Goal: Task Accomplishment & Management: Use online tool/utility

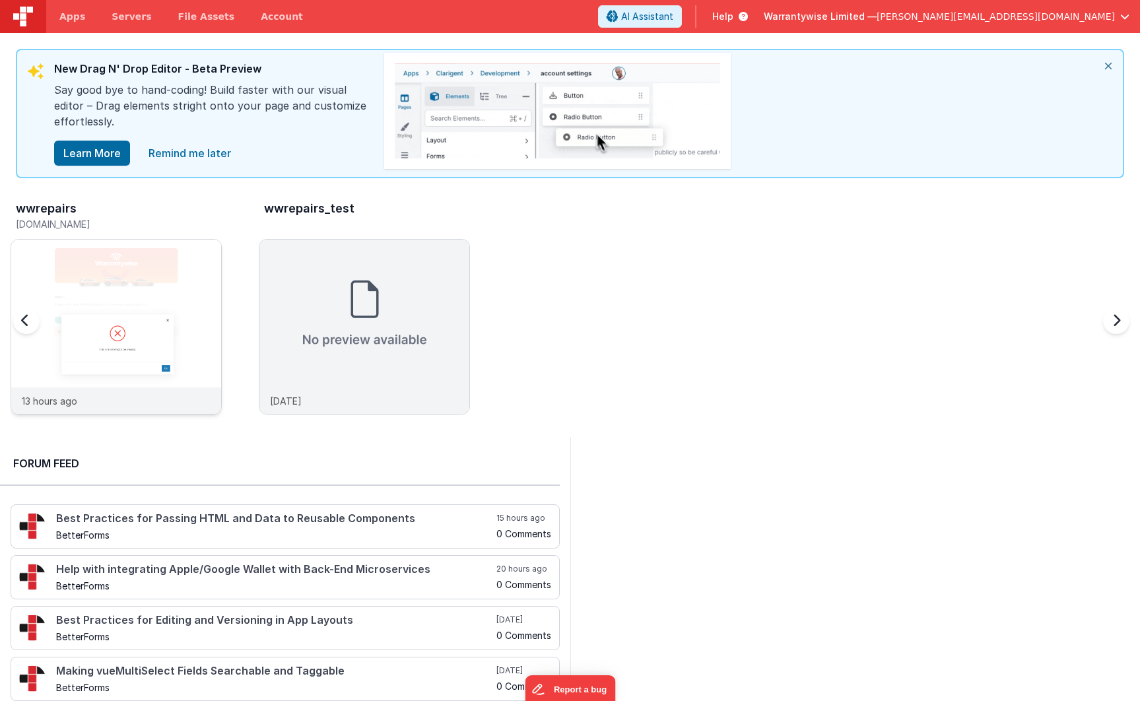
click at [134, 267] on img at bounding box center [116, 345] width 210 height 210
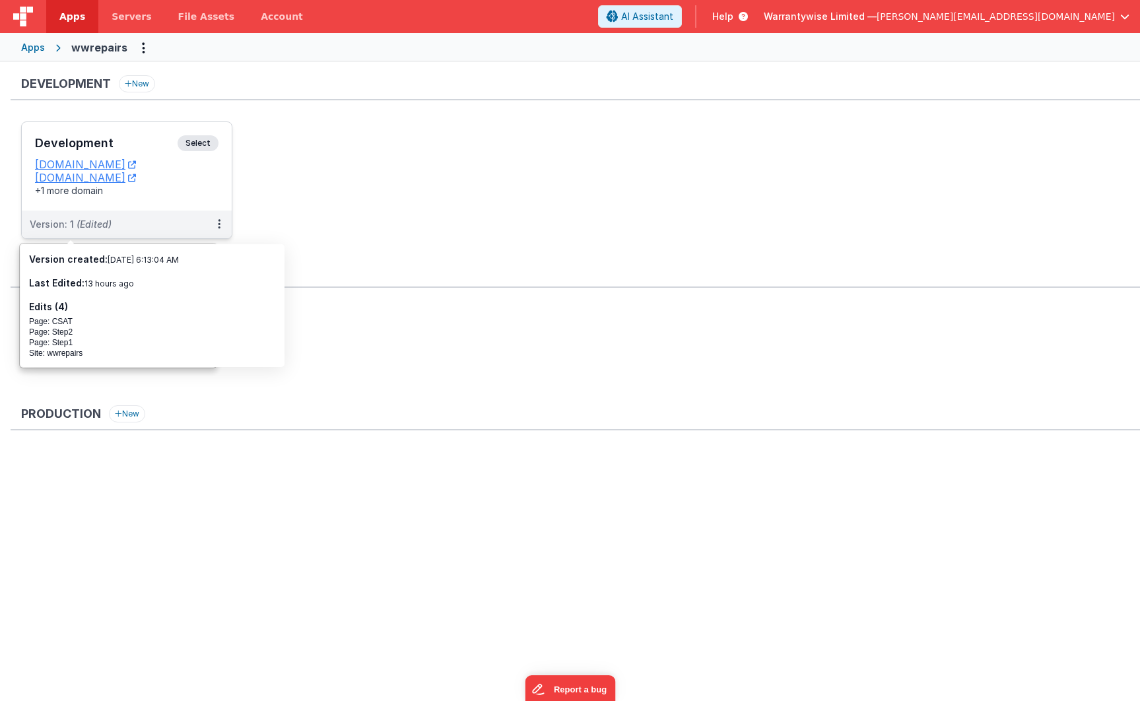
click at [133, 144] on h3 "Development" at bounding box center [106, 143] width 143 height 13
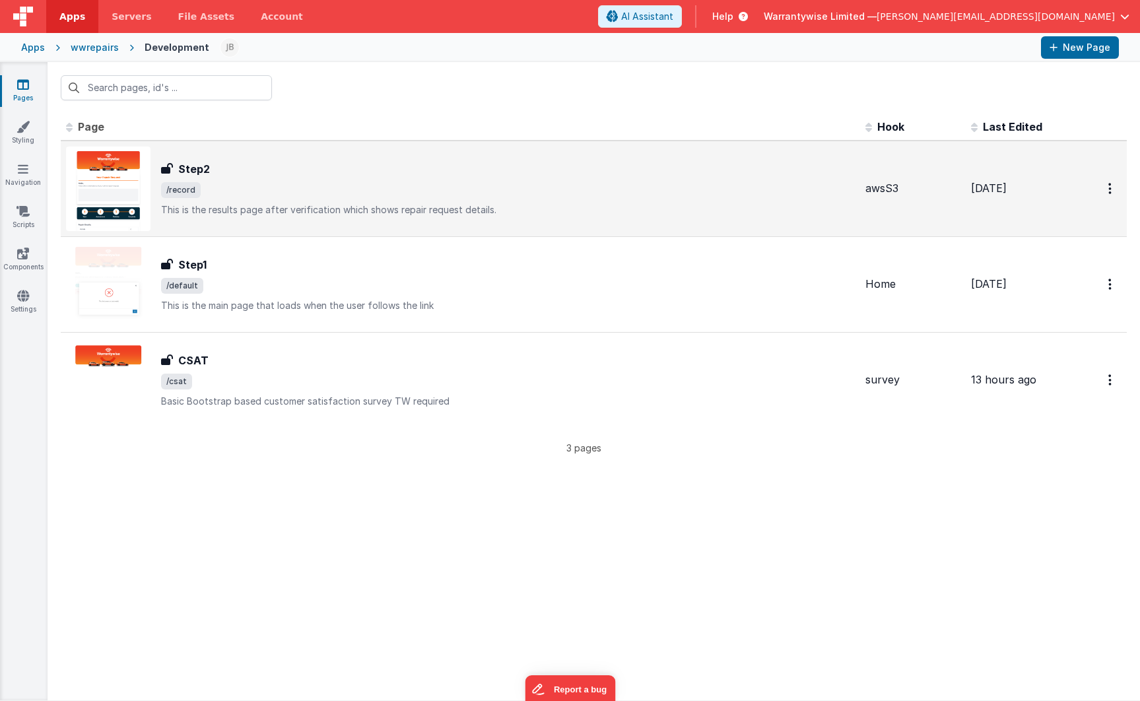
click at [296, 189] on span "/record" at bounding box center [508, 190] width 694 height 16
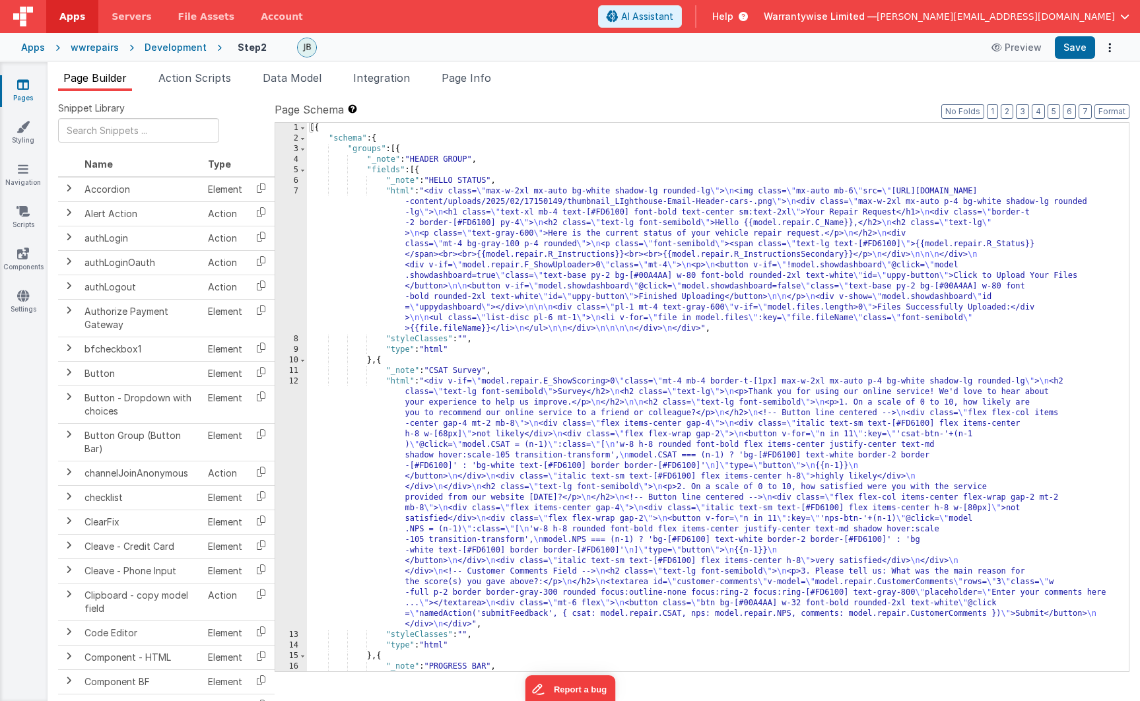
click at [482, 478] on div "[{ "schema" : { "groups" : [{ "_note" : "HEADER GROUP" , "fields" : [{ "_note" …" at bounding box center [713, 434] width 812 height 622
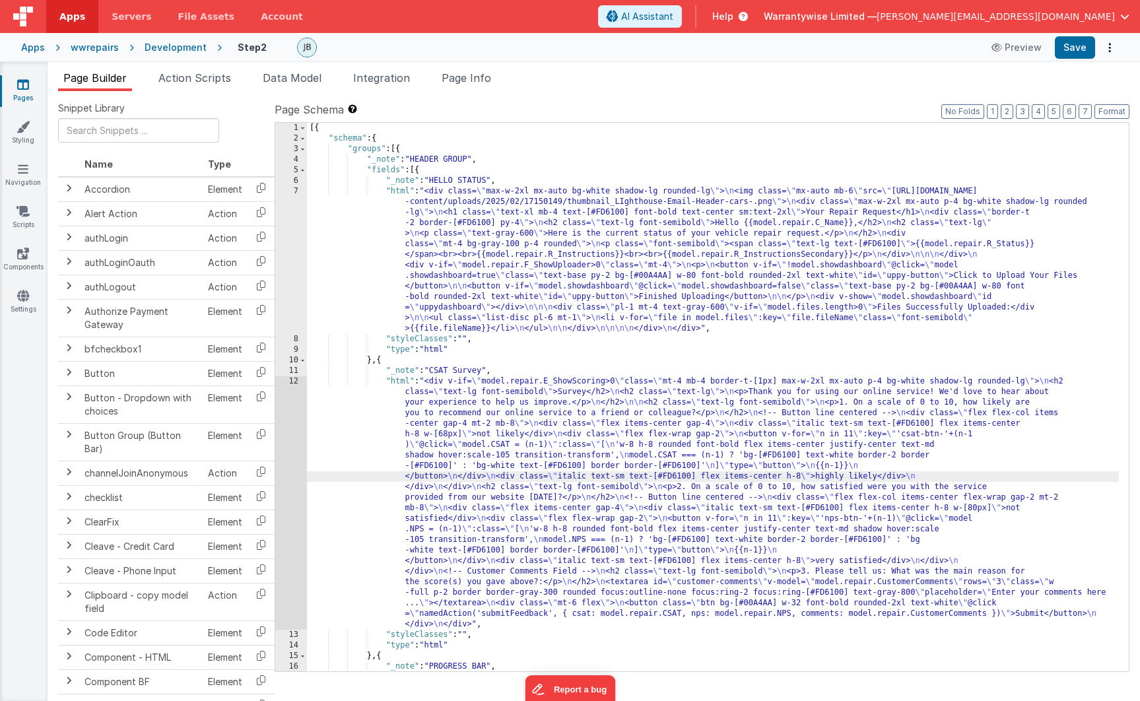
click at [281, 389] on div "12" at bounding box center [291, 502] width 32 height 253
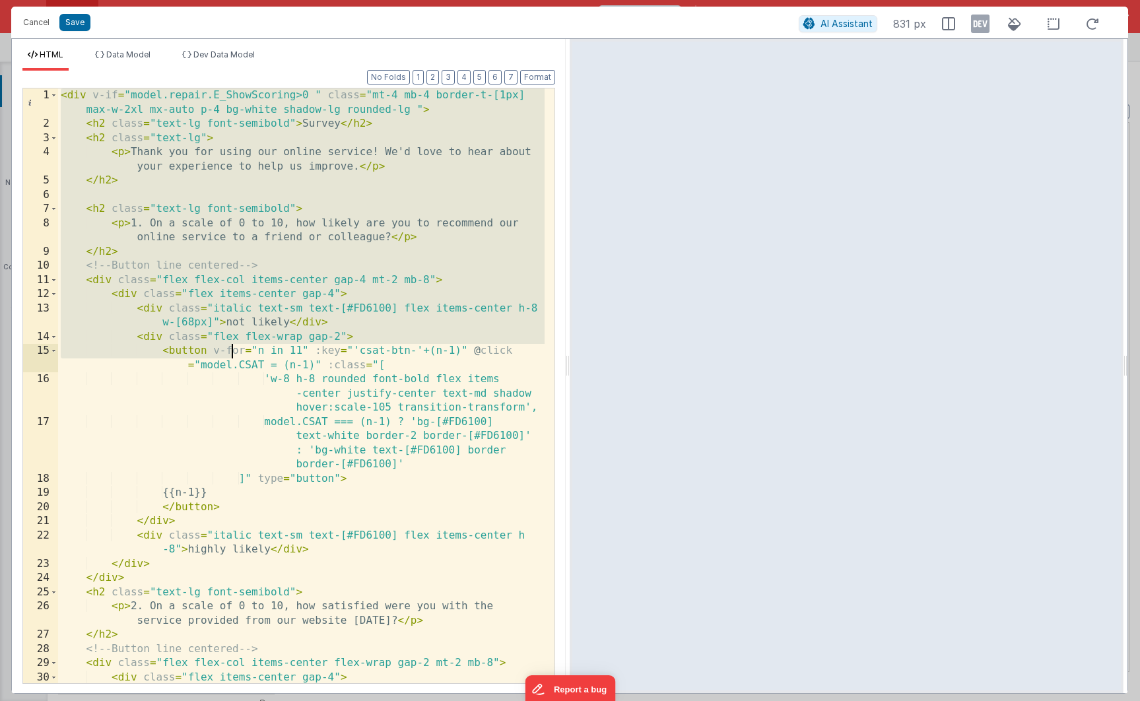
drag, startPoint x: 61, startPoint y: 99, endPoint x: 289, endPoint y: 472, distance: 436.9
click at [289, 472] on div "< div v-if = "model.repair.E_ShowScoring>0 " class = "mt-4 mb-4 border-t-[1px] …" at bounding box center [301, 413] width 486 height 651
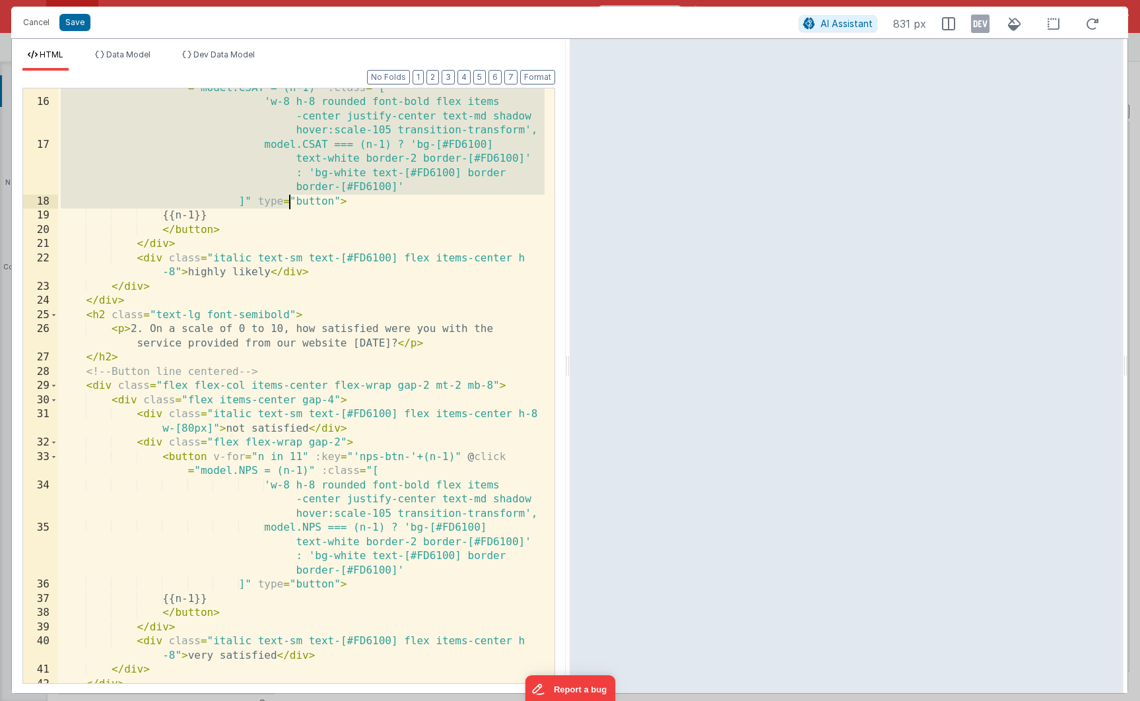
scroll to position [526, 0]
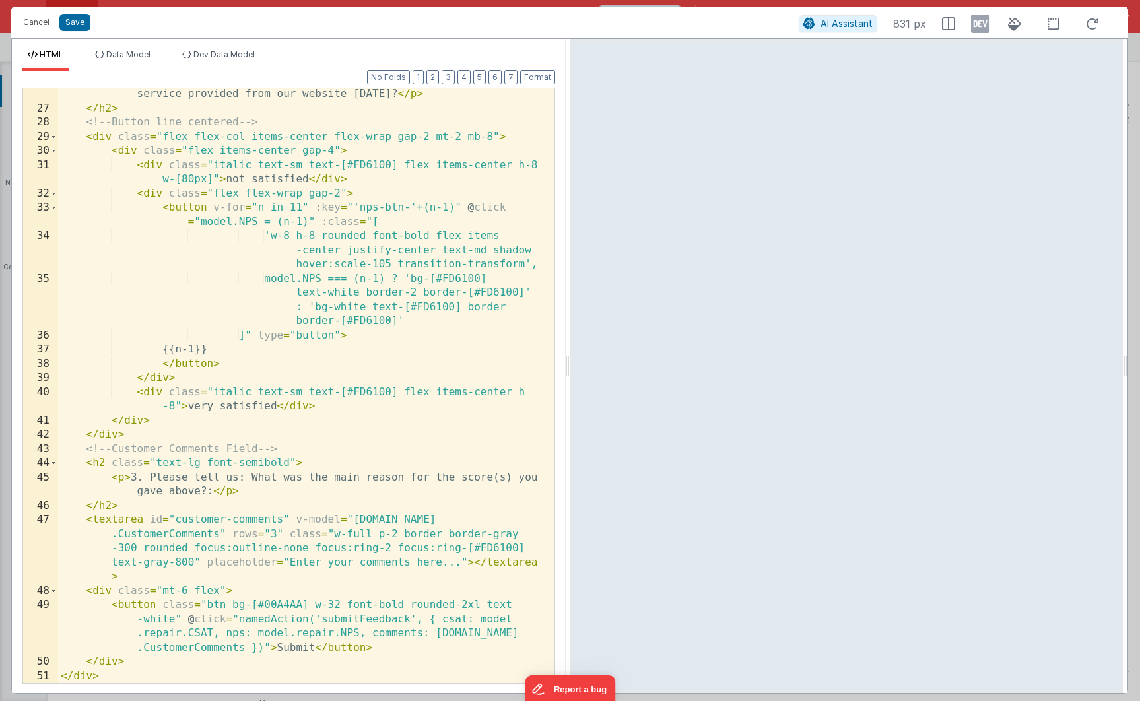
click at [127, 676] on div "< p > 2. On a scale of 0 to 10, how satisfied were you with the service provide…" at bounding box center [301, 392] width 486 height 638
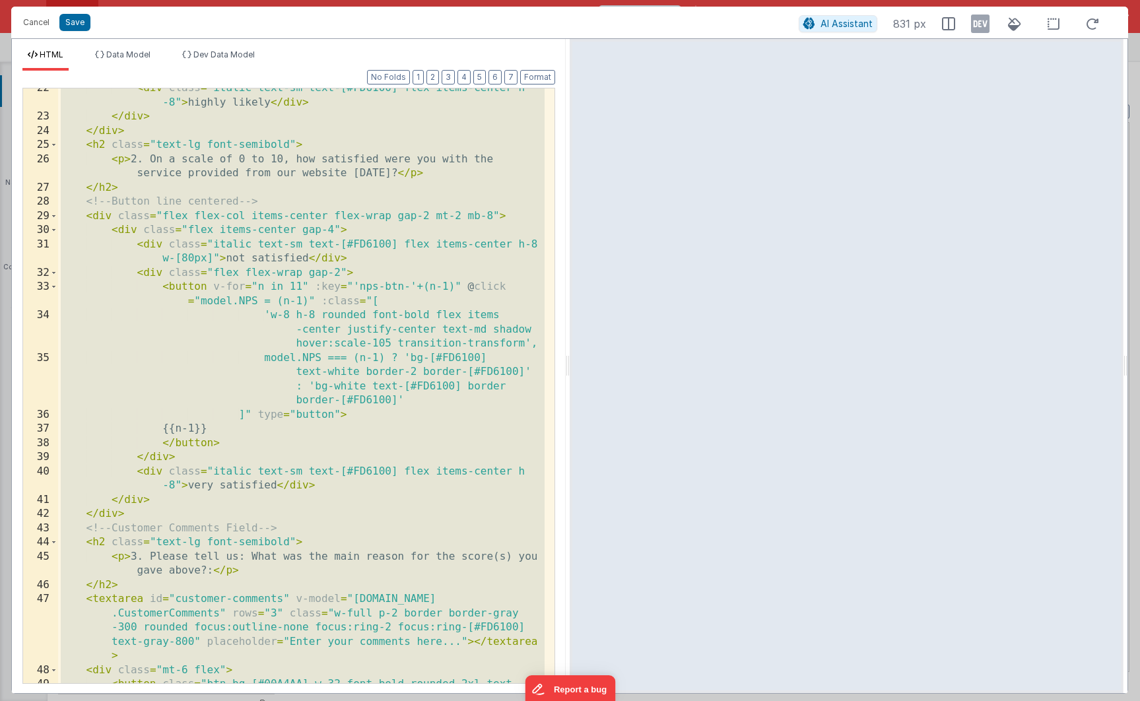
scroll to position [0, 0]
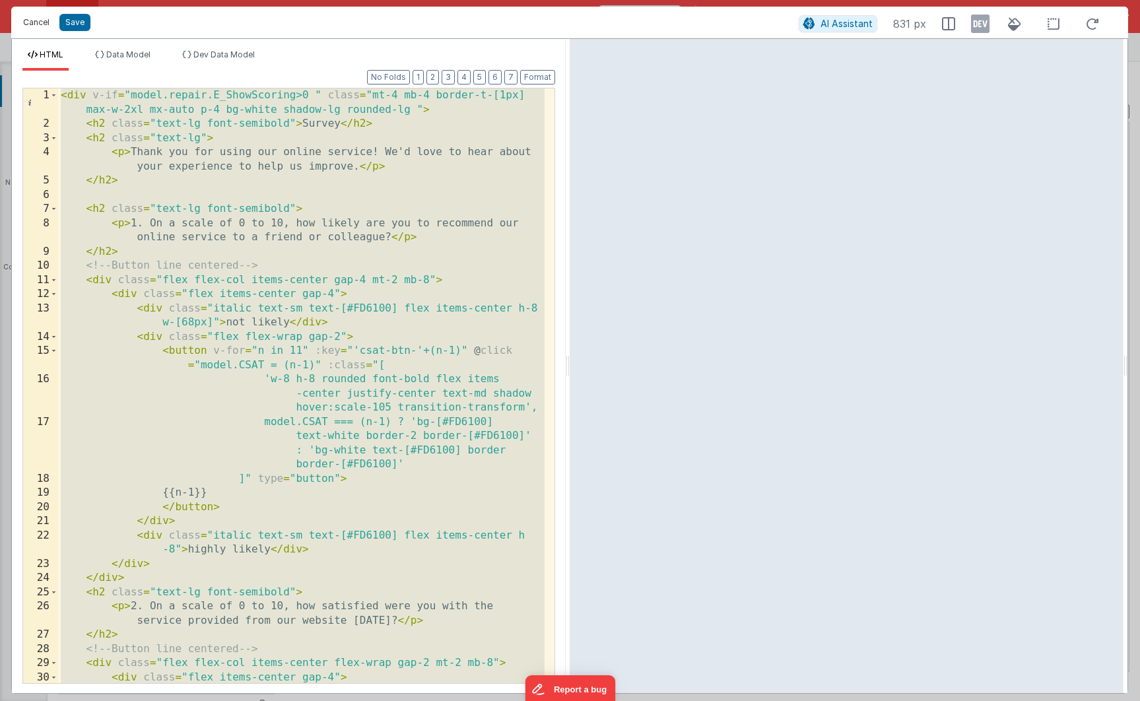
click at [40, 21] on button "Cancel" at bounding box center [36, 22] width 40 height 18
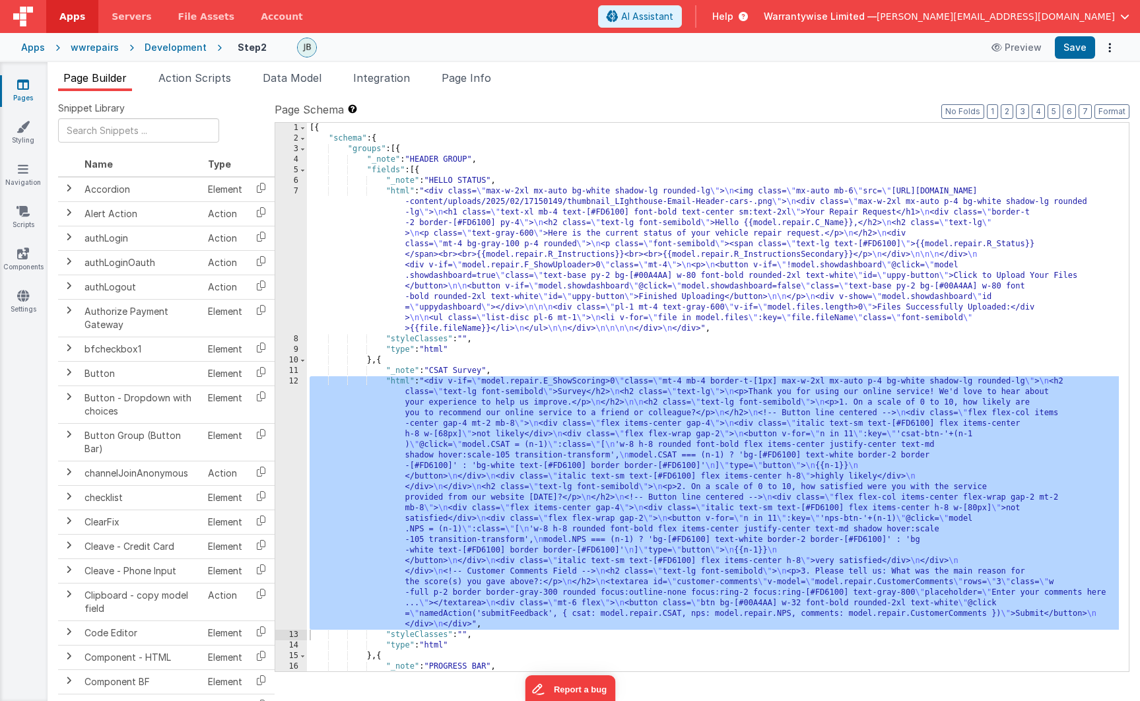
click at [173, 53] on div "Development" at bounding box center [176, 47] width 62 height 13
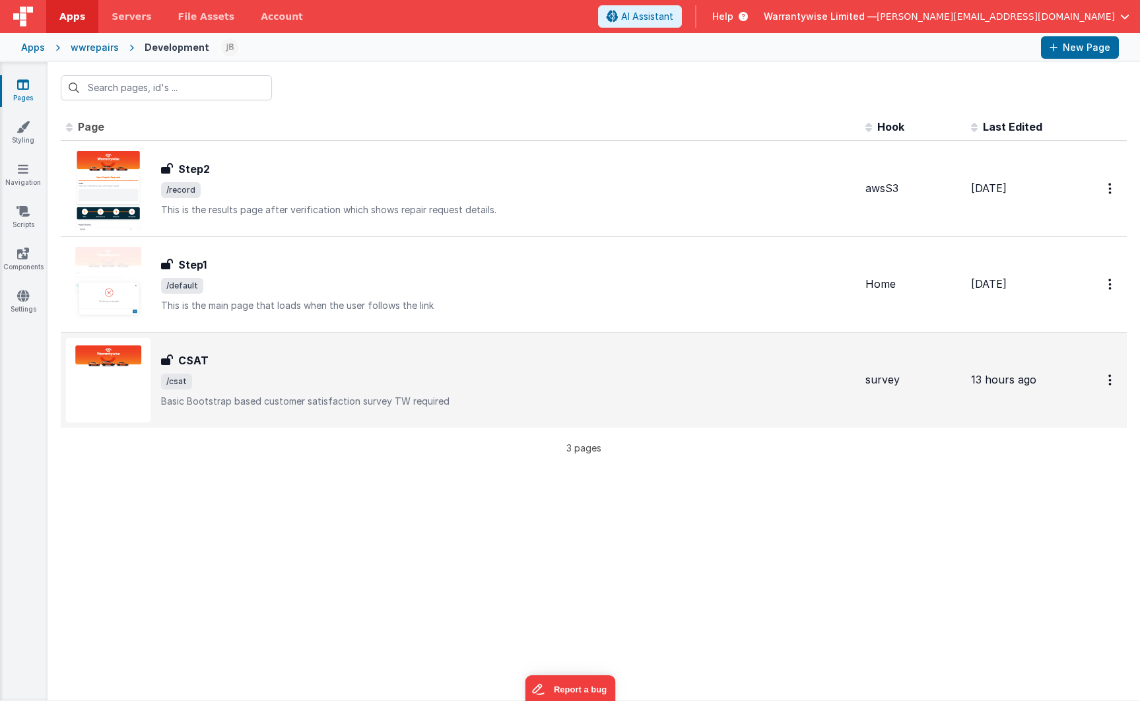
click at [247, 366] on div "CSAT" at bounding box center [508, 360] width 694 height 16
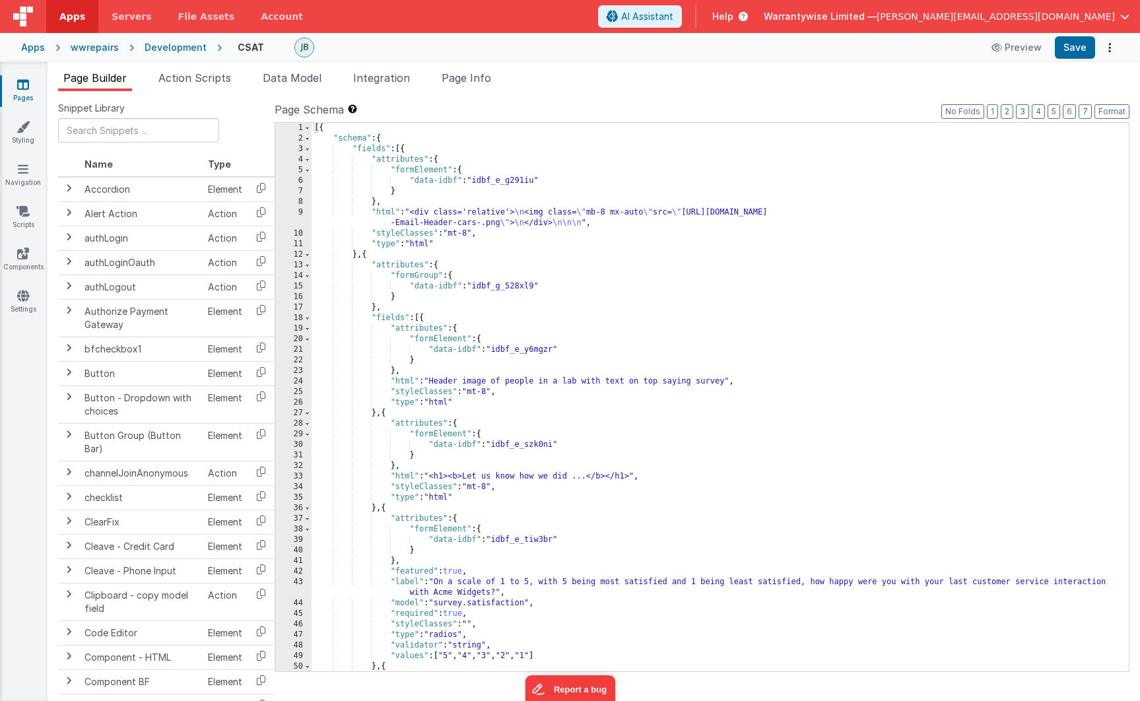
click at [671, 484] on div "[{ "schema" : { "fields" : [{ "attributes" : { "formElement" : { "data-idbf" : …" at bounding box center [715, 408] width 807 height 570
click at [454, 214] on div "[{ "schema" : { "fields" : [{ "attributes" : { "formElement" : { "data-idbf" : …" at bounding box center [715, 408] width 807 height 570
click at [282, 213] on div "9" at bounding box center [293, 217] width 36 height 21
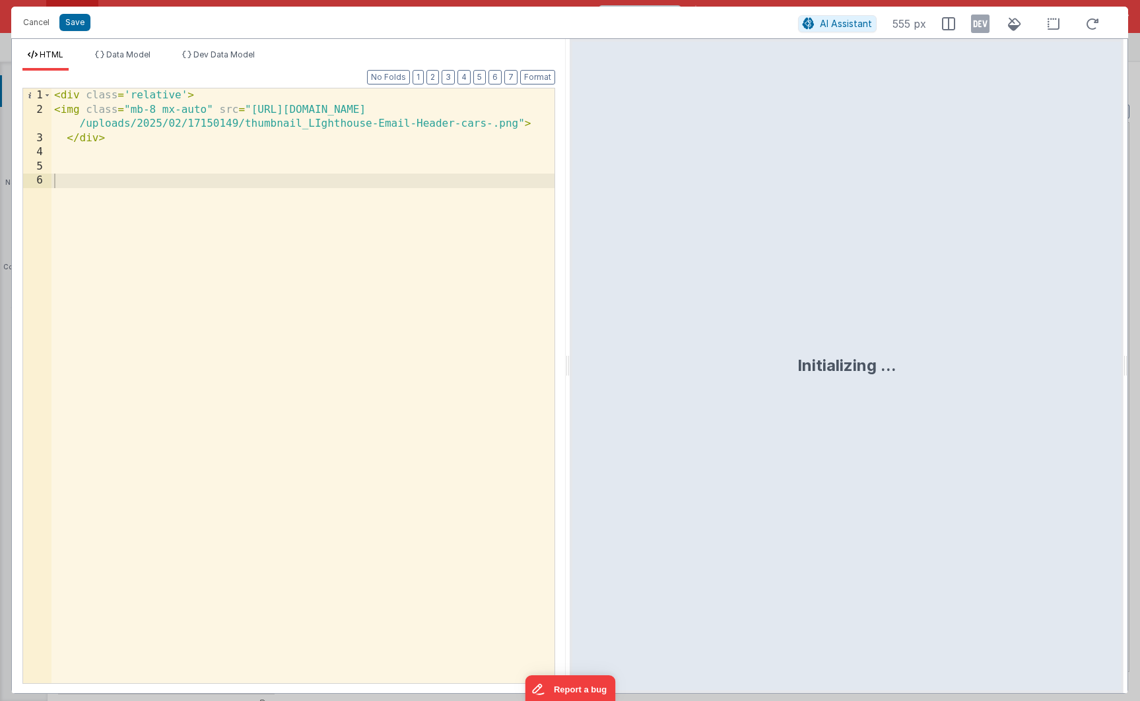
click at [98, 155] on div "< div class = 'relative' > < img class = "mb-8 mx-auto" src = "[URL][DOMAIN_NAM…" at bounding box center [302, 399] width 503 height 623
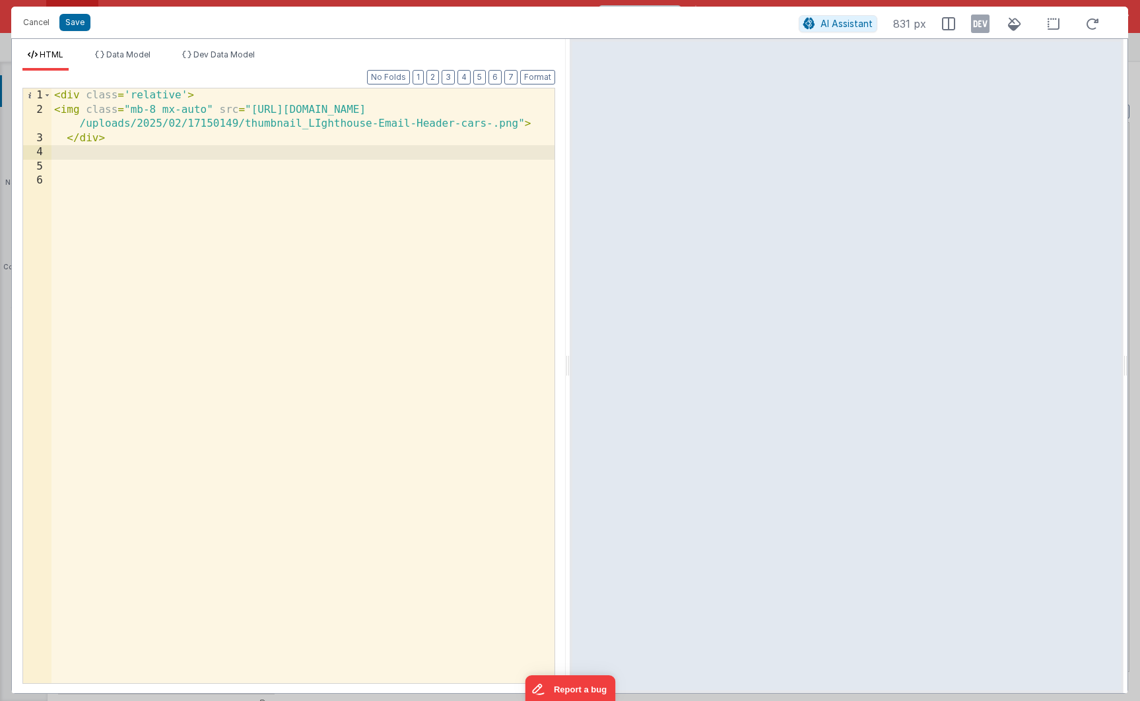
click at [170, 163] on div "< div class = 'relative' > < img class = "mb-8 mx-auto" src = "[URL][DOMAIN_NAM…" at bounding box center [302, 399] width 503 height 623
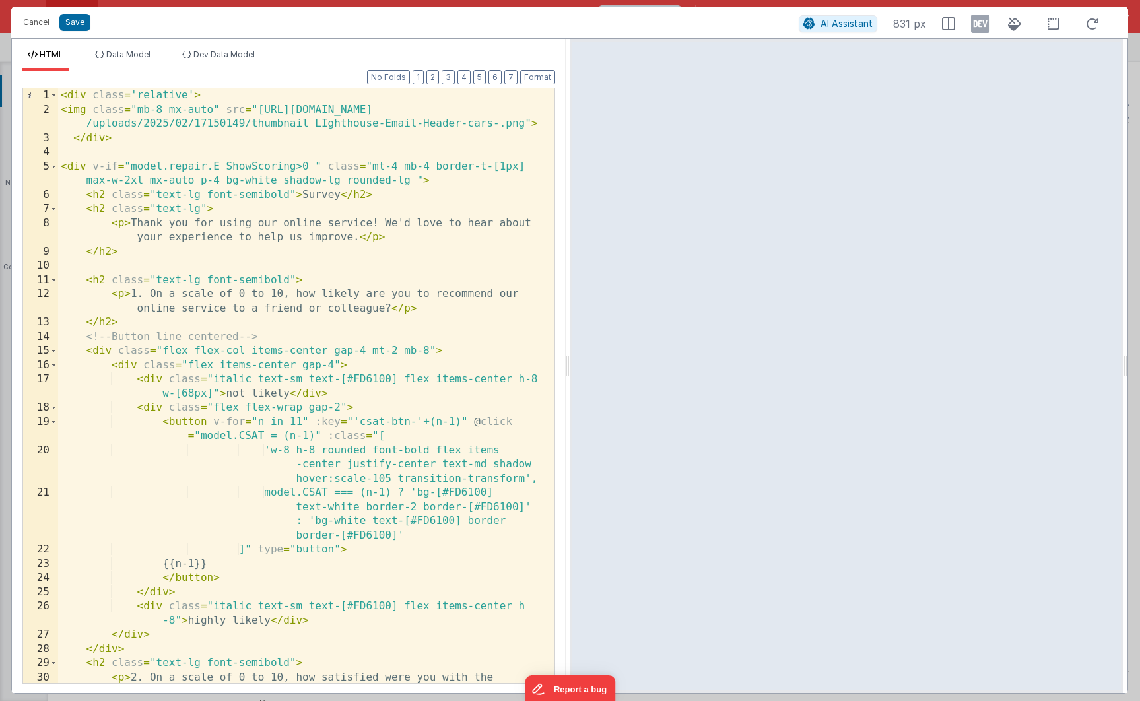
click at [309, 164] on div "< div class = 'relative' > < img class = "mb-8 mx-auto" src = "https://cdn.warr…" at bounding box center [301, 407] width 486 height 638
drag, startPoint x: 131, startPoint y: 164, endPoint x: 261, endPoint y: 163, distance: 129.4
click at [261, 163] on div "< div class = 'relative' > < img class = "mb-8 mx-auto" src = "https://cdn.warr…" at bounding box center [301, 407] width 486 height 638
click at [173, 187] on div "< div class = 'relative' > < img class = "mb-8 mx-auto" src = "https://cdn.warr…" at bounding box center [301, 407] width 486 height 638
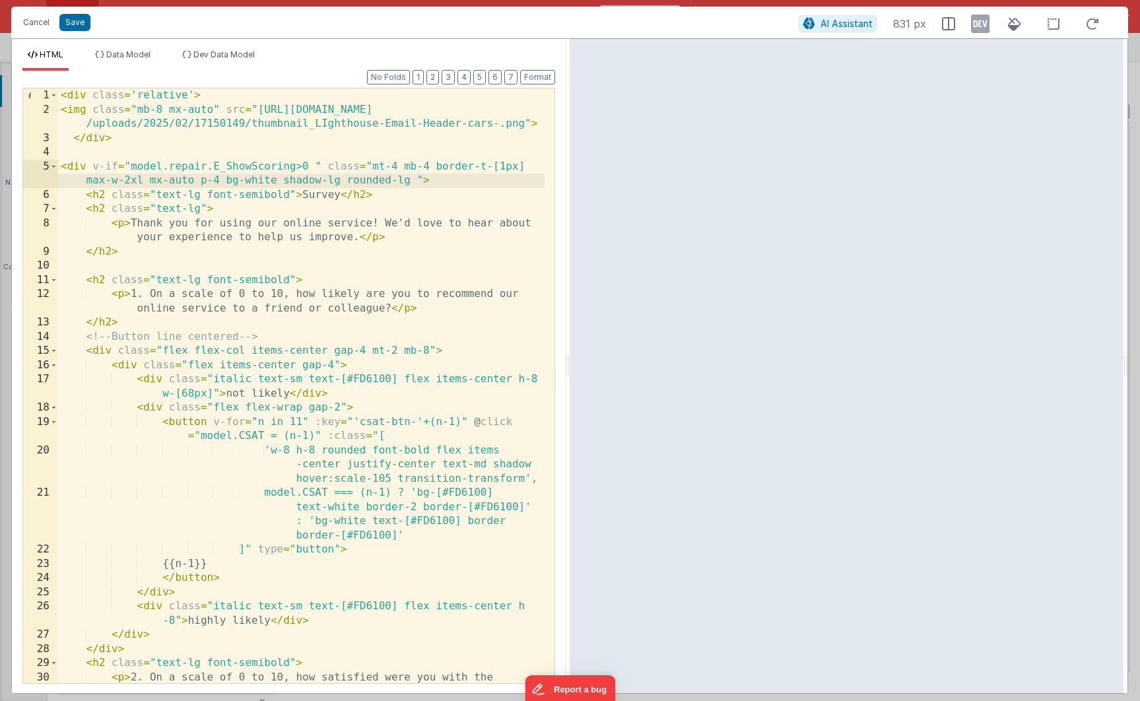
click at [319, 165] on div "< div class = 'relative' > < img class = "mb-8 mx-auto" src = "https://cdn.warr…" at bounding box center [301, 407] width 486 height 638
click at [315, 166] on div "< div class = 'relative' > < img class = "mb-8 mx-auto" src = "https://cdn.warr…" at bounding box center [301, 407] width 486 height 638
click at [370, 321] on div "< div class = 'relative' > < img class = "mb-8 mx-auto" src = "https://cdn.warr…" at bounding box center [301, 407] width 486 height 638
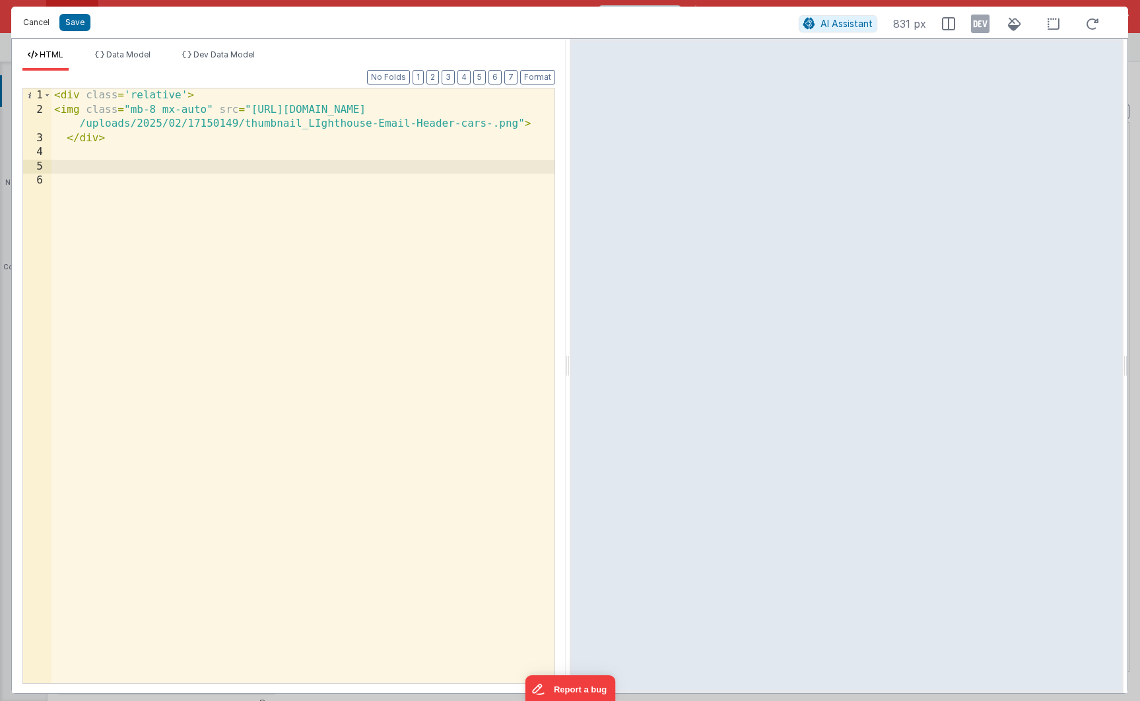
click at [35, 18] on button "Cancel" at bounding box center [36, 22] width 40 height 18
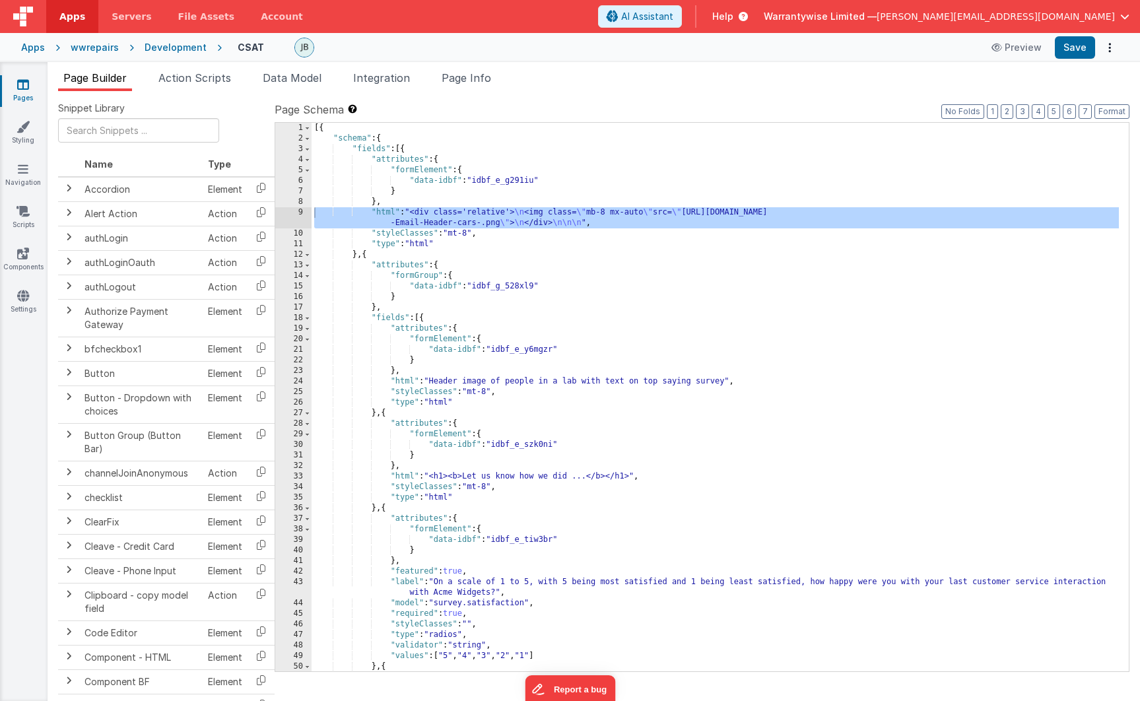
click at [170, 46] on div "Development" at bounding box center [176, 47] width 62 height 13
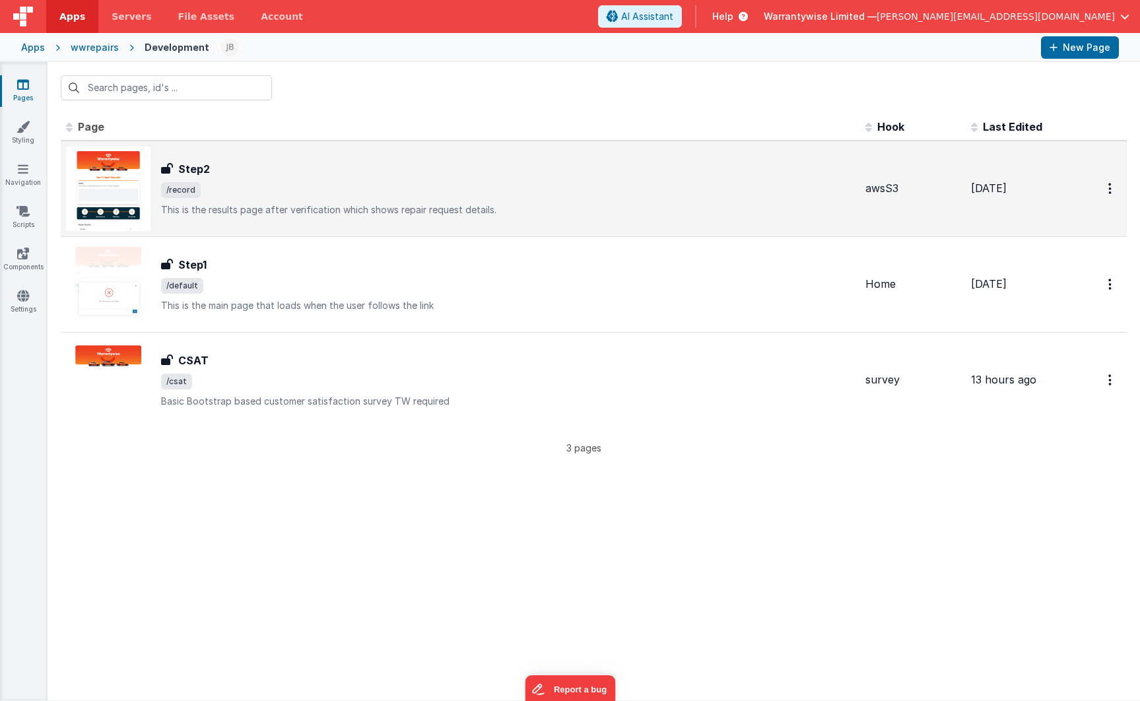
click at [269, 183] on span "/record" at bounding box center [508, 190] width 694 height 16
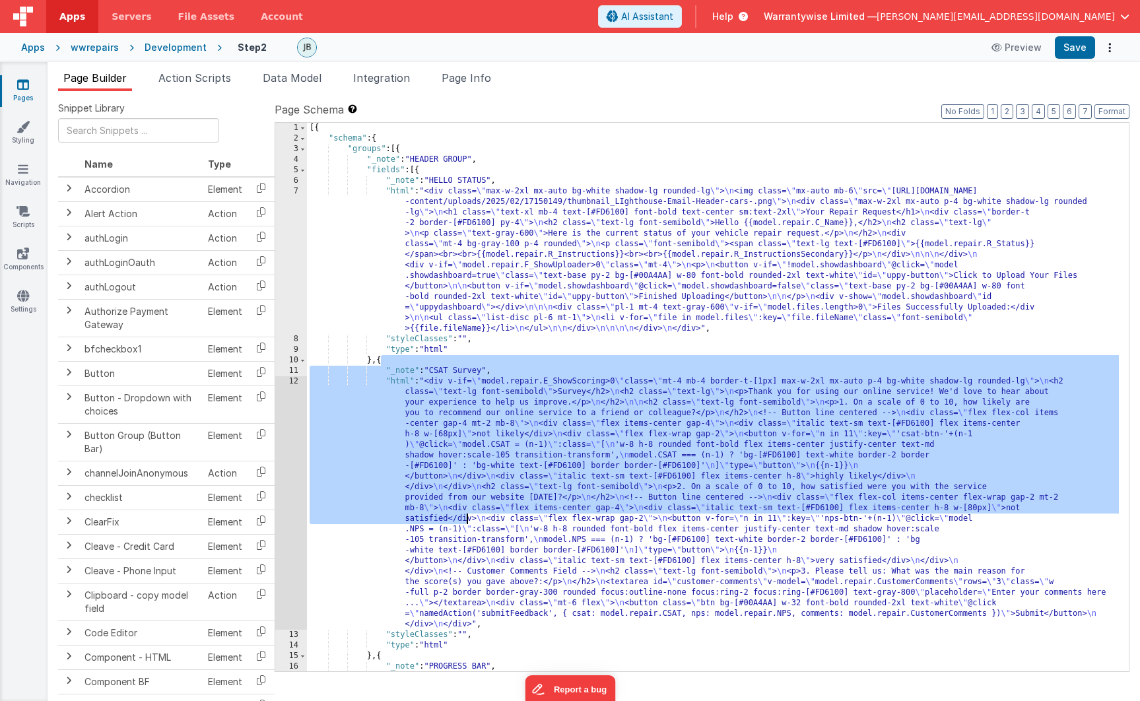
drag, startPoint x: 380, startPoint y: 362, endPoint x: 467, endPoint y: 521, distance: 180.5
click at [467, 521] on div "[{ "schema" : { "groups" : [{ "_note" : "HEADER GROUP" , "fields" : [{ "_note" …" at bounding box center [713, 434] width 812 height 622
click at [460, 495] on div "[{ "schema" : { "groups" : [{ "_note" : "HEADER GROUP" , "fields" : [{ "_note" …" at bounding box center [713, 434] width 812 height 622
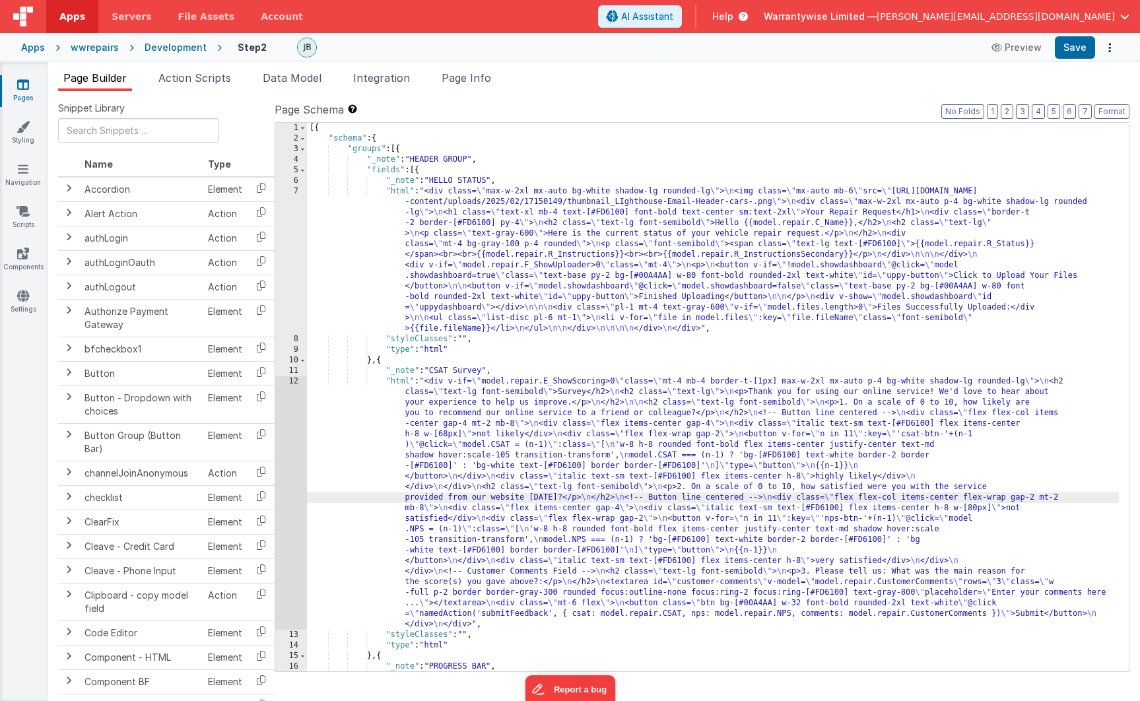
click at [383, 362] on div "[{ "schema" : { "groups" : [{ "_note" : "HEADER GROUP" , "fields" : [{ "_note" …" at bounding box center [713, 434] width 812 height 622
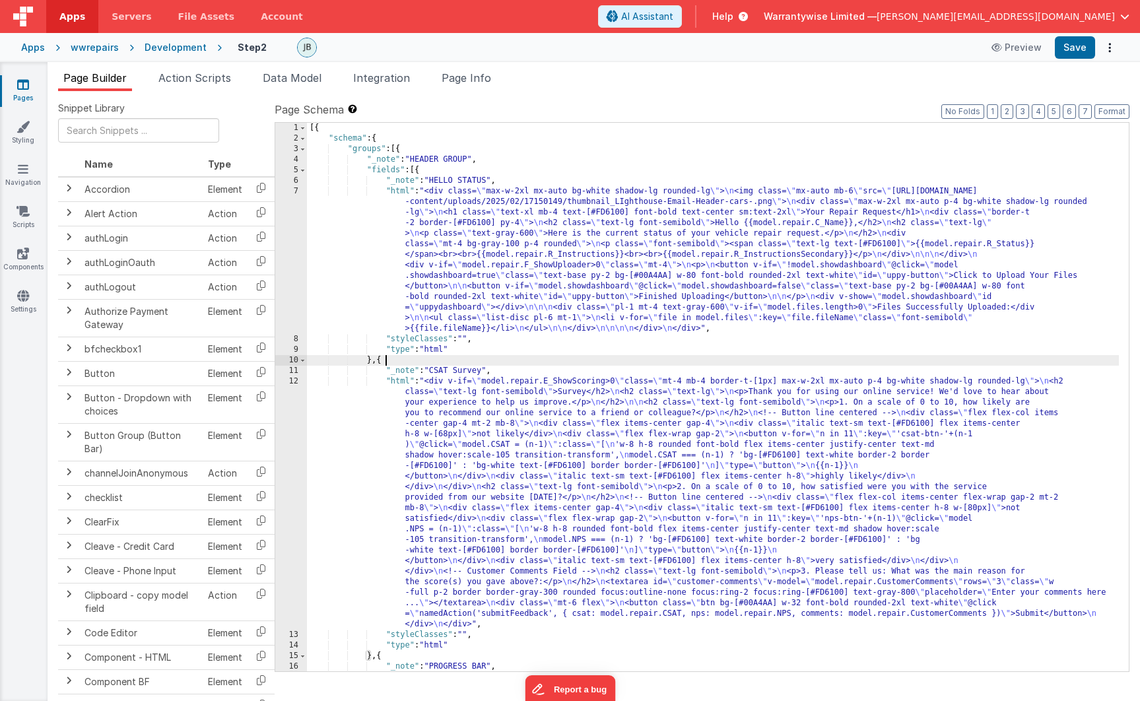
click at [383, 362] on div "[{ "schema" : { "groups" : [{ "_note" : "HEADER GROUP" , "fields" : [{ "_note" …" at bounding box center [713, 434] width 812 height 622
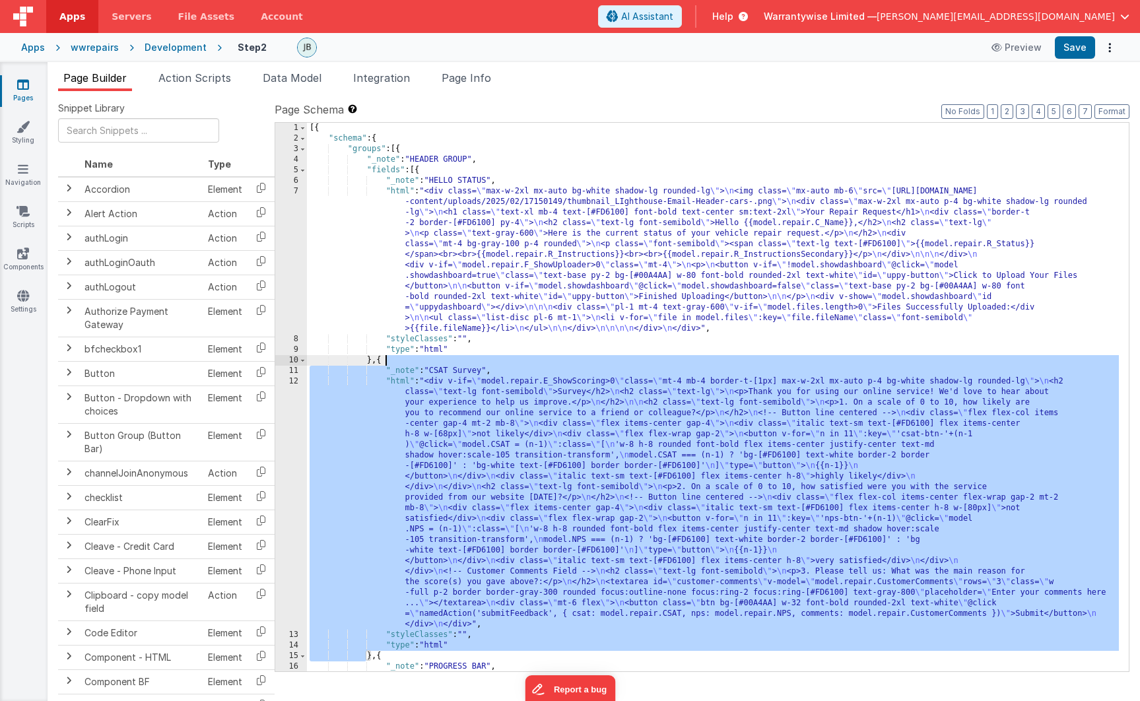
click at [165, 46] on div "Development" at bounding box center [176, 47] width 62 height 13
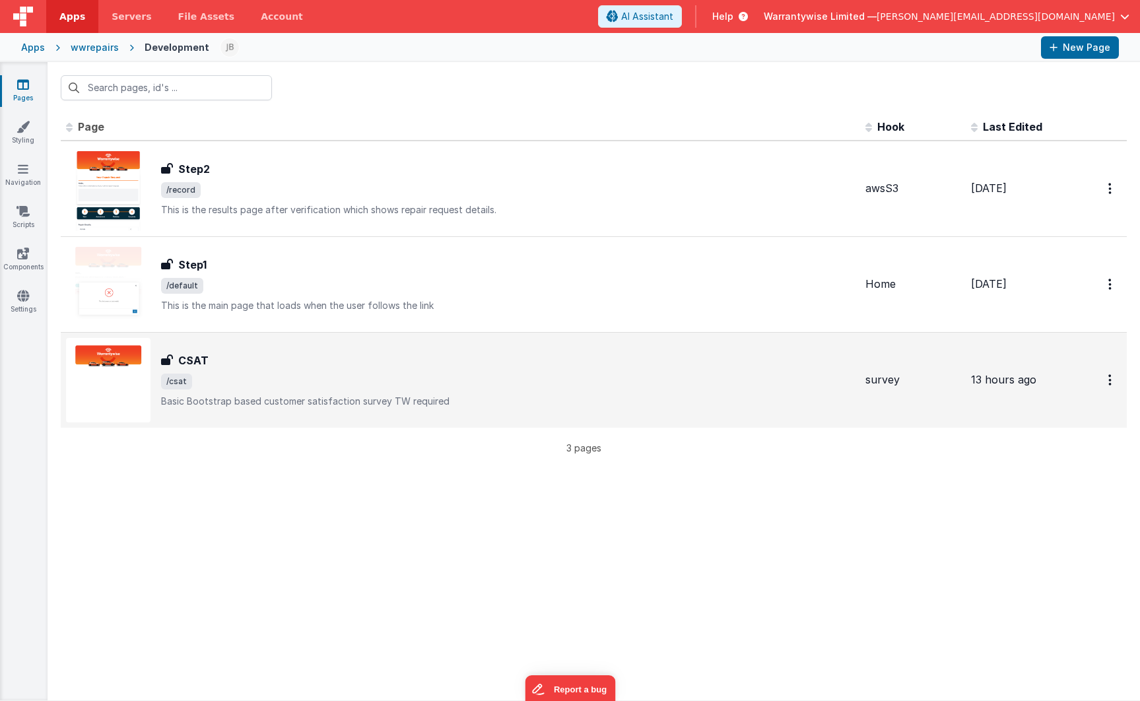
click at [245, 374] on span "/csat" at bounding box center [508, 382] width 694 height 16
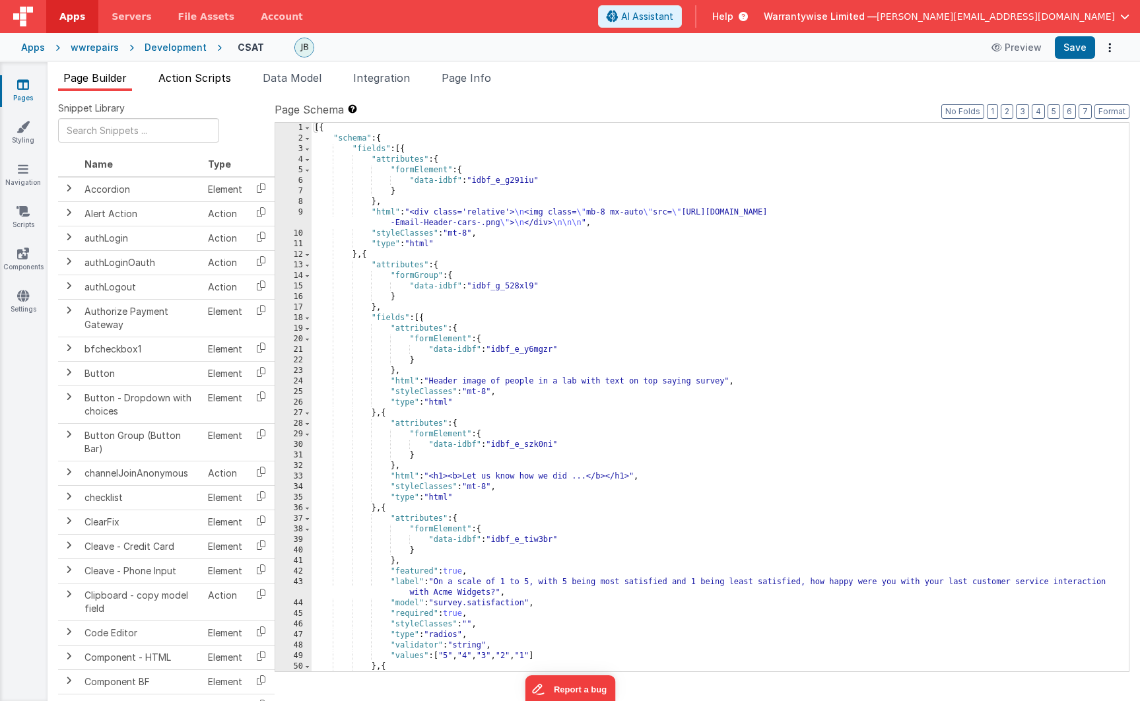
click at [197, 81] on span "Action Scripts" at bounding box center [194, 77] width 73 height 13
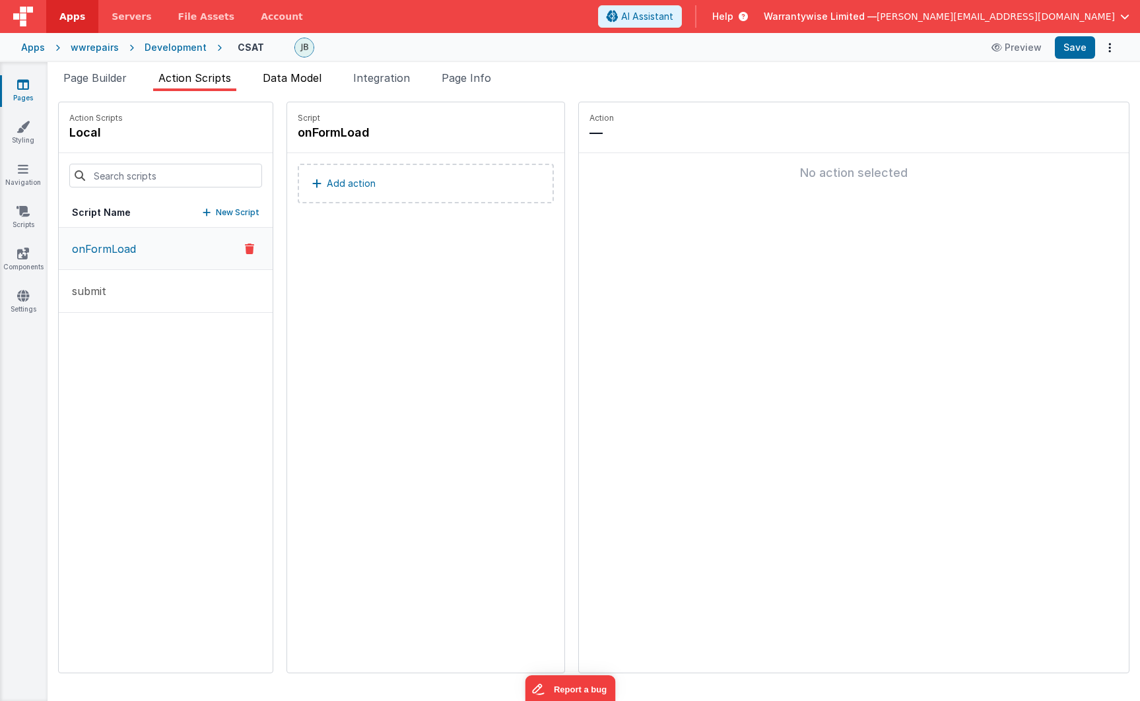
click at [297, 73] on span "Data Model" at bounding box center [292, 77] width 59 height 13
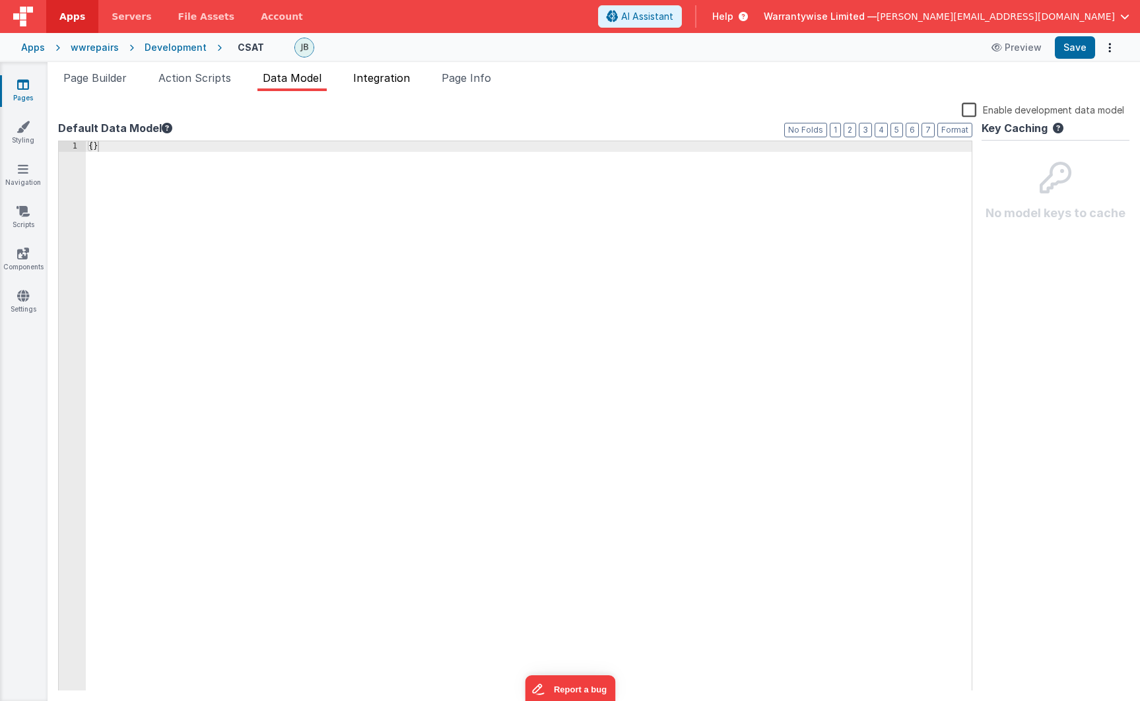
click at [387, 75] on span "Integration" at bounding box center [381, 77] width 57 height 13
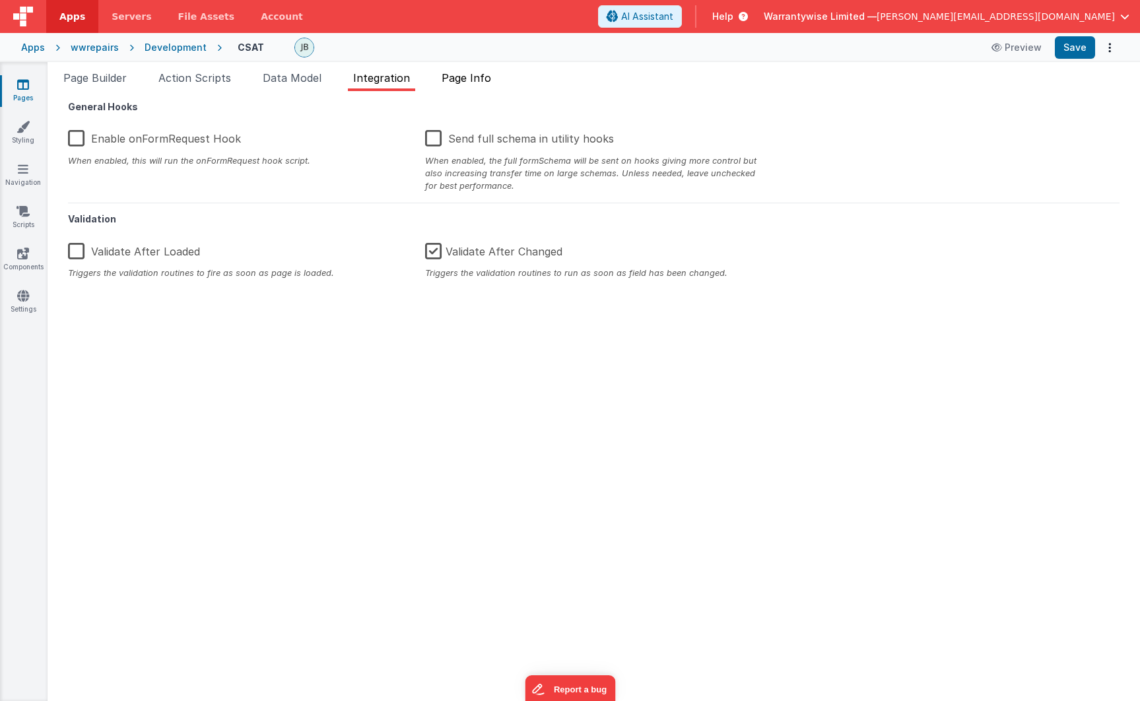
click at [475, 78] on span "Page Info" at bounding box center [466, 77] width 49 height 13
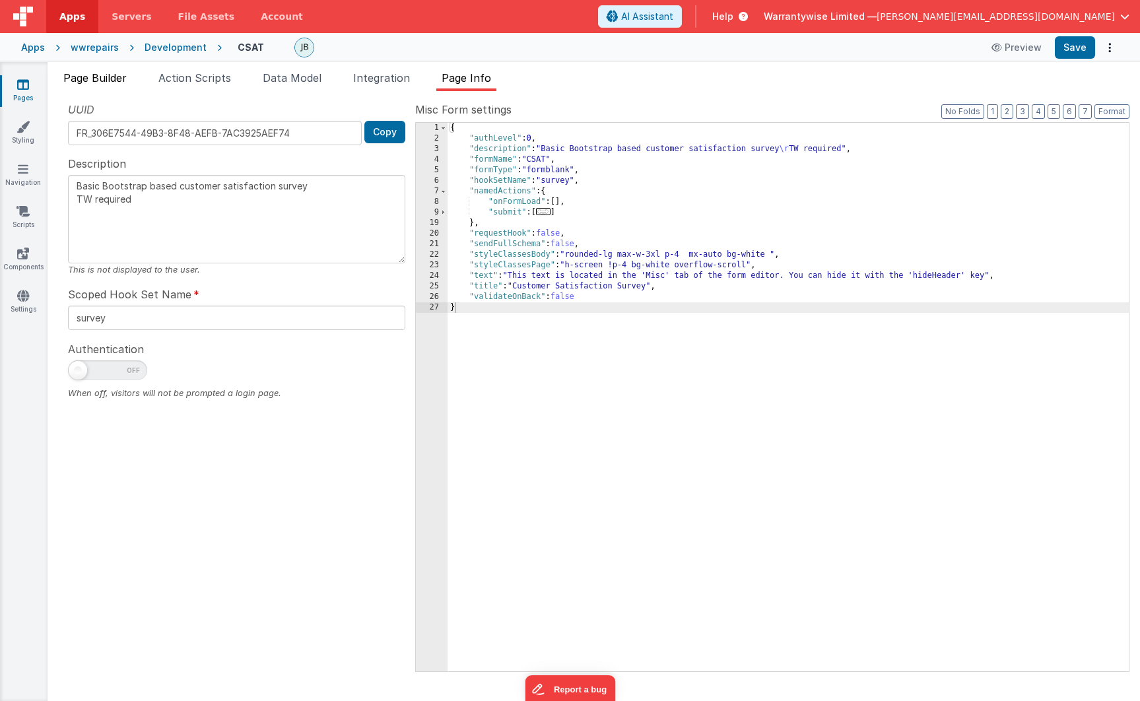
click at [120, 80] on span "Page Builder" at bounding box center [94, 77] width 63 height 13
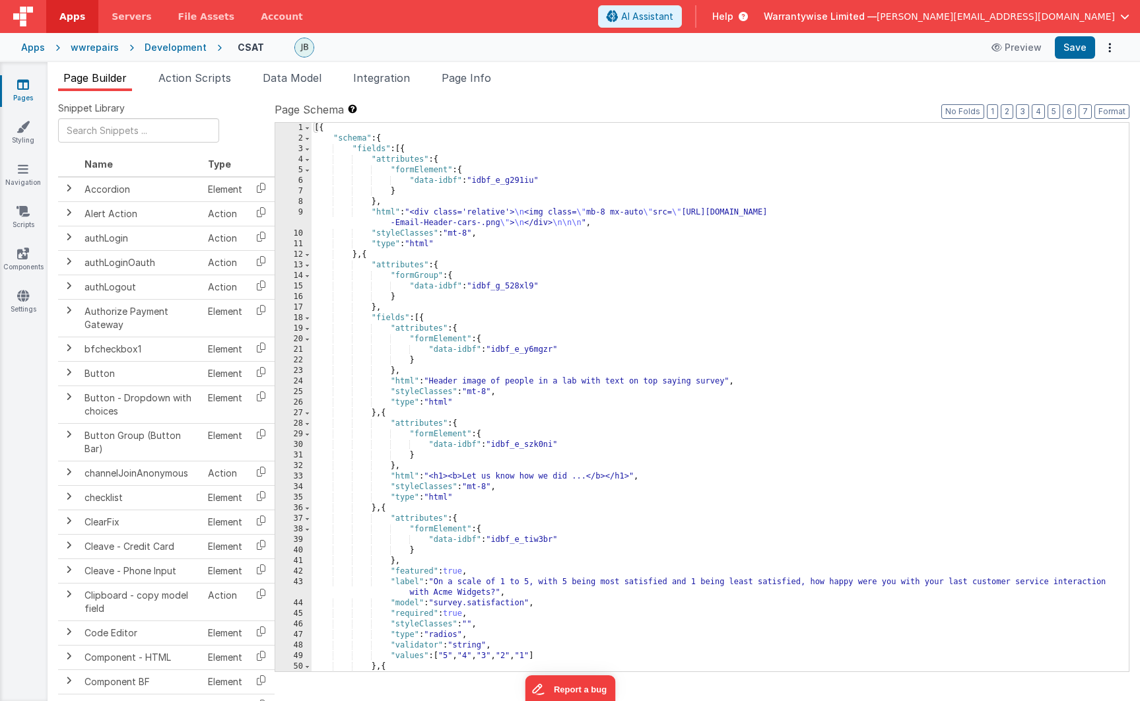
click at [281, 214] on div "9" at bounding box center [293, 217] width 36 height 21
click at [418, 222] on div "[{ "schema" : { "fields" : [{ "attributes" : { "formElement" : { "data-idbf" : …" at bounding box center [715, 408] width 807 height 570
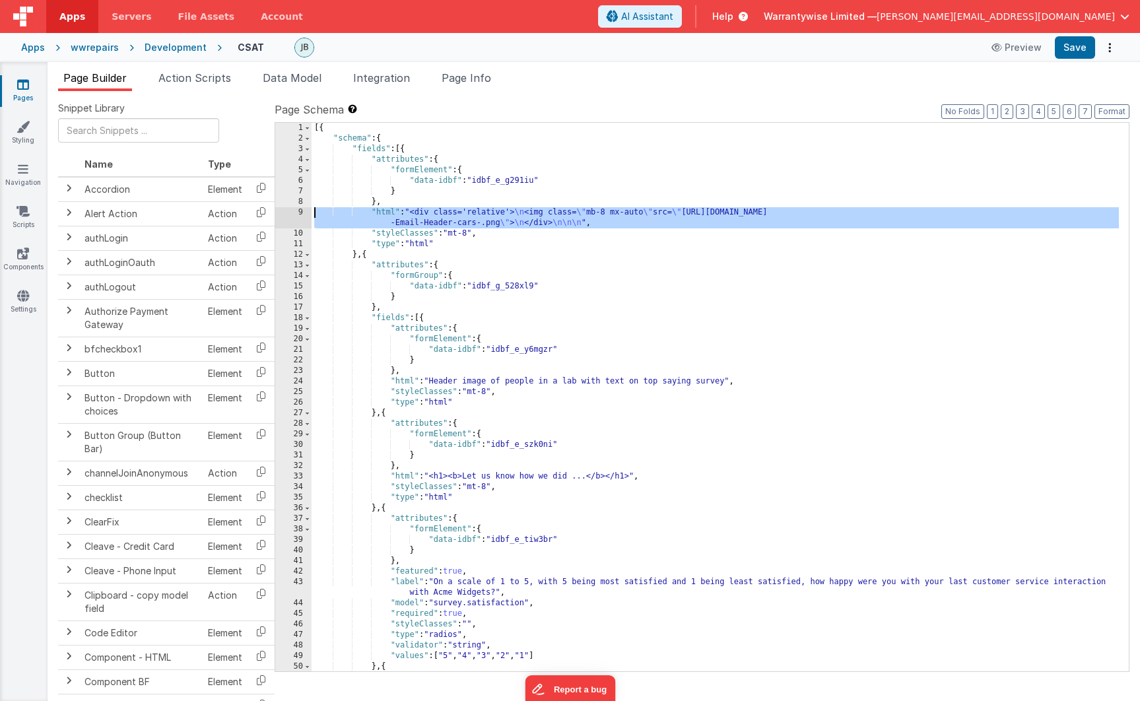
click at [278, 212] on div "9" at bounding box center [293, 217] width 36 height 21
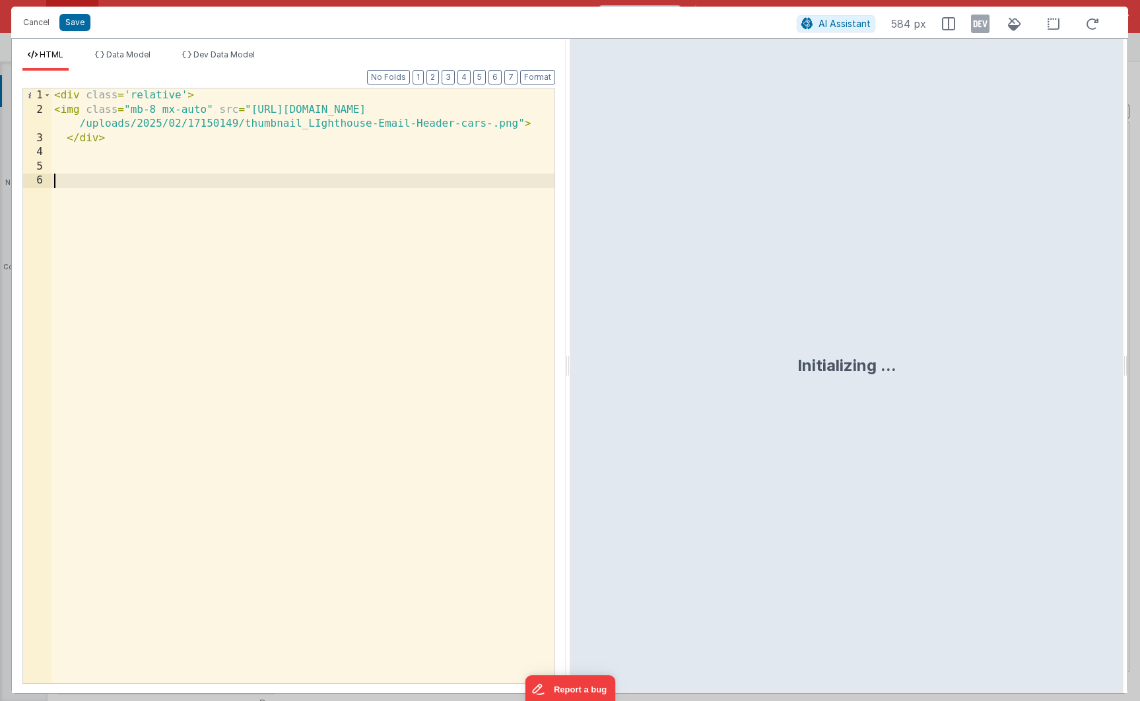
click at [82, 179] on div "< div class = 'relative' > < img class = "mb-8 mx-auto" src = "[URL][DOMAIN_NAM…" at bounding box center [302, 399] width 503 height 623
click at [31, 24] on button "Cancel" at bounding box center [36, 22] width 40 height 18
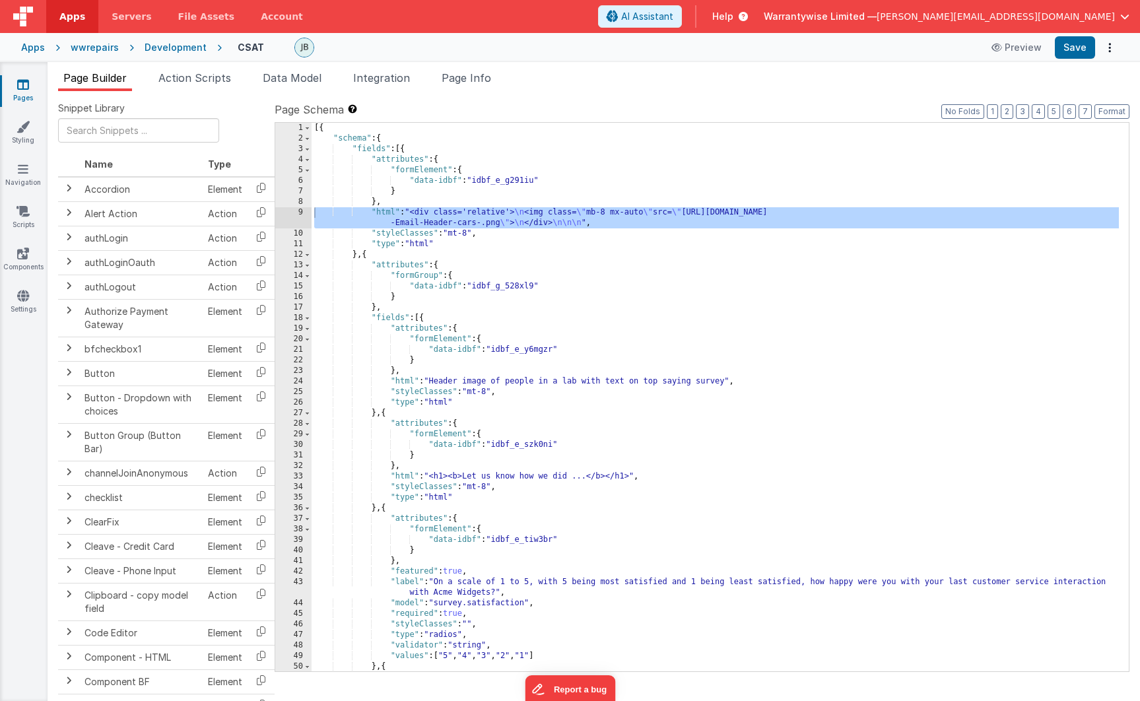
click at [151, 44] on div "Development" at bounding box center [176, 47] width 62 height 13
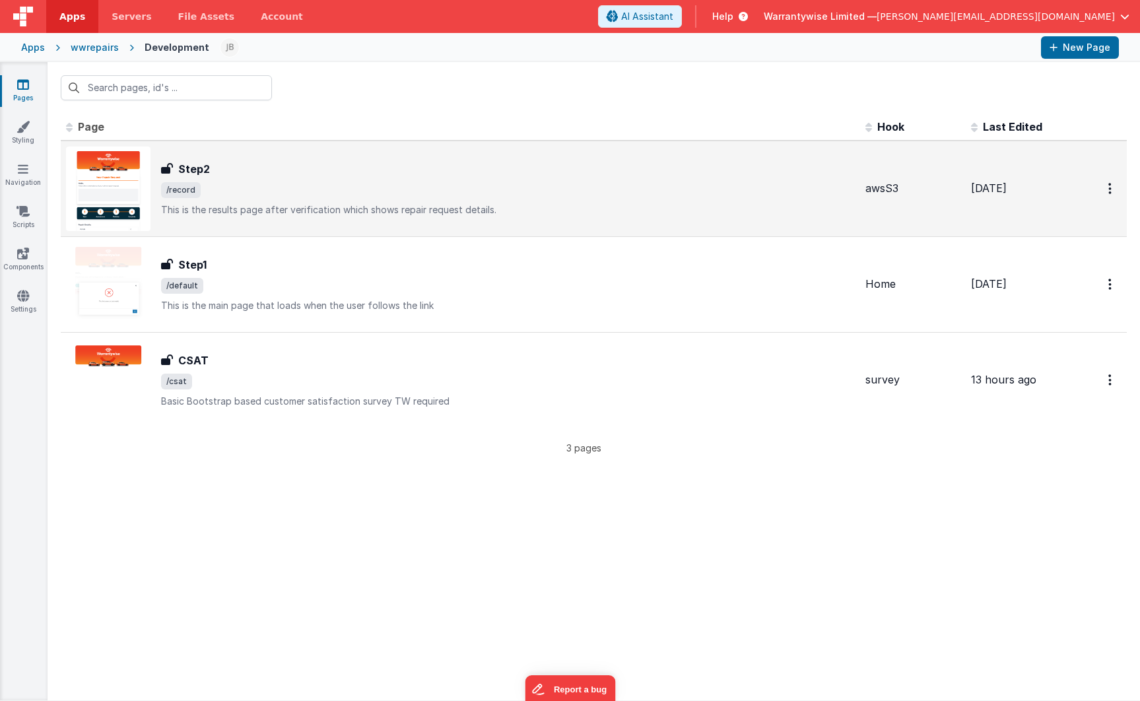
click at [277, 185] on span "/record" at bounding box center [508, 190] width 694 height 16
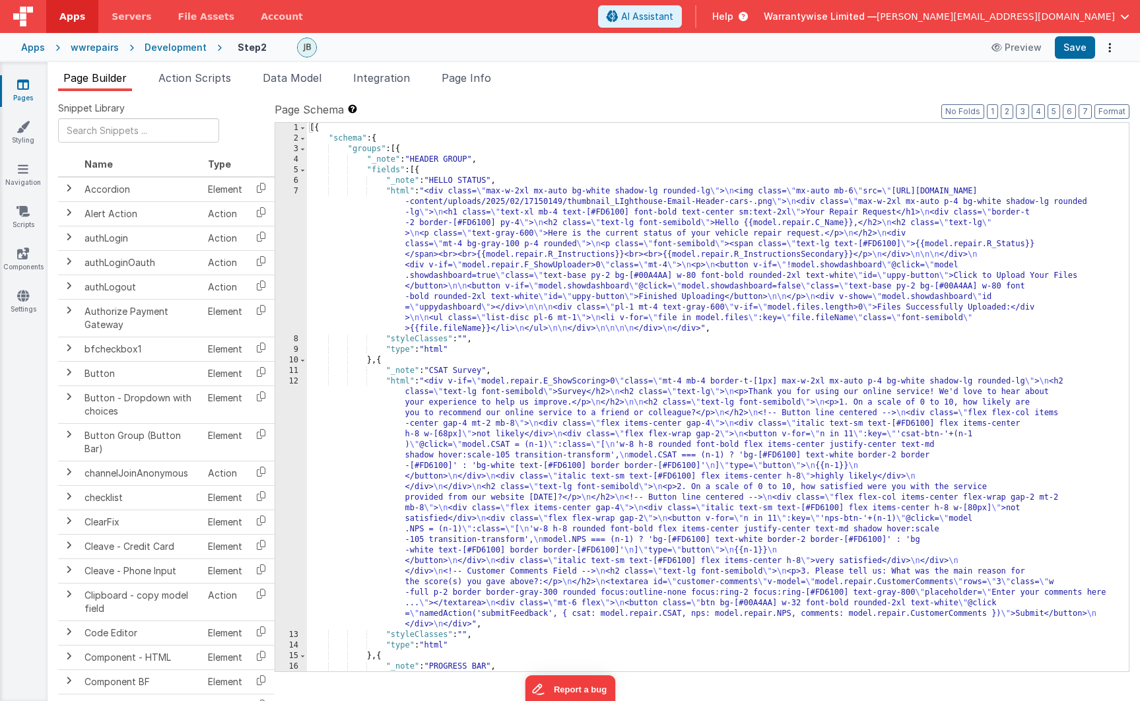
click at [446, 428] on div "[{ "schema" : { "groups" : [{ "_note" : "HEADER GROUP" , "fields" : [{ "_note" …" at bounding box center [713, 434] width 812 height 622
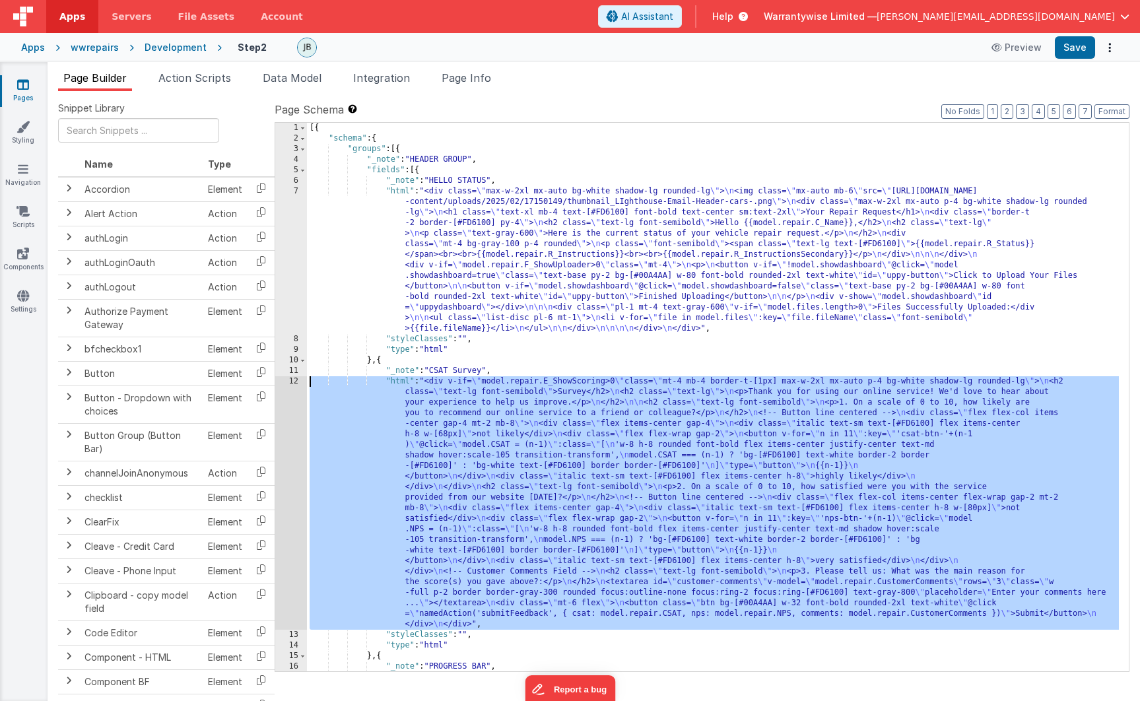
click at [279, 383] on div "12" at bounding box center [291, 502] width 32 height 253
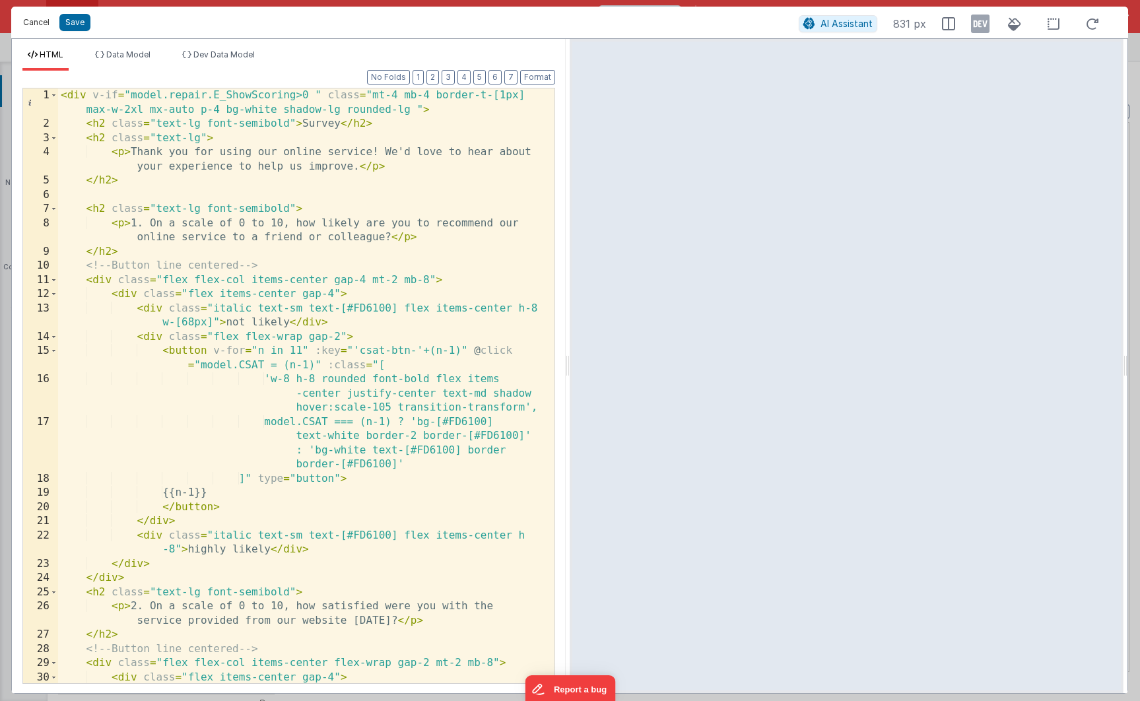
click at [24, 19] on button "Cancel" at bounding box center [36, 22] width 40 height 18
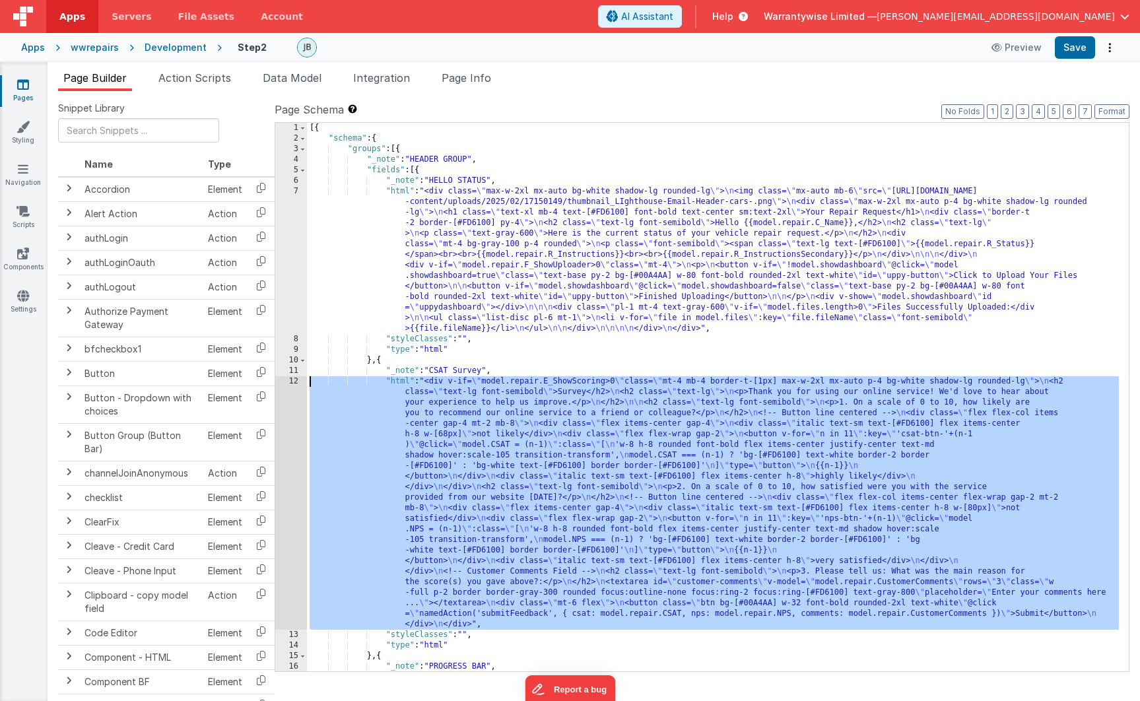
click at [511, 488] on div "[{ "schema" : { "groups" : [{ "_note" : "HEADER GROUP" , "fields" : [{ "_note" …" at bounding box center [713, 434] width 812 height 622
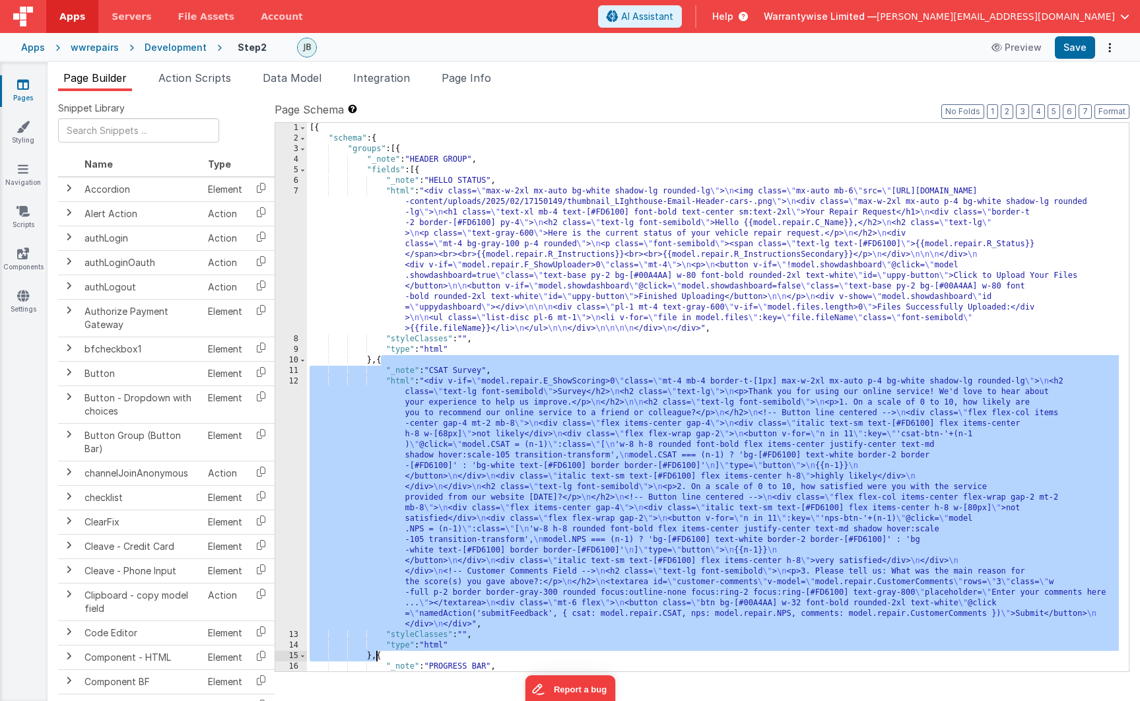
drag, startPoint x: 381, startPoint y: 363, endPoint x: 376, endPoint y: 657, distance: 294.4
click at [376, 657] on div "[{ "schema" : { "groups" : [{ "_note" : "HEADER GROUP" , "fields" : [{ "_note" …" at bounding box center [713, 434] width 812 height 622
click at [154, 49] on div "Development" at bounding box center [176, 47] width 62 height 13
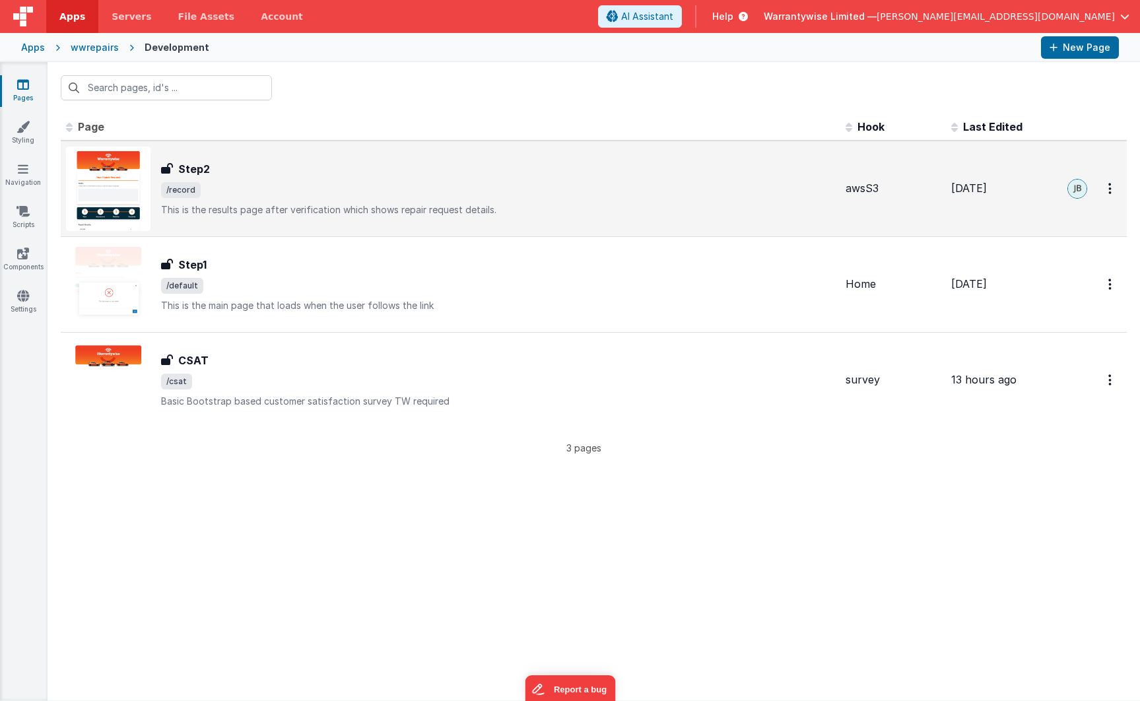
click at [277, 176] on div "Step2" at bounding box center [498, 169] width 674 height 16
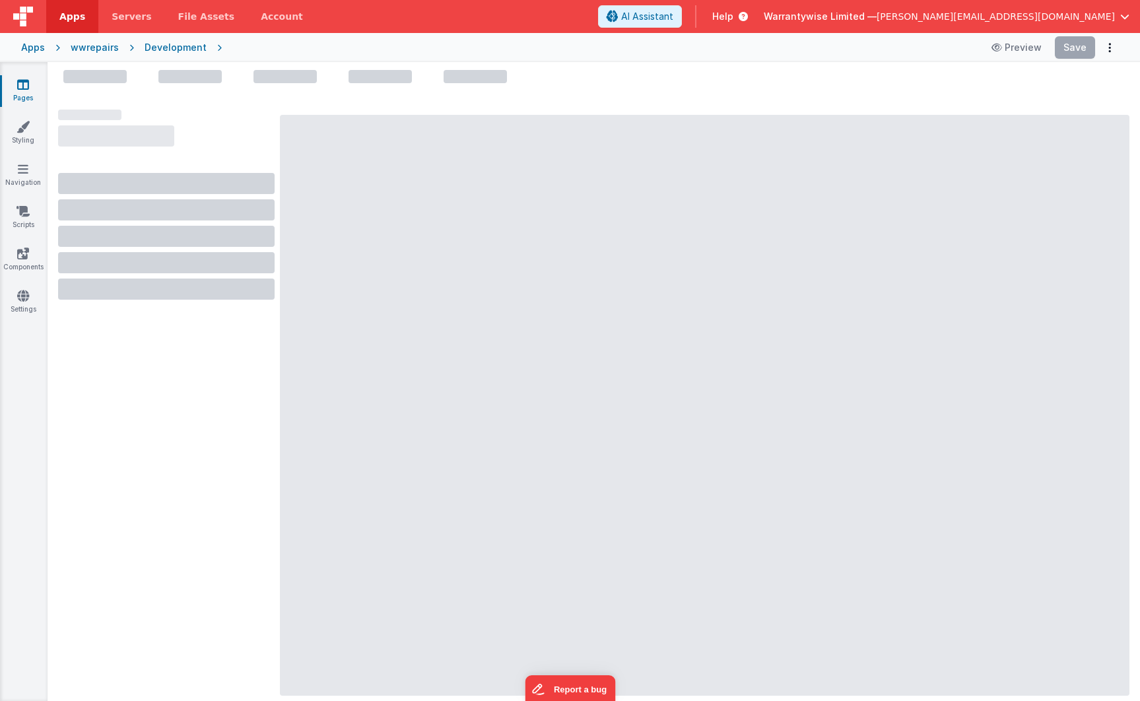
click at [160, 46] on div "Development" at bounding box center [176, 47] width 62 height 13
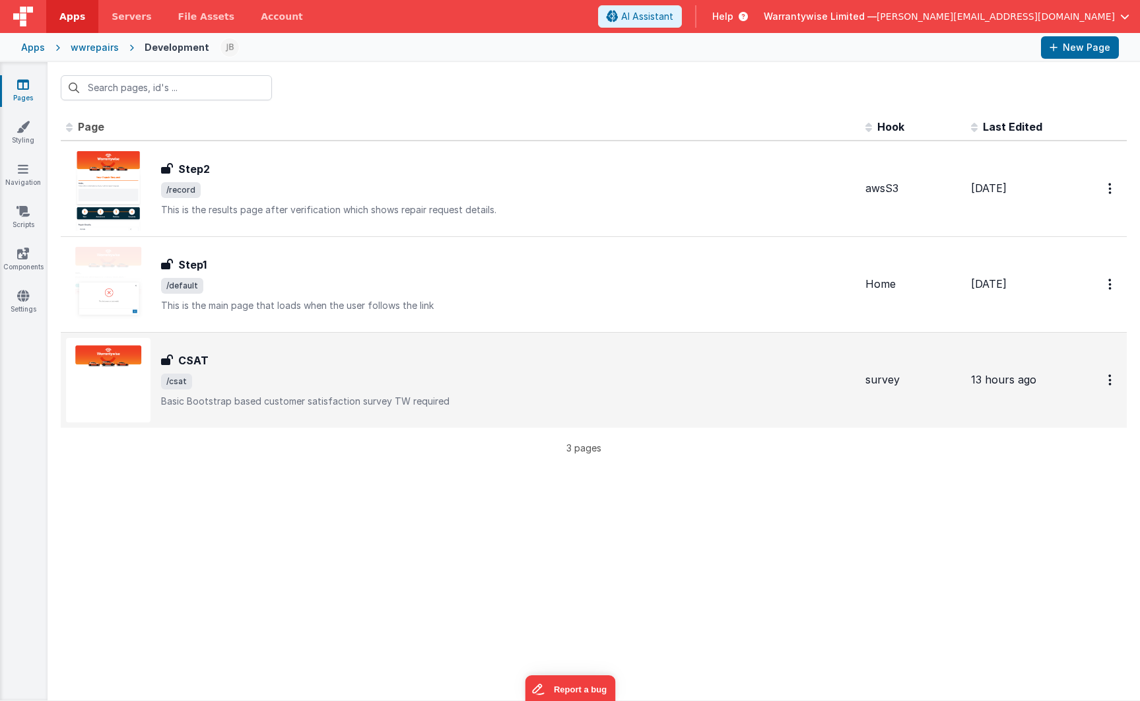
click at [245, 369] on div "CSAT CSAT /csat Basic Bootstrap based customer satisfaction survey TW required" at bounding box center [508, 379] width 694 height 55
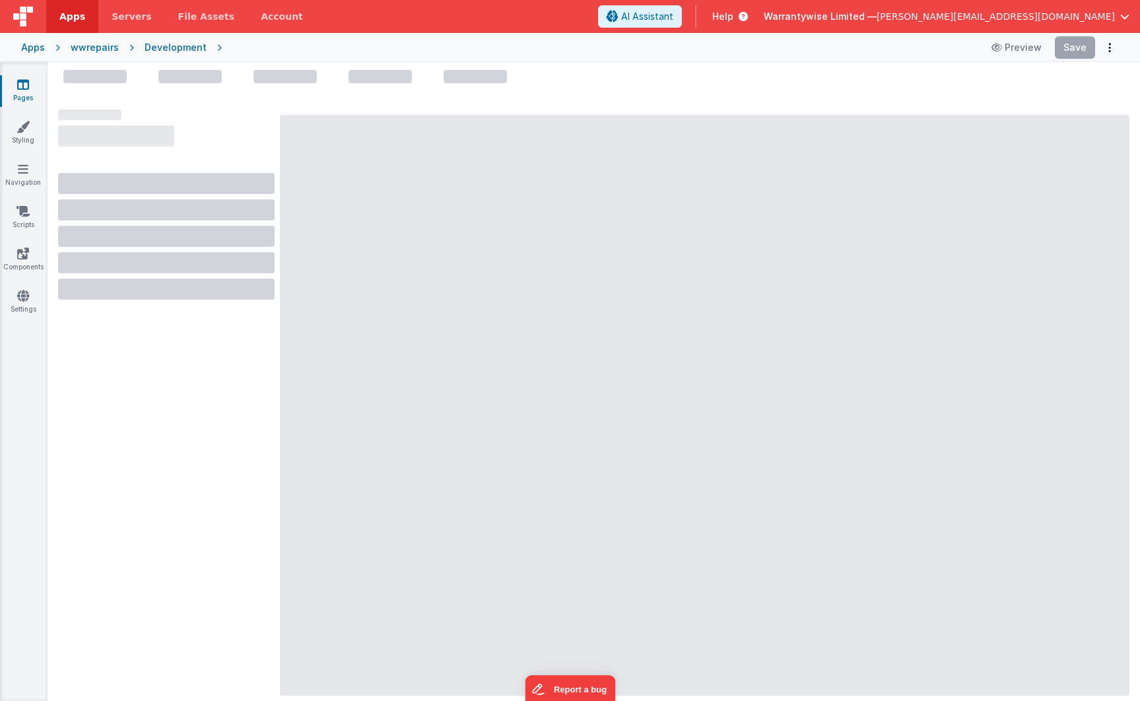
click at [152, 48] on div "Development" at bounding box center [176, 47] width 62 height 13
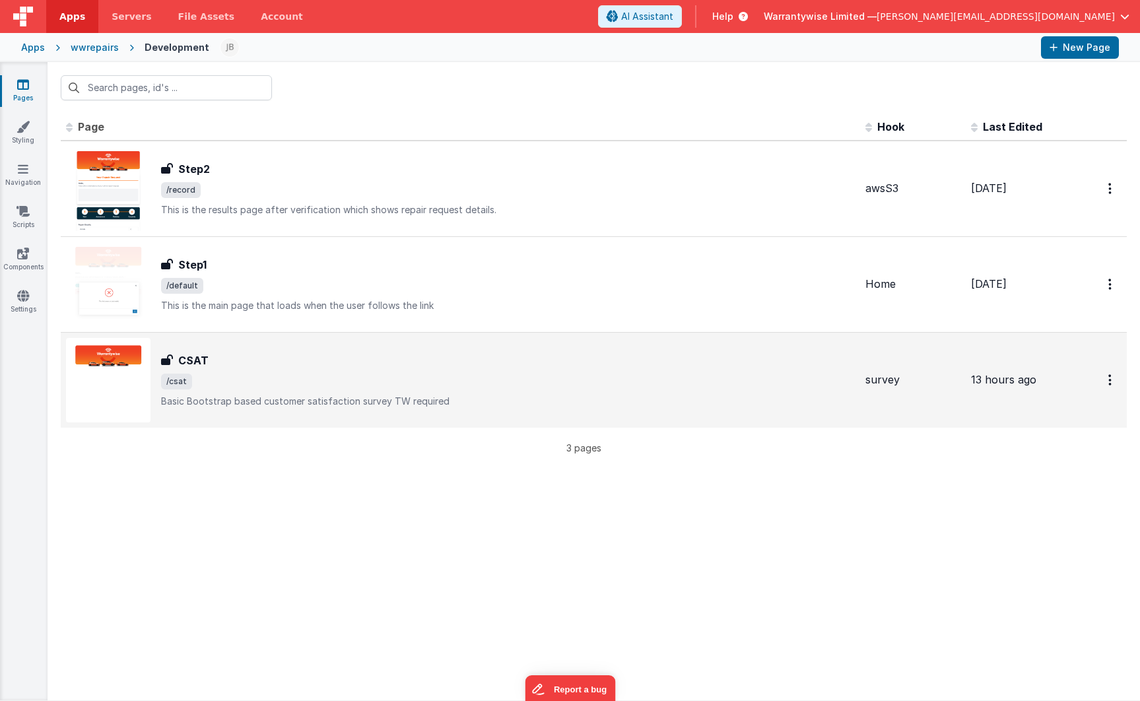
click at [259, 351] on div "CSAT CSAT /csat Basic Bootstrap based customer satisfaction survey TW required" at bounding box center [460, 380] width 789 height 84
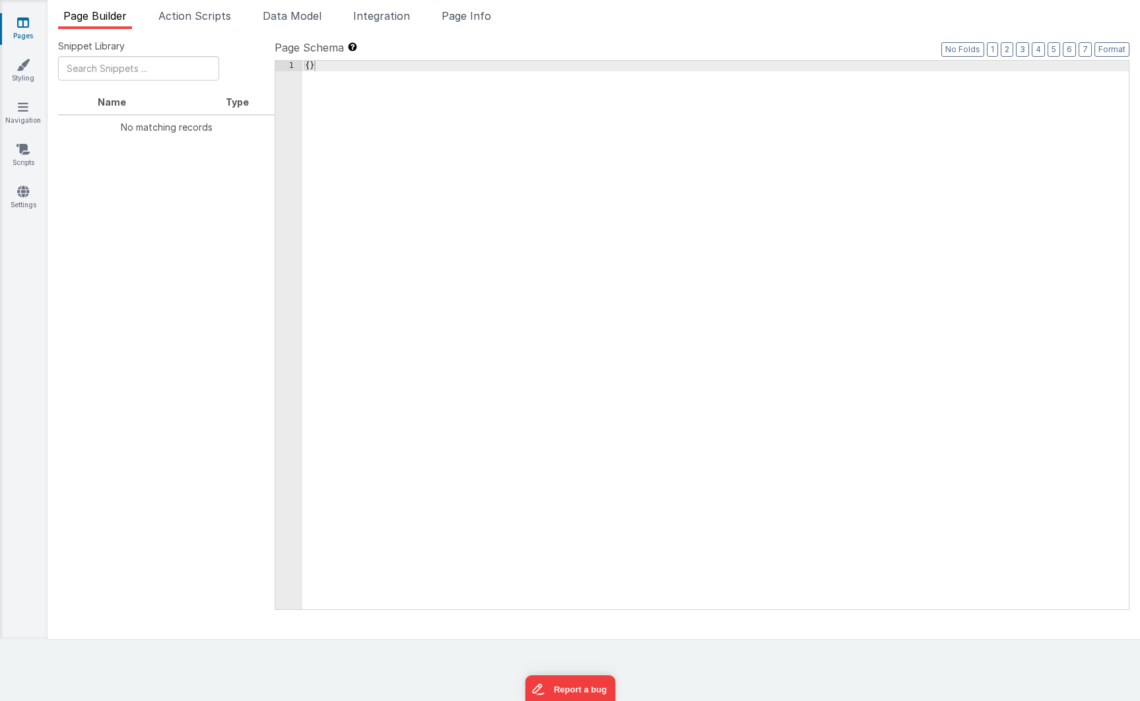
click at [88, 18] on span "Page Builder" at bounding box center [94, 15] width 63 height 13
click at [21, 23] on icon at bounding box center [23, 22] width 12 height 13
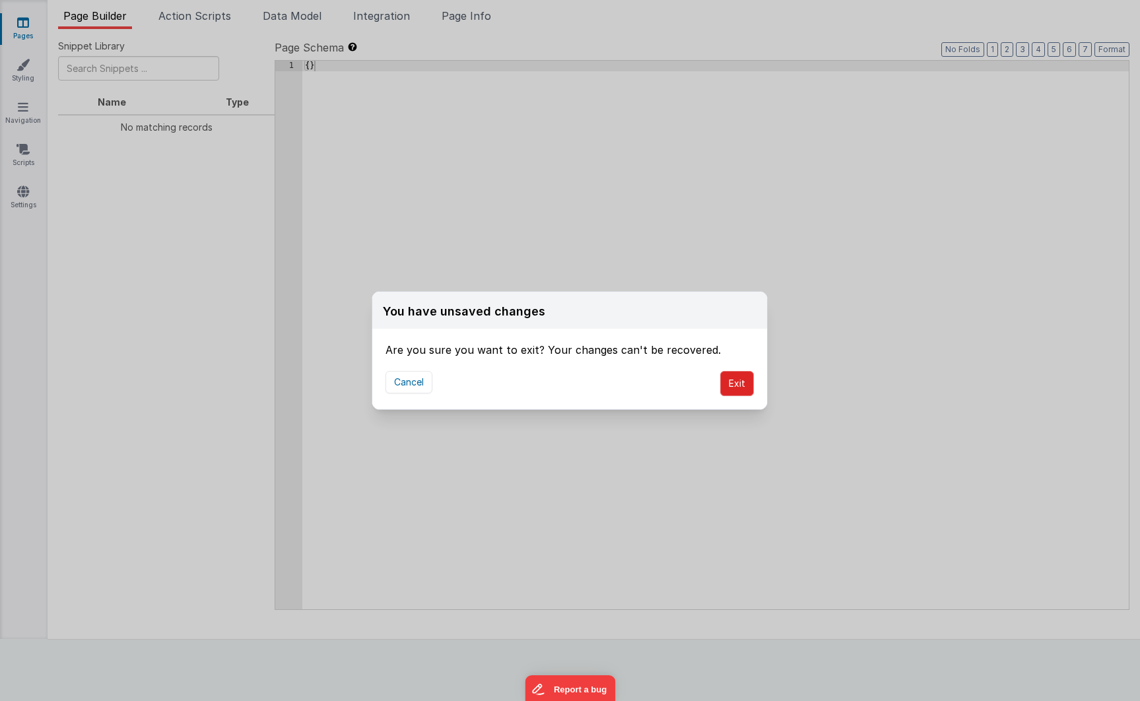
click at [730, 383] on button "Exit" at bounding box center [737, 383] width 34 height 25
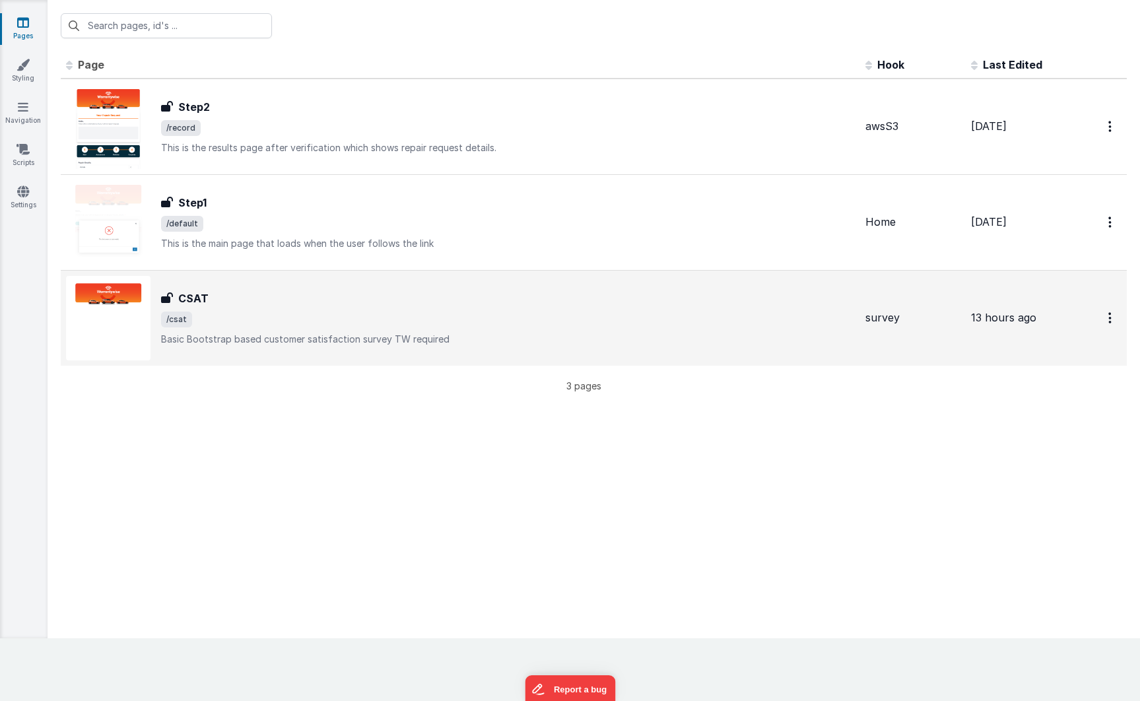
click at [263, 298] on div "CSAT" at bounding box center [508, 298] width 694 height 16
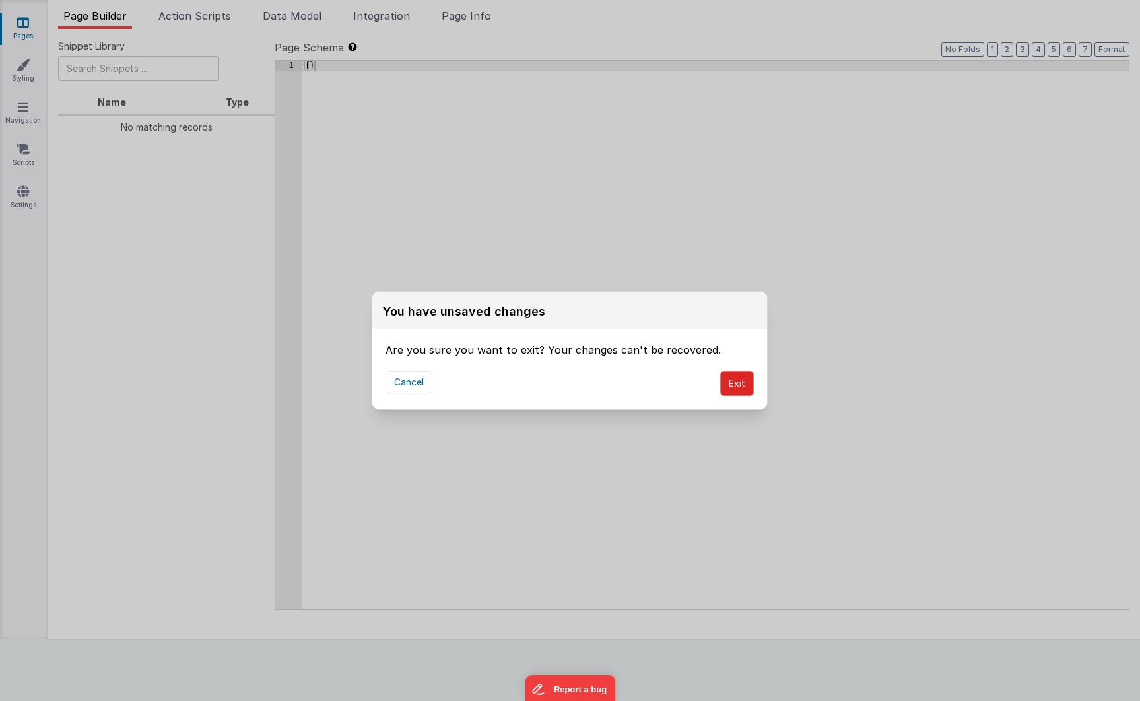
click at [746, 382] on button "Exit" at bounding box center [737, 383] width 34 height 25
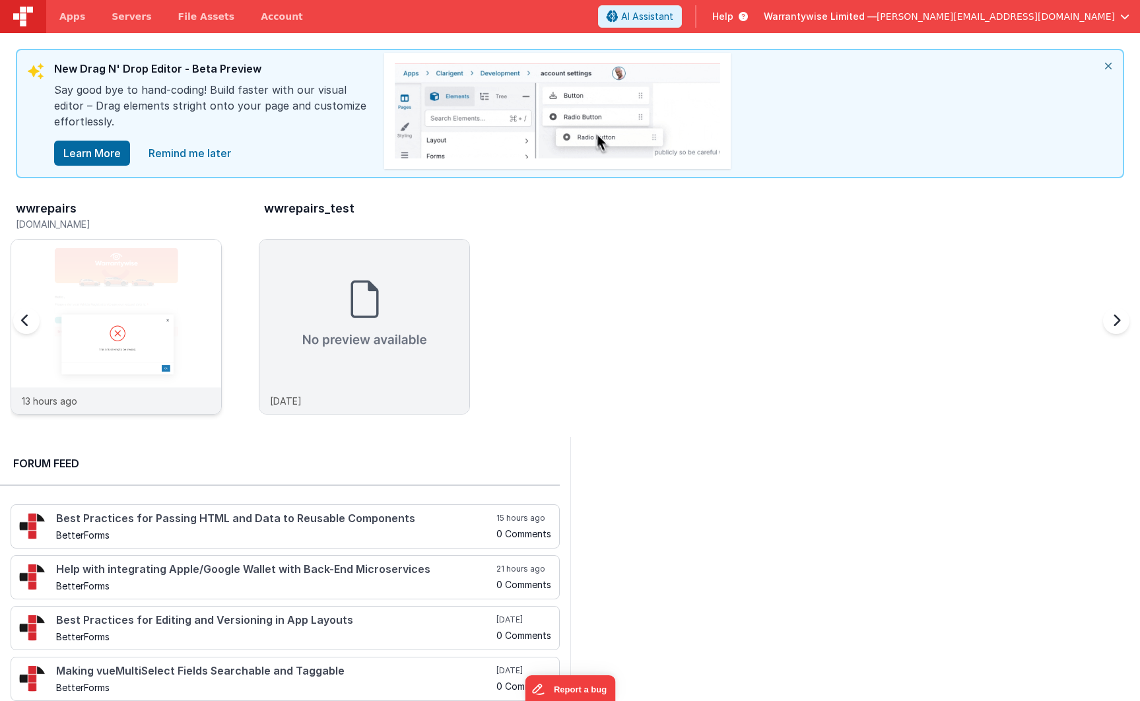
click at [135, 265] on img at bounding box center [116, 345] width 210 height 210
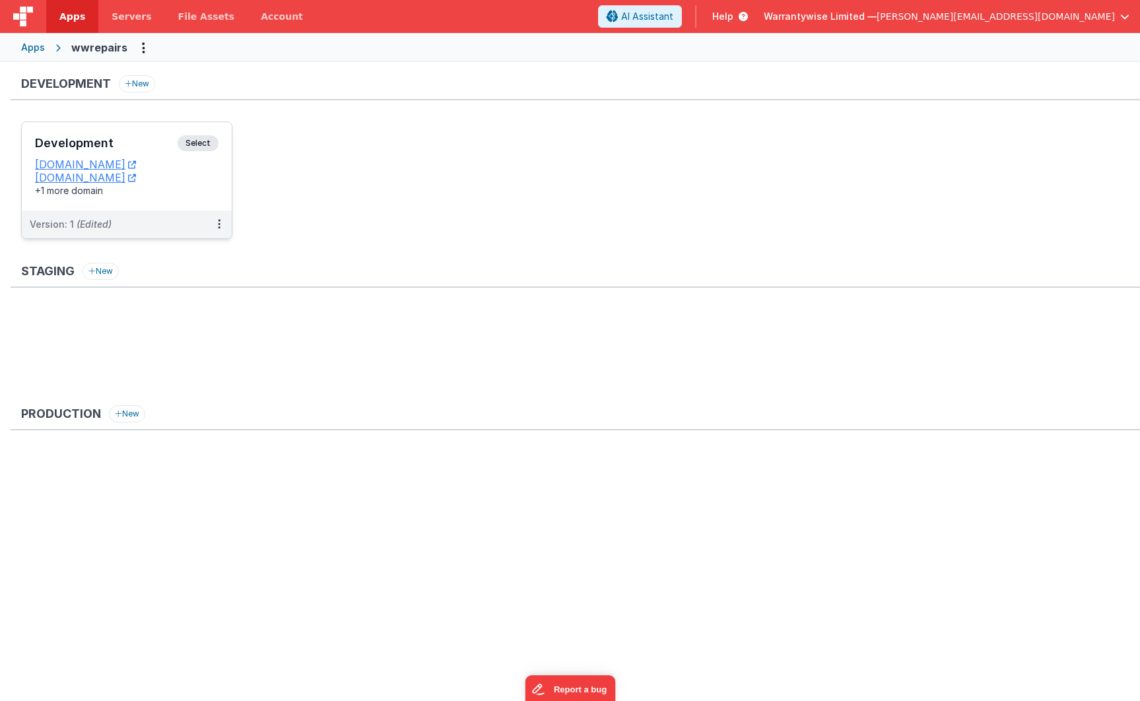
click at [136, 141] on h3 "Development" at bounding box center [106, 143] width 143 height 13
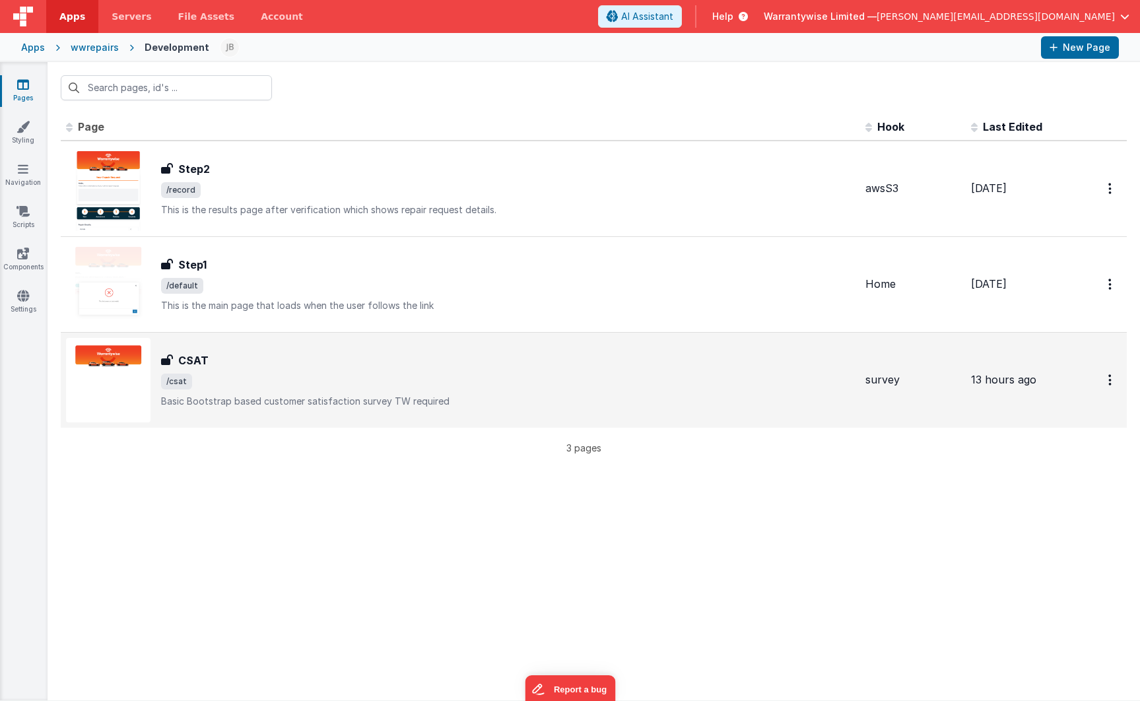
click at [329, 372] on div "CSAT CSAT /csat Basic Bootstrap based customer satisfaction survey TW required" at bounding box center [508, 379] width 694 height 55
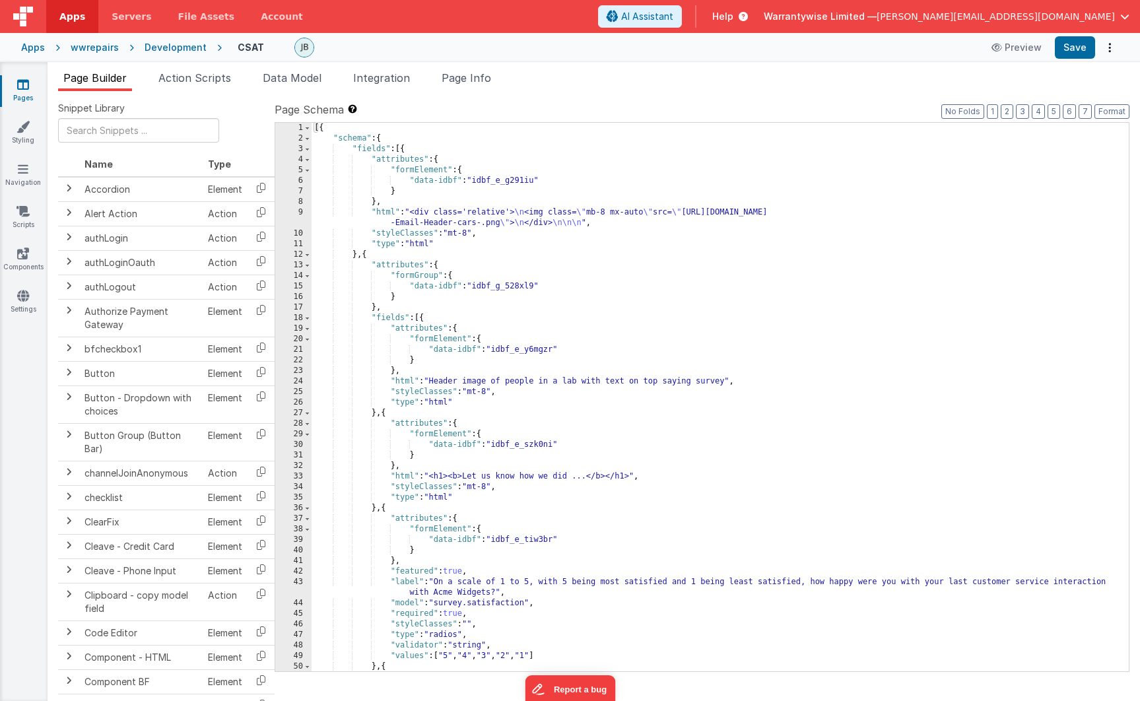
click at [158, 47] on div "Development" at bounding box center [176, 47] width 62 height 13
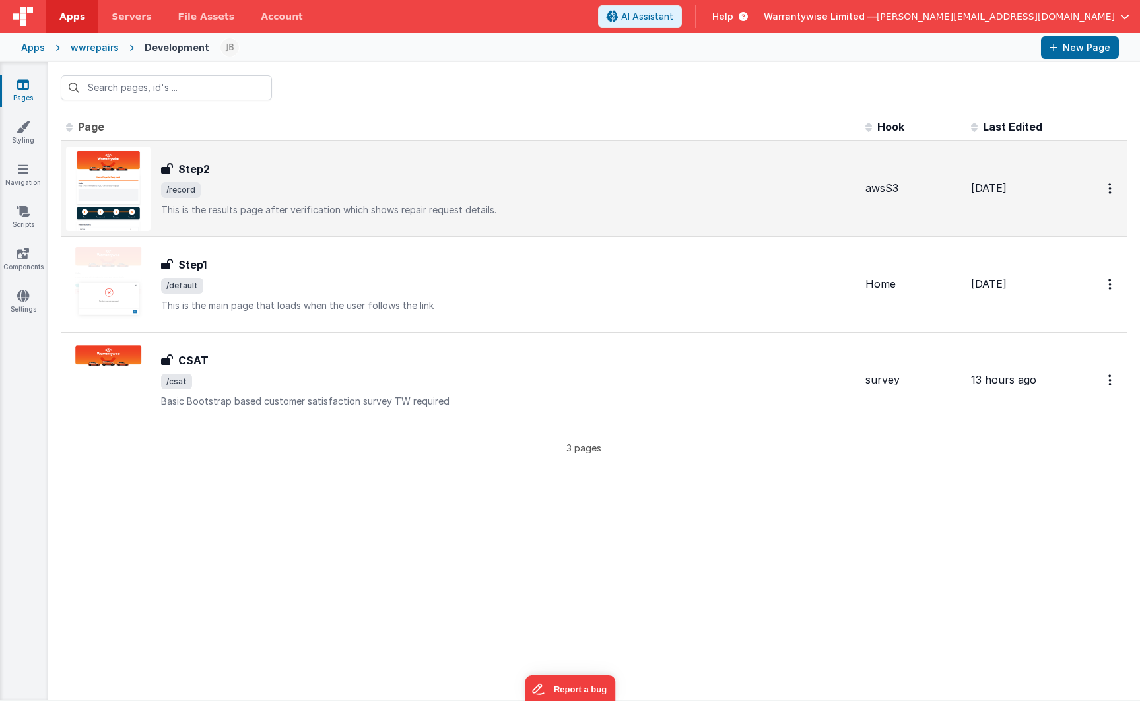
click at [250, 189] on span "/record" at bounding box center [508, 190] width 694 height 16
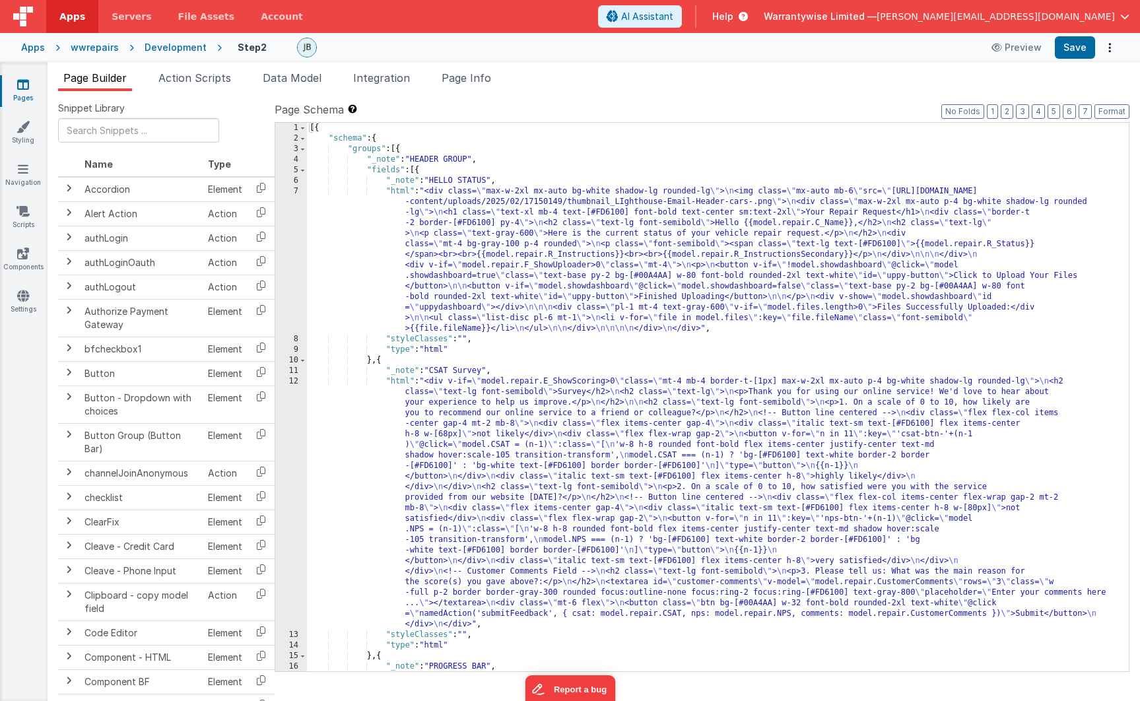
click at [445, 436] on div "[{ "schema" : { "groups" : [{ "_note" : "HEADER GROUP" , "fields" : [{ "_note" …" at bounding box center [713, 434] width 812 height 622
click at [370, 361] on div "[{ "schema" : { "groups" : [{ "_note" : "HEADER GROUP" , "fields" : [{ "_note" …" at bounding box center [713, 434] width 812 height 622
click at [427, 381] on div "[{ "schema" : { "groups" : [{ "_note" : "HEADER GROUP" , "fields" : [{ "_note" …" at bounding box center [713, 434] width 812 height 622
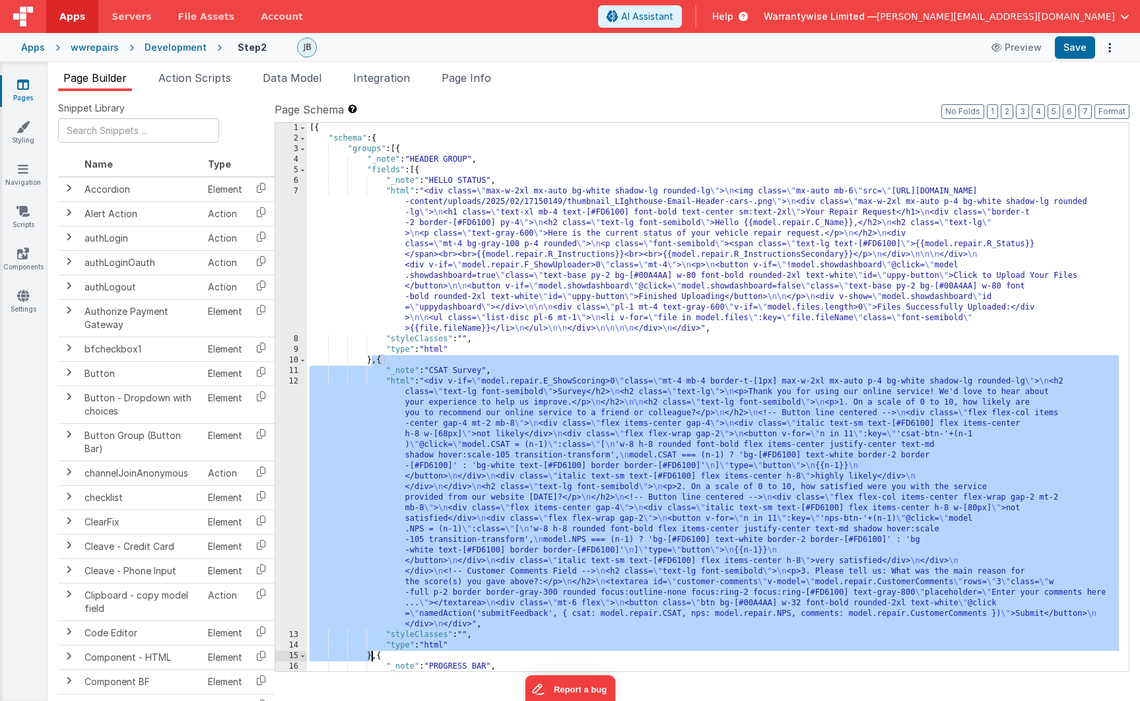
drag, startPoint x: 372, startPoint y: 362, endPoint x: 372, endPoint y: 659, distance: 297.0
click at [372, 659] on div "[{ "schema" : { "groups" : [{ "_note" : "HEADER GROUP" , "fields" : [{ "_note" …" at bounding box center [713, 434] width 812 height 622
click at [174, 49] on div "Development" at bounding box center [176, 47] width 62 height 13
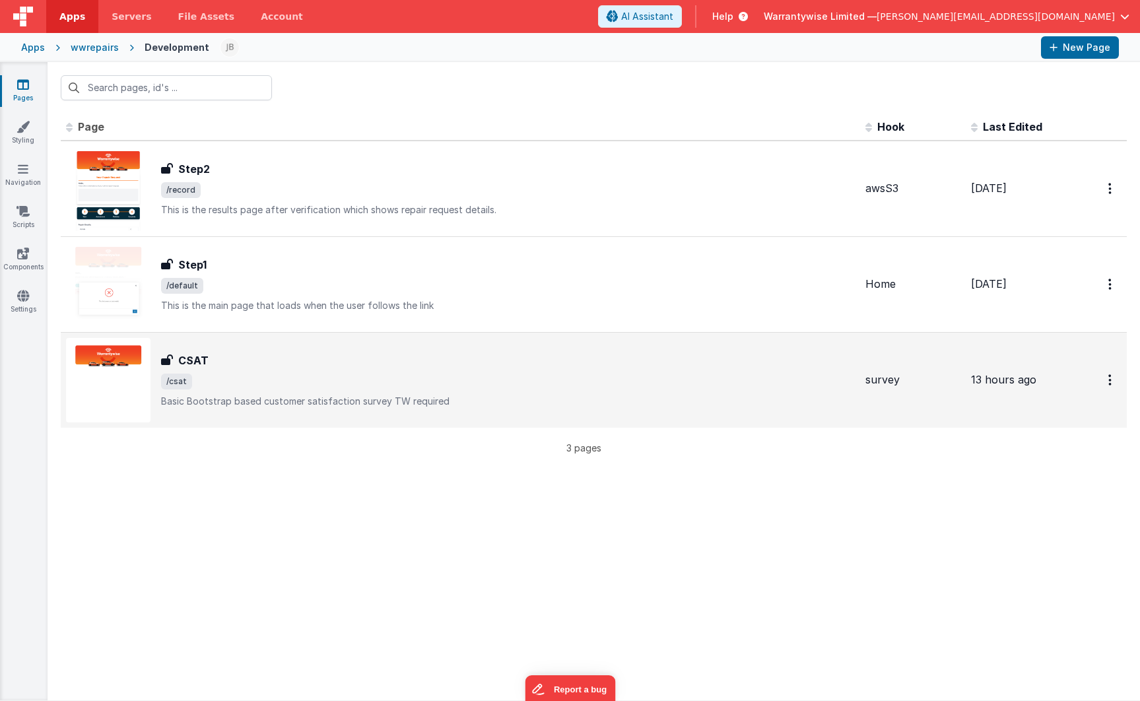
click at [238, 362] on div "CSAT" at bounding box center [508, 360] width 694 height 16
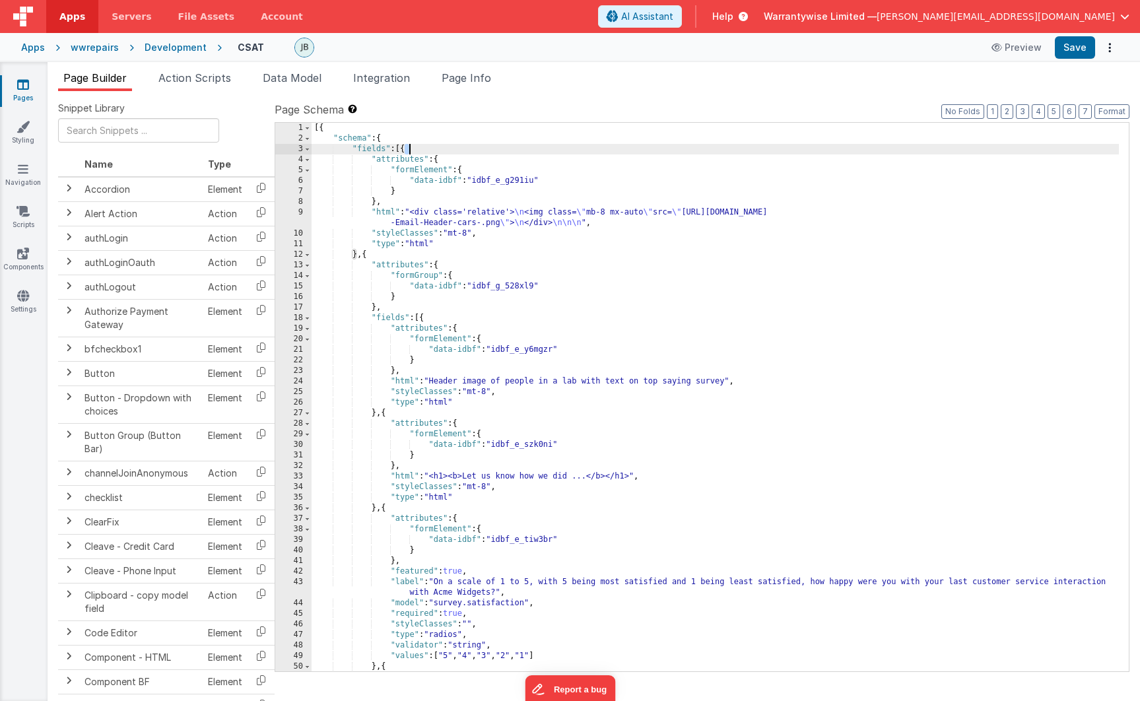
click at [408, 149] on div "[{ "schema" : { "fields" : [{ "attributes" : { "formElement" : { "data-idbf" : …" at bounding box center [715, 408] width 807 height 570
click at [441, 224] on div "[{ "schema" : { "fields" : [{ "attributes" : { "formElement" : { "data-idbf" : …" at bounding box center [715, 408] width 807 height 570
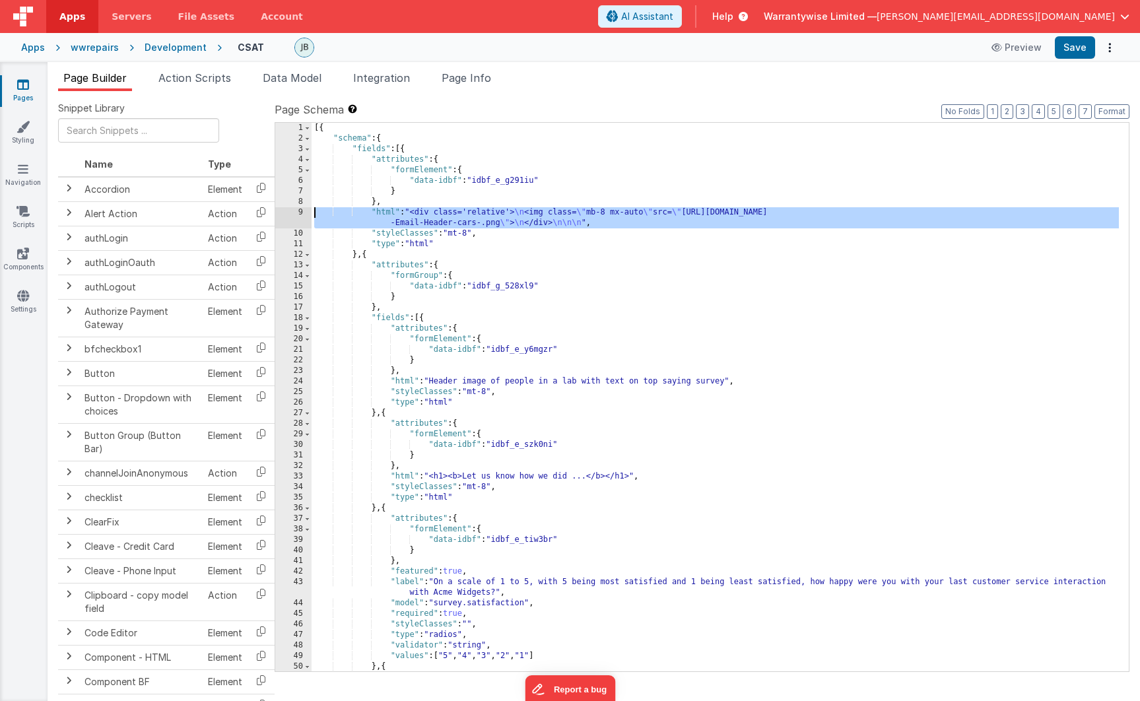
click at [280, 211] on div "9" at bounding box center [293, 217] width 36 height 21
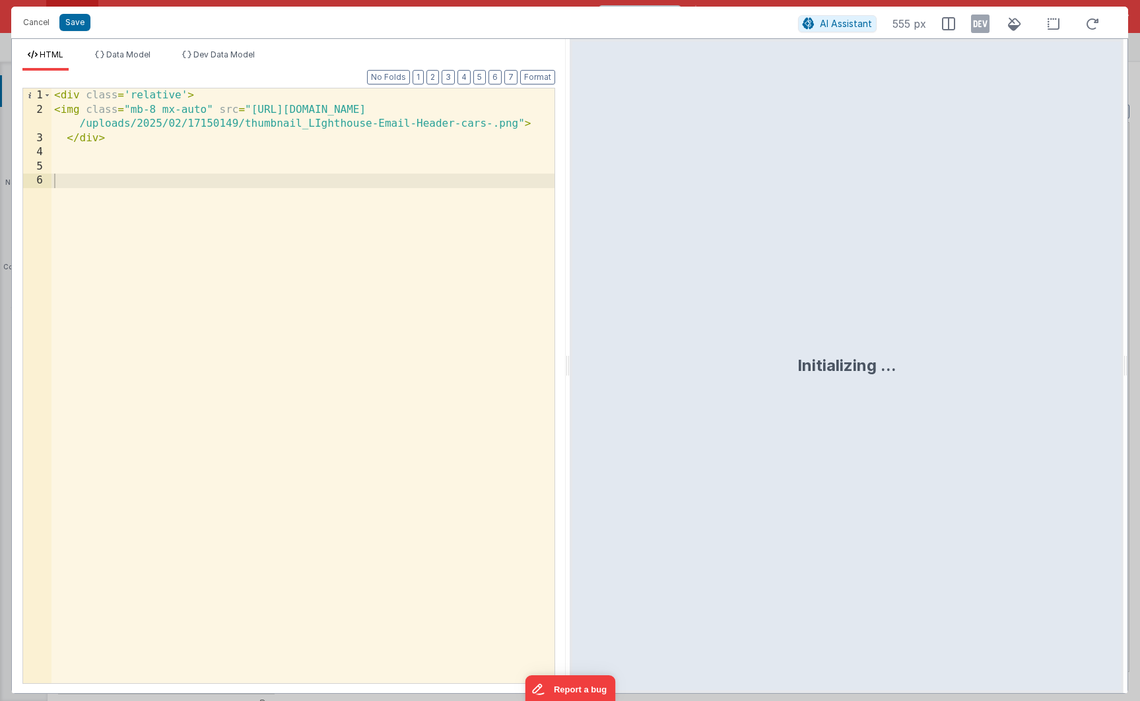
click at [166, 185] on div "< div class = 'relative' > < img class = "mb-8 mx-auto" src = "[URL][DOMAIN_NAM…" at bounding box center [302, 399] width 503 height 623
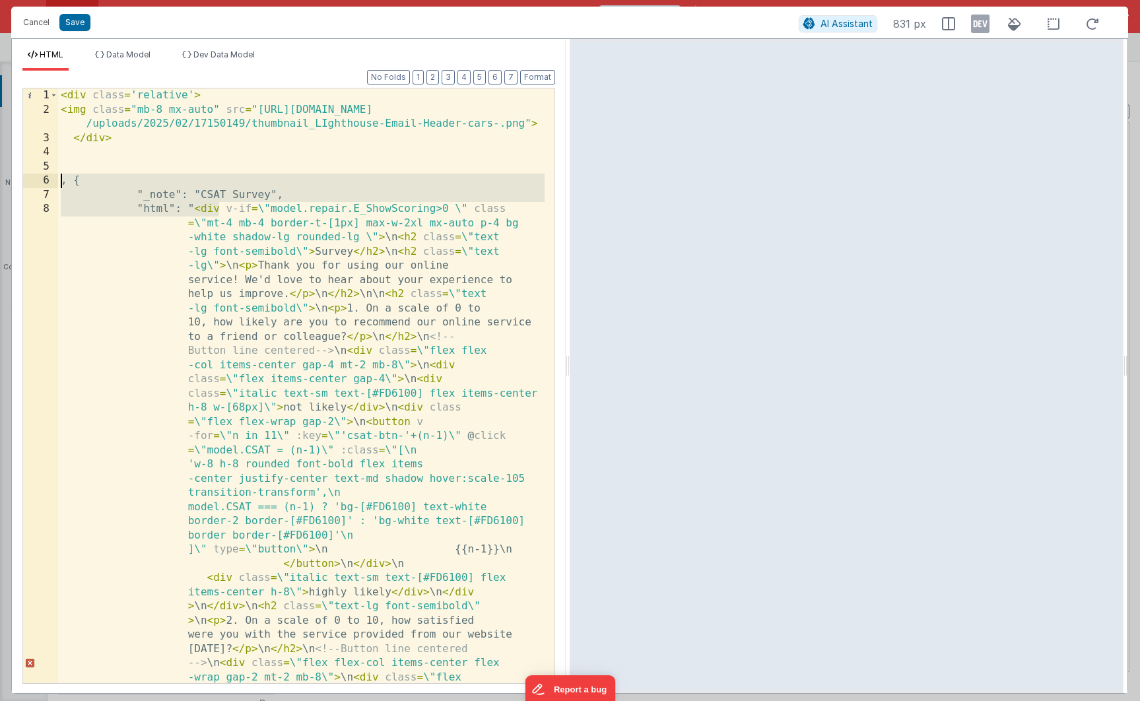
drag, startPoint x: 219, startPoint y: 209, endPoint x: 51, endPoint y: 178, distance: 171.1
click at [51, 178] on div "1 2 3 4 5 6 7 8 < div class = 'relative' > < img class = "mb-8 mx-auto" src = "…" at bounding box center [288, 386] width 533 height 596
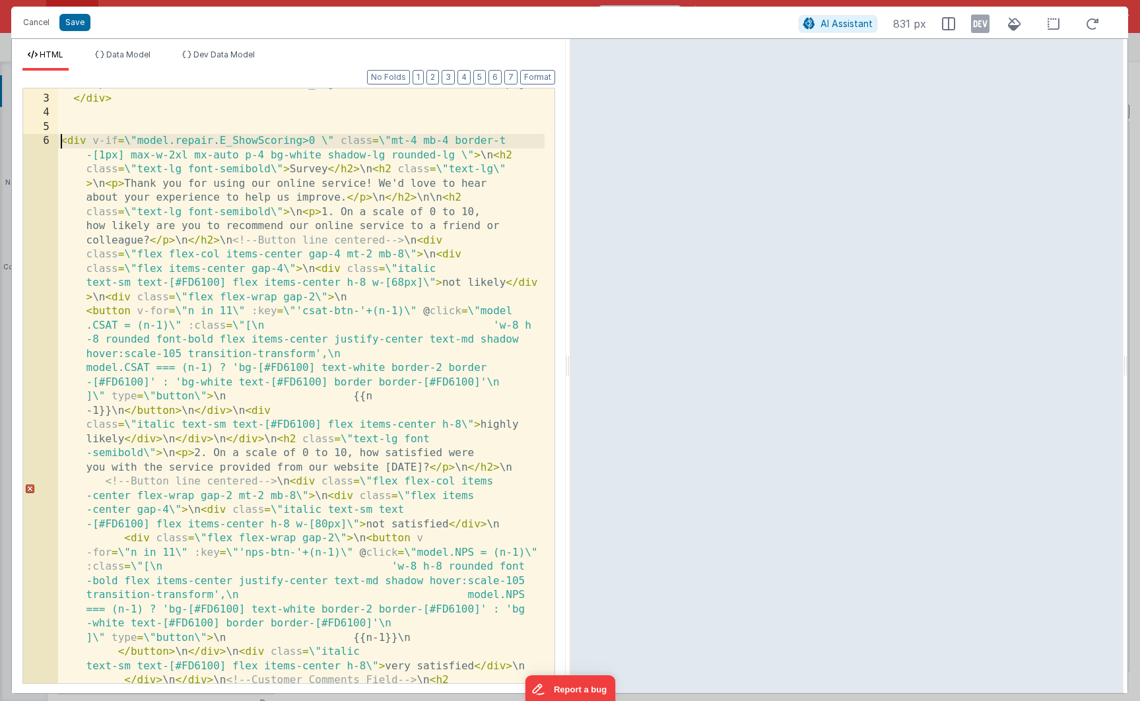
scroll to position [242, 0]
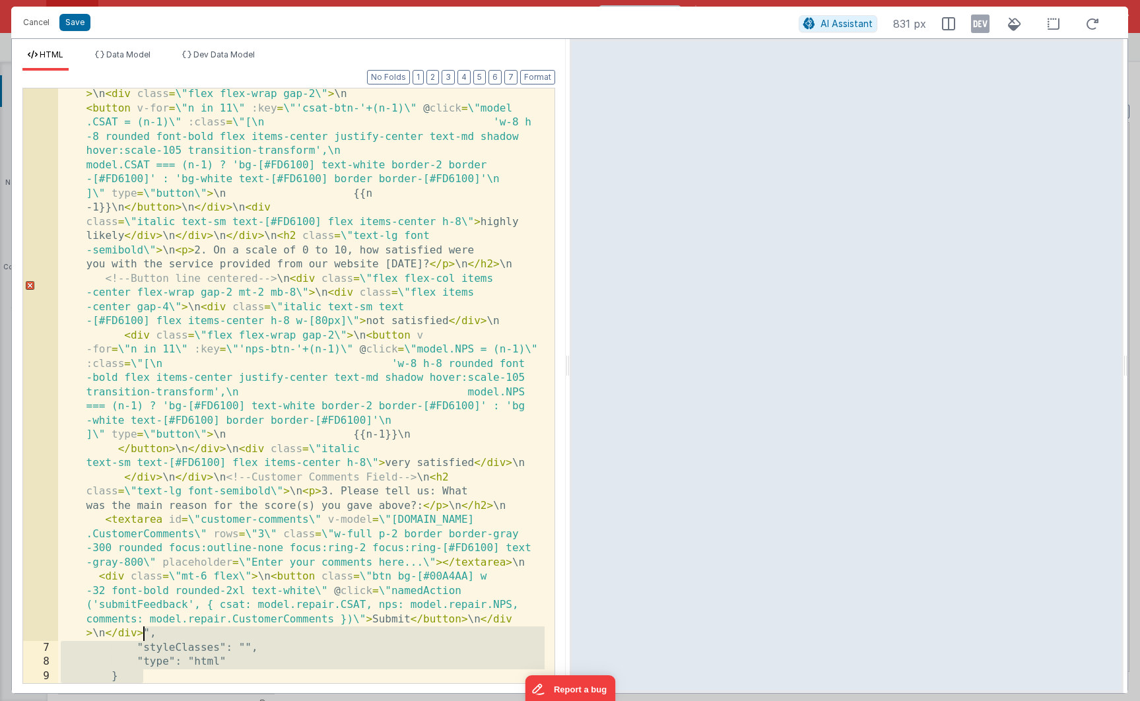
drag, startPoint x: 170, startPoint y: 680, endPoint x: 145, endPoint y: 632, distance: 54.0
click at [145, 632] on div "< div v-if = \ "model.repair.E_ShowScoring>0 \" class = \ "mt-4 mb-4 border-t -…" at bounding box center [301, 590] width 486 height 1319
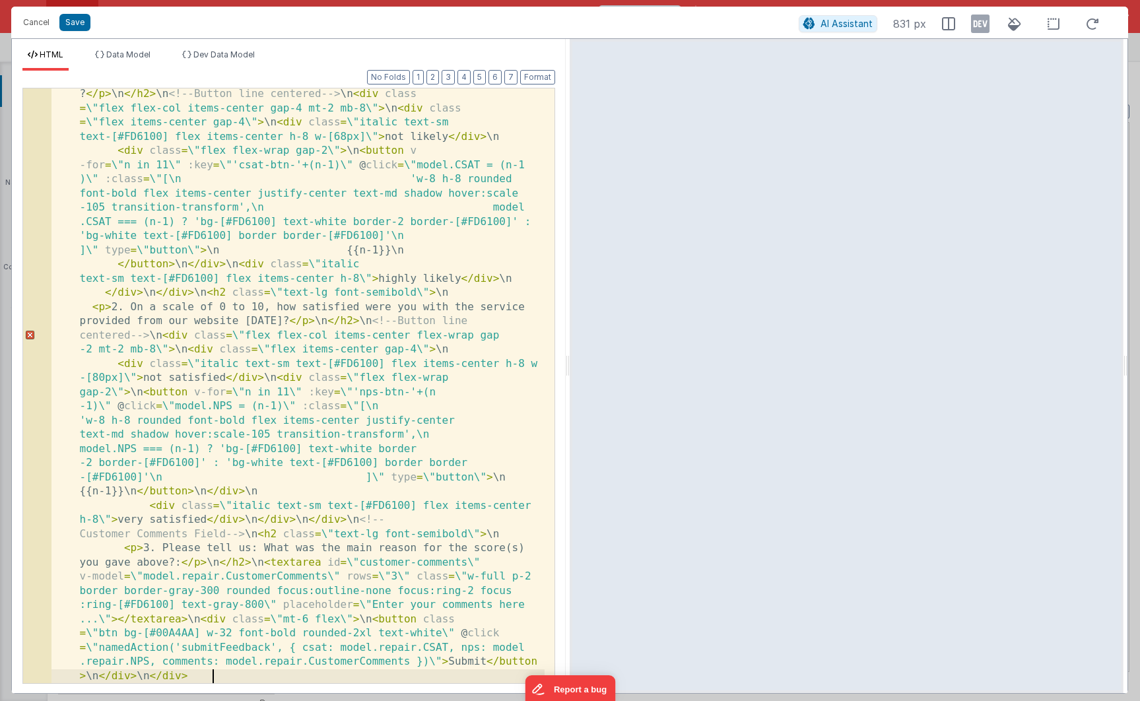
scroll to position [0, 0]
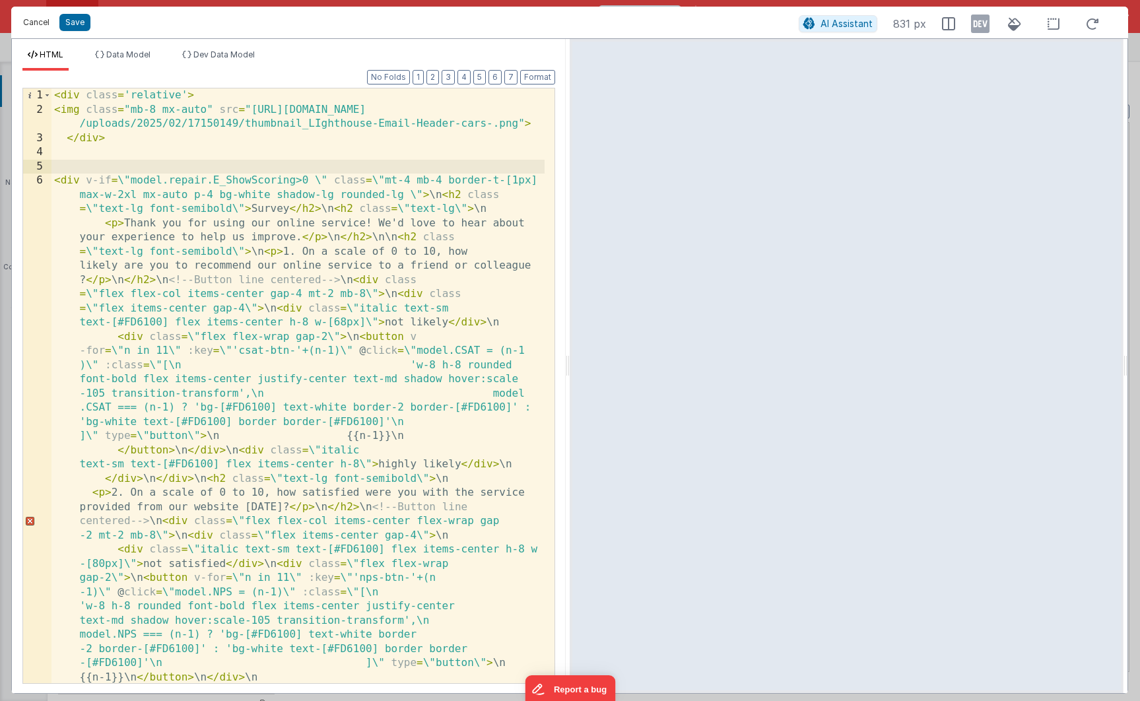
click at [30, 23] on button "Cancel" at bounding box center [36, 22] width 40 height 18
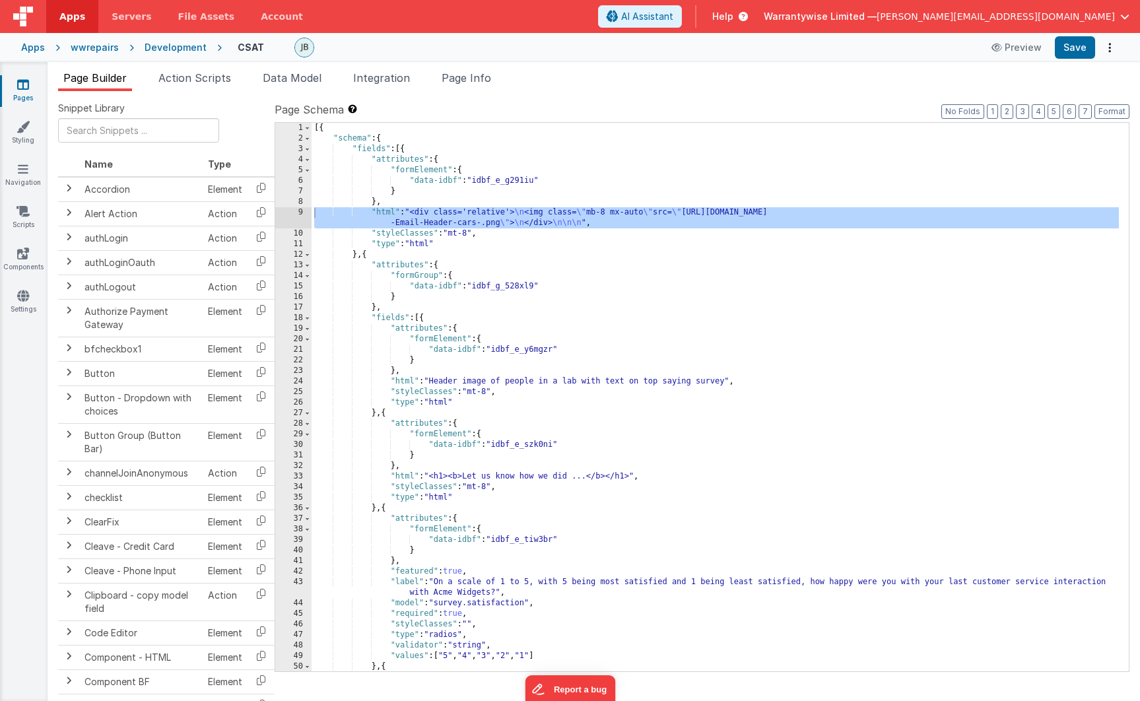
click at [172, 50] on div "Development" at bounding box center [176, 47] width 62 height 13
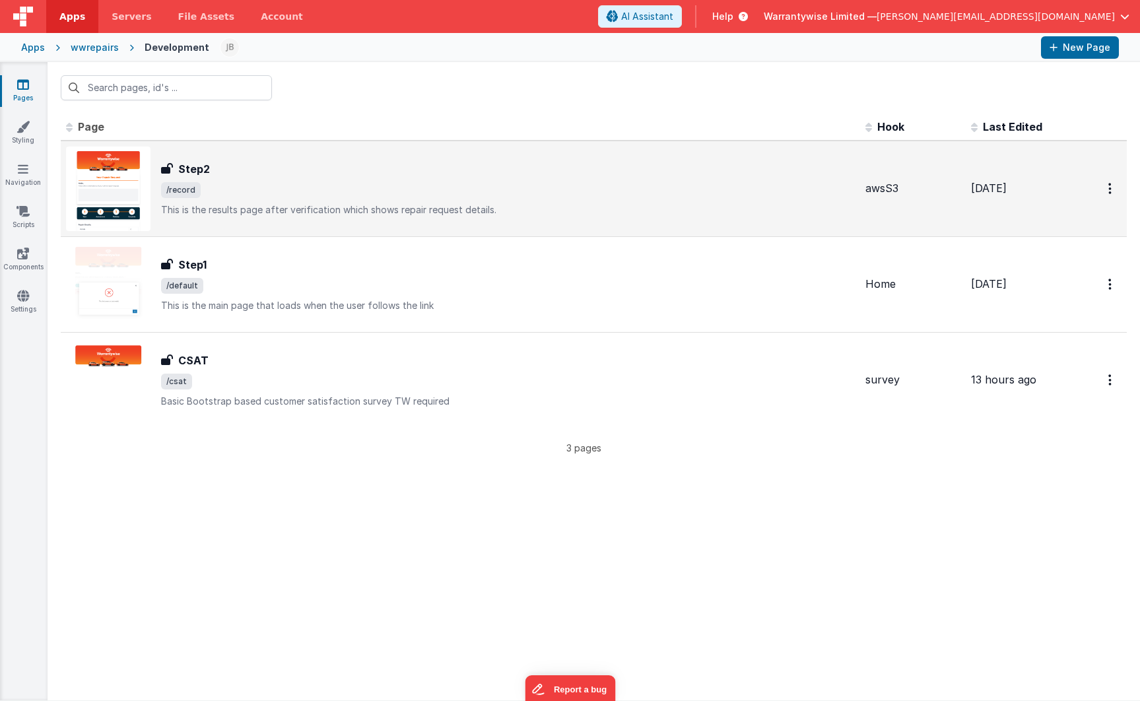
click at [263, 168] on div "Step2" at bounding box center [508, 169] width 694 height 16
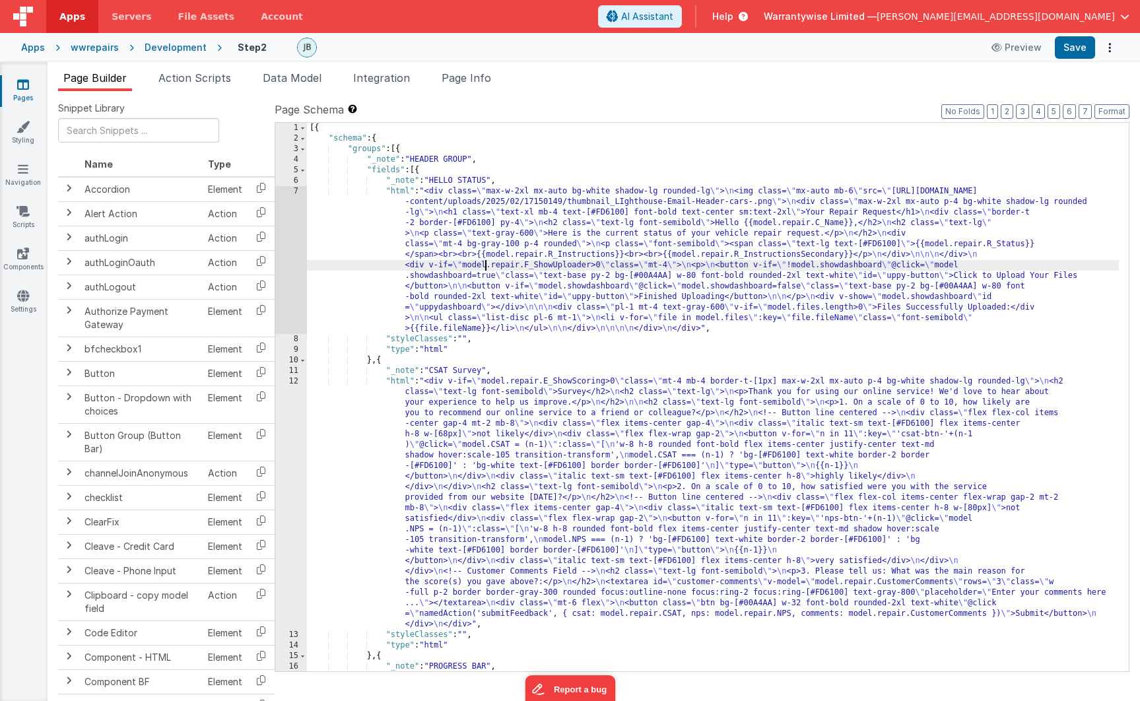
click at [485, 269] on div "[{ "schema" : { "groups" : [{ "_note" : "HEADER GROUP" , "fields" : [{ "_note" …" at bounding box center [713, 434] width 812 height 622
click at [447, 422] on div "[{ "schema" : { "groups" : [{ "_note" : "HEADER GROUP" , "fields" : [{ "_note" …" at bounding box center [713, 434] width 812 height 622
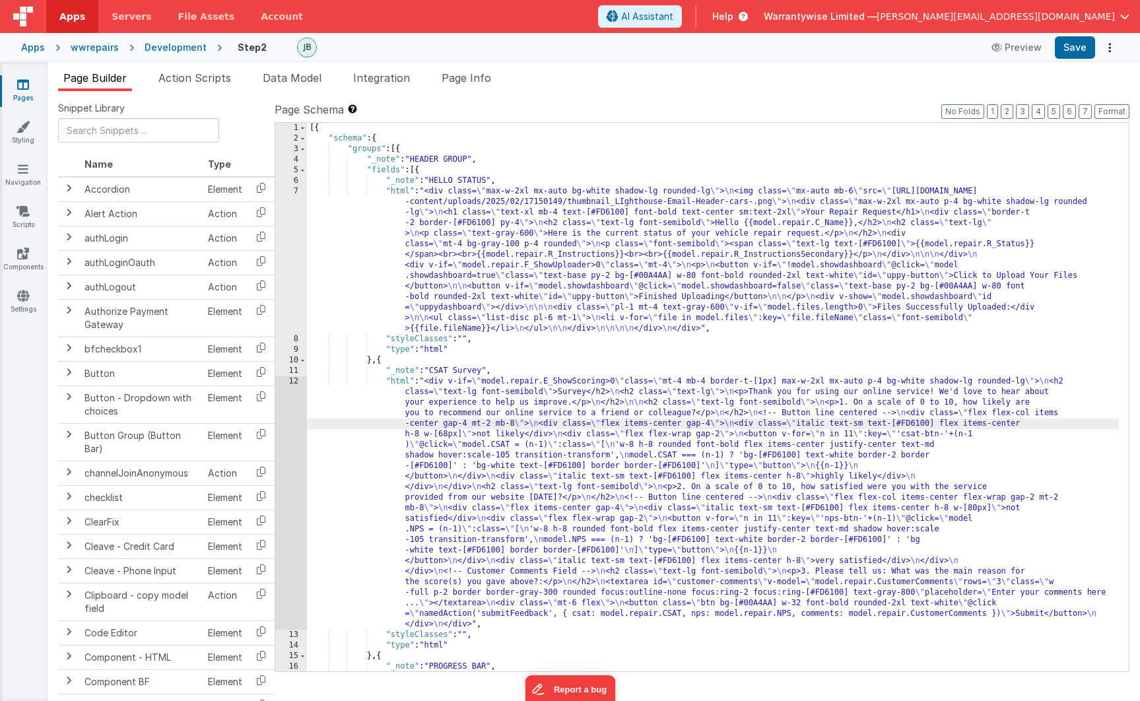
click at [280, 390] on div "12" at bounding box center [291, 502] width 32 height 253
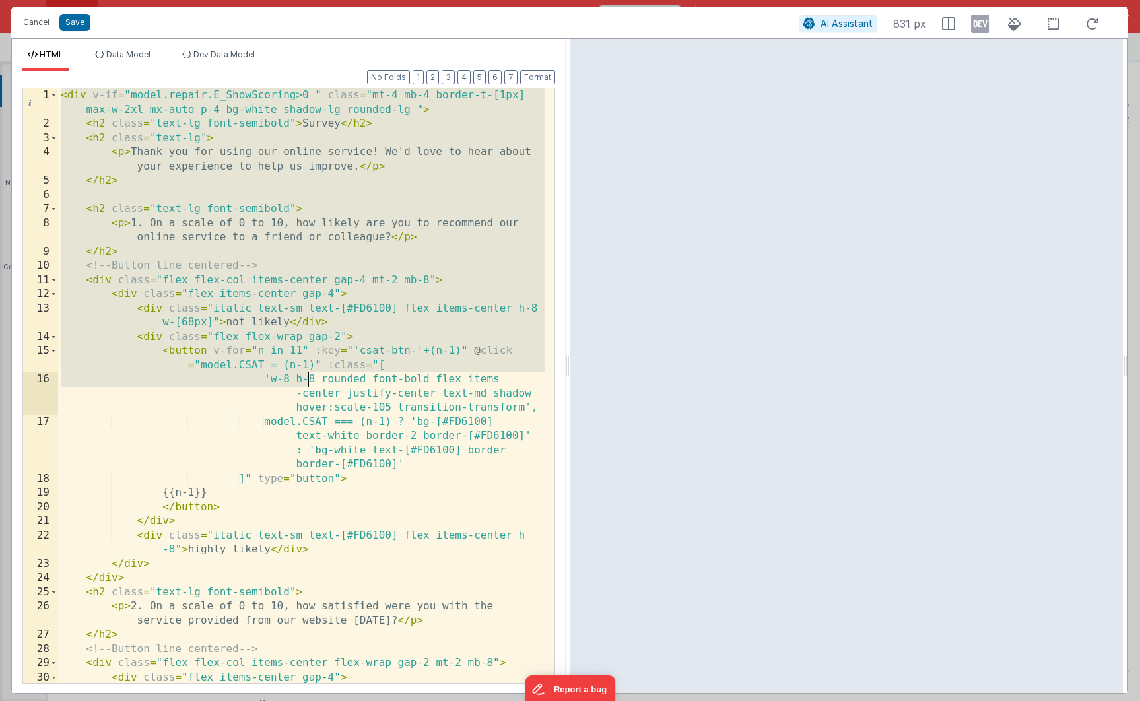
drag, startPoint x: 62, startPoint y: 98, endPoint x: 305, endPoint y: 372, distance: 366.6
click at [305, 372] on div "< div v-if = "model.repair.E_ShowScoring>0 " class = "mt-4 mb-4 border-t-[1px] …" at bounding box center [301, 413] width 486 height 651
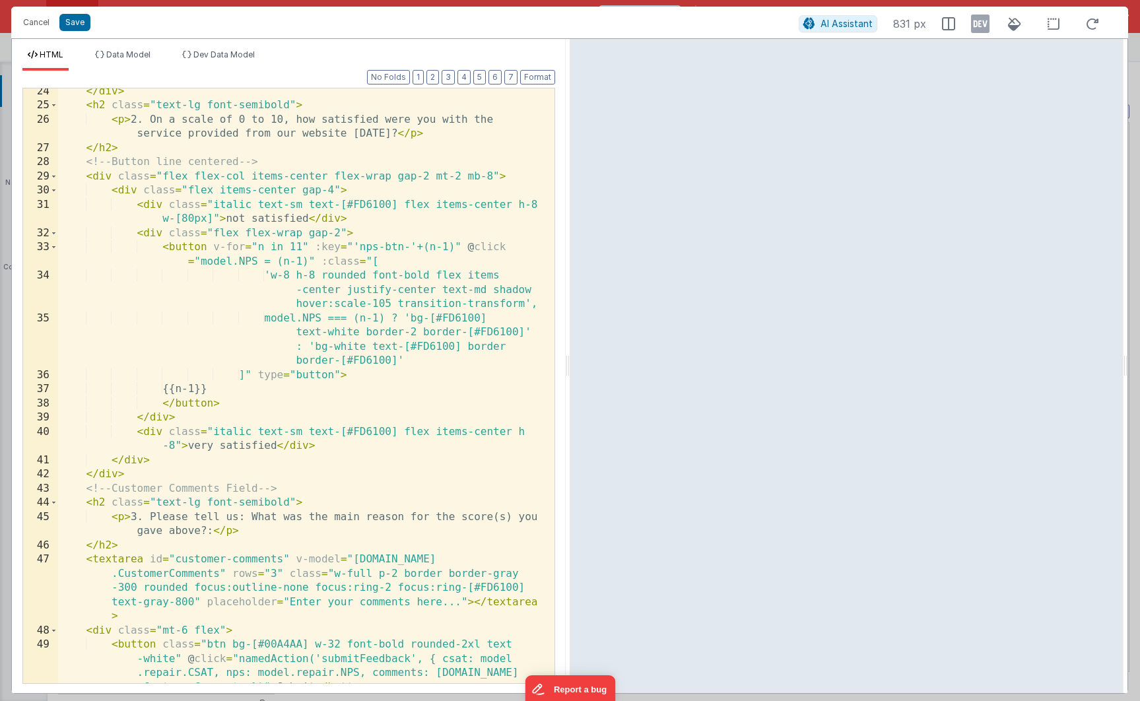
scroll to position [526, 0]
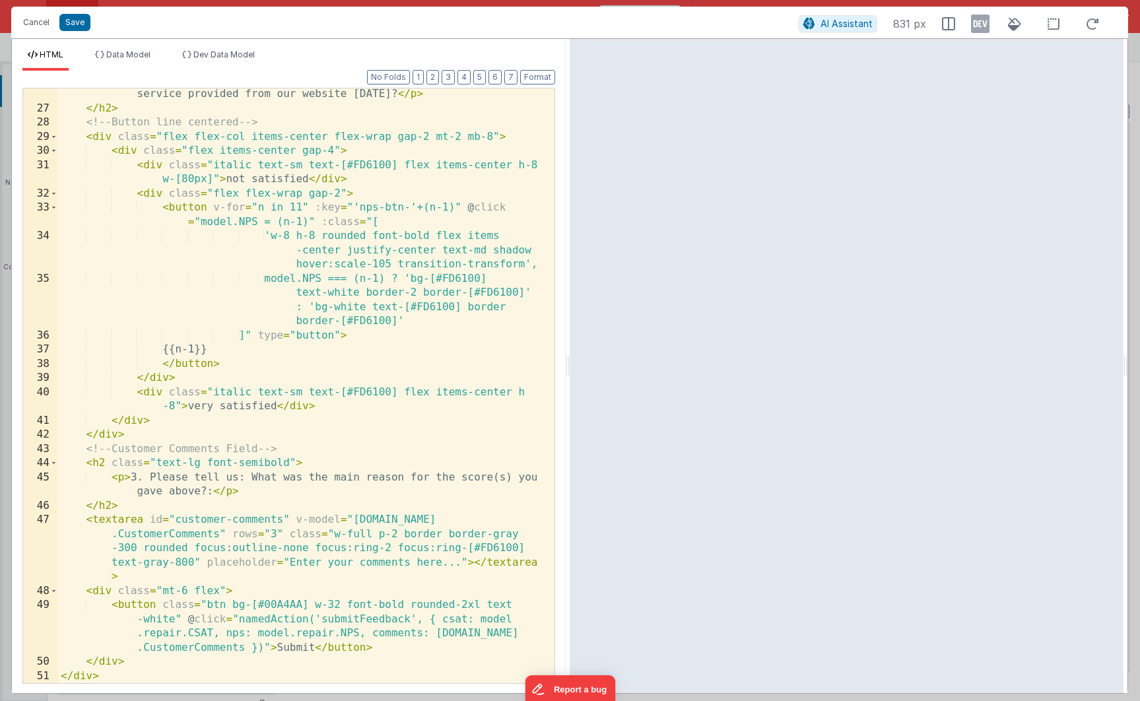
click at [121, 673] on div "< p > 2. On a scale of 0 to 10, how satisfied were you with the service provide…" at bounding box center [301, 392] width 486 height 638
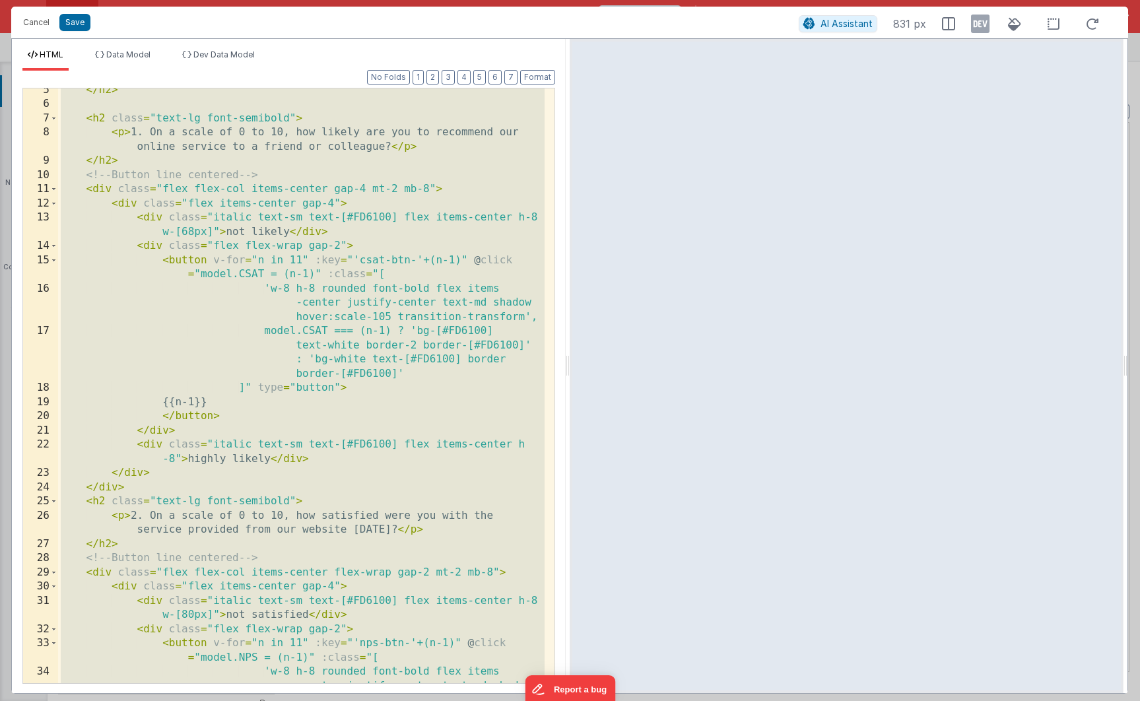
scroll to position [0, 0]
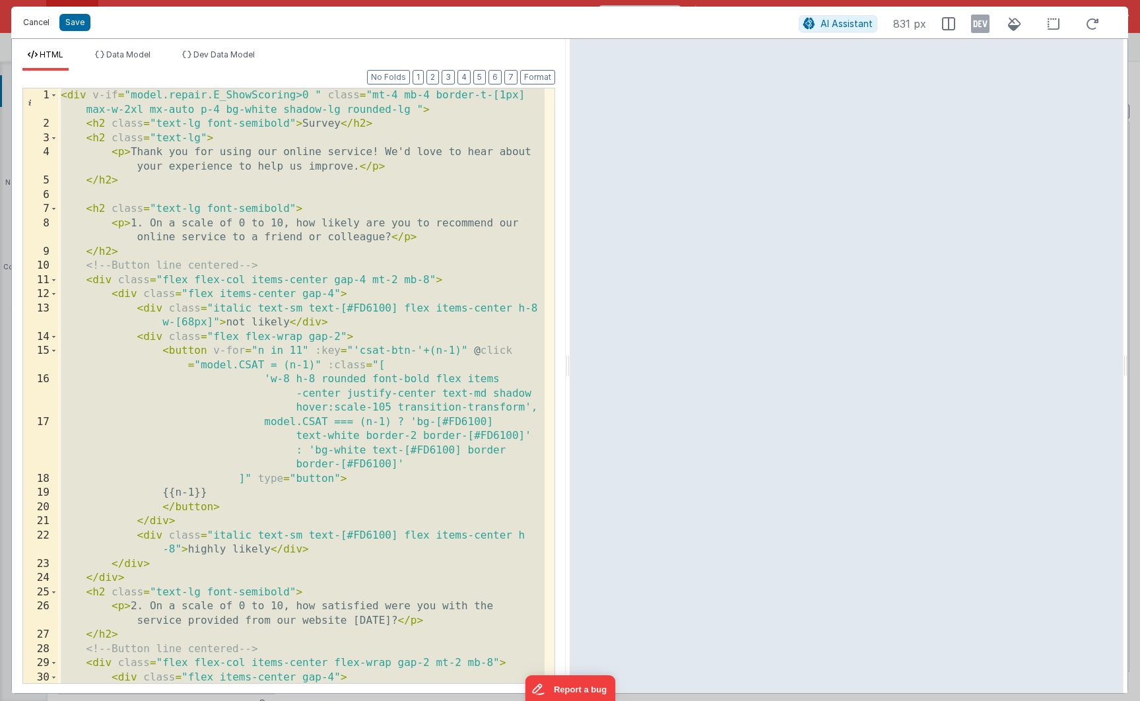
click at [24, 22] on button "Cancel" at bounding box center [36, 22] width 40 height 18
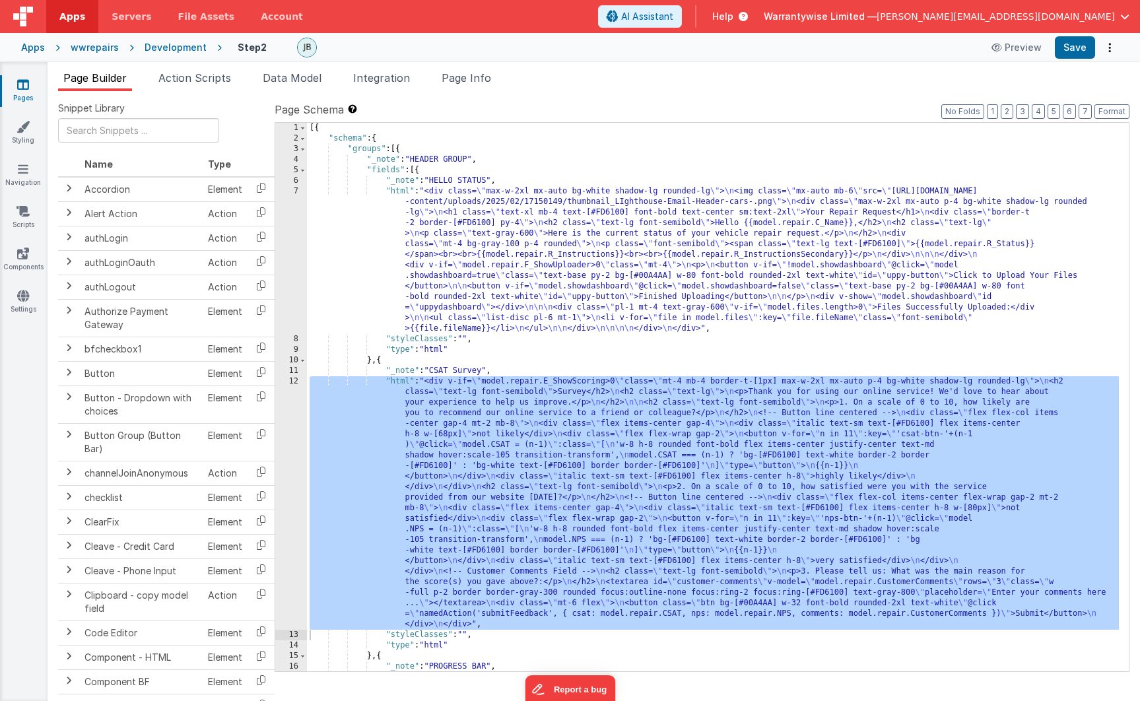
click at [158, 48] on div "Development" at bounding box center [176, 47] width 62 height 13
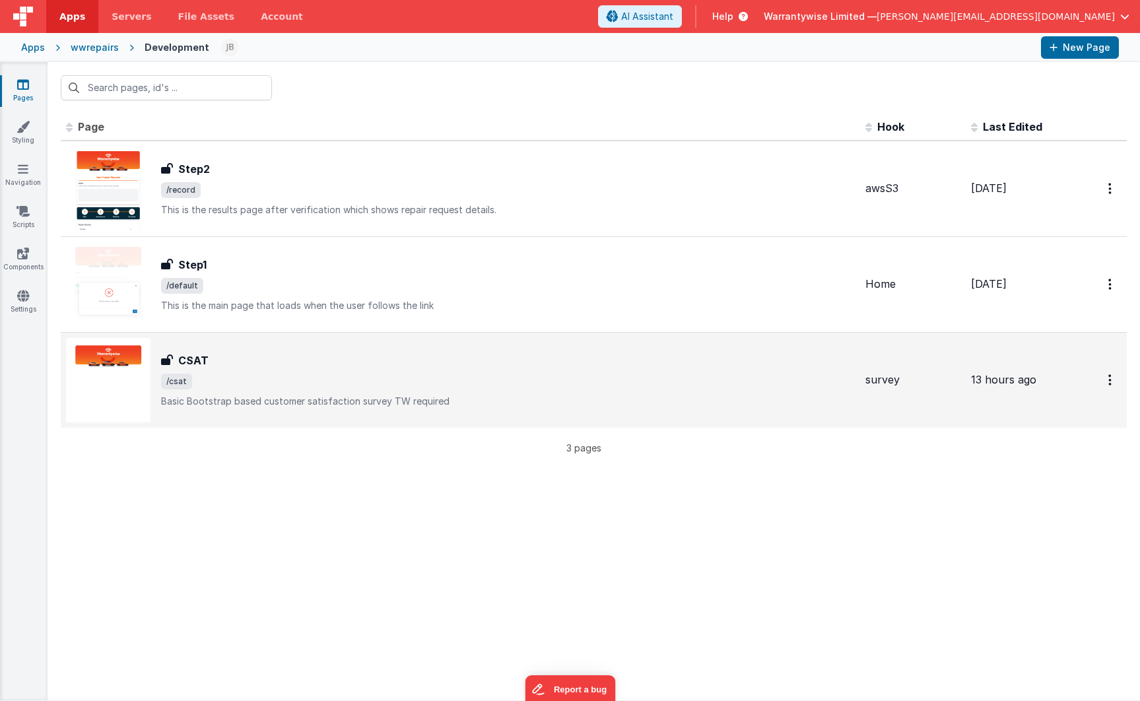
click at [273, 352] on div "CSAT" at bounding box center [508, 360] width 694 height 16
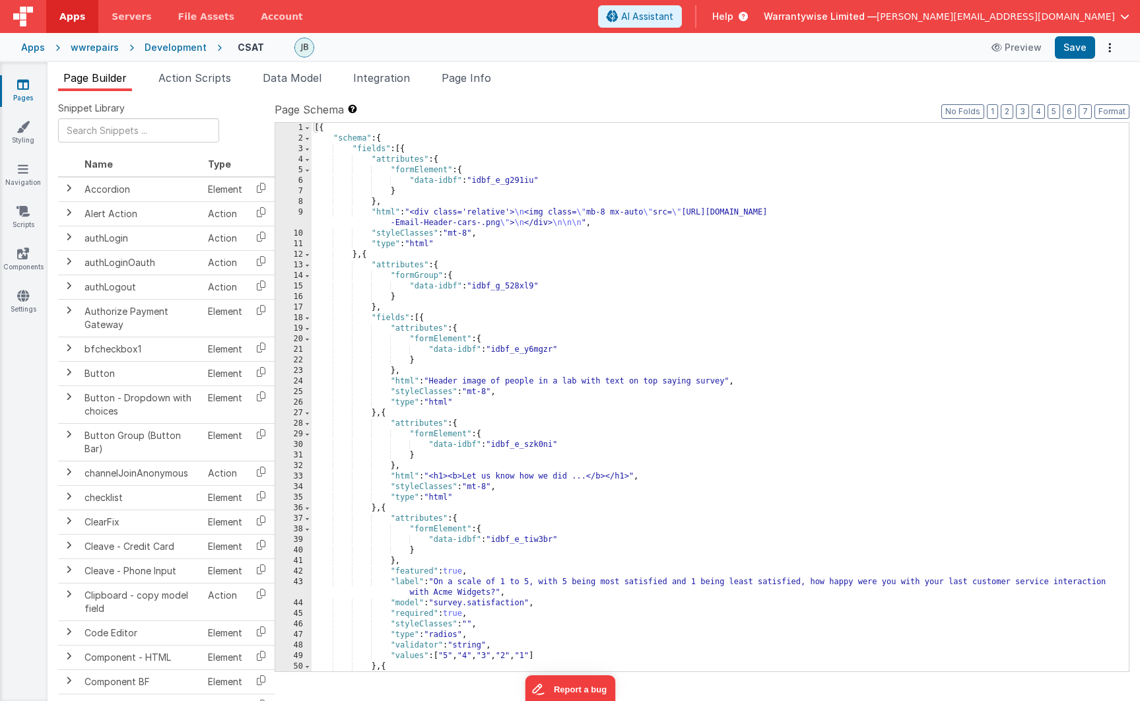
click at [422, 216] on div "[{ "schema" : { "fields" : [{ "attributes" : { "formElement" : { "data-idbf" : …" at bounding box center [715, 408] width 807 height 570
click at [277, 211] on div "9" at bounding box center [293, 217] width 36 height 21
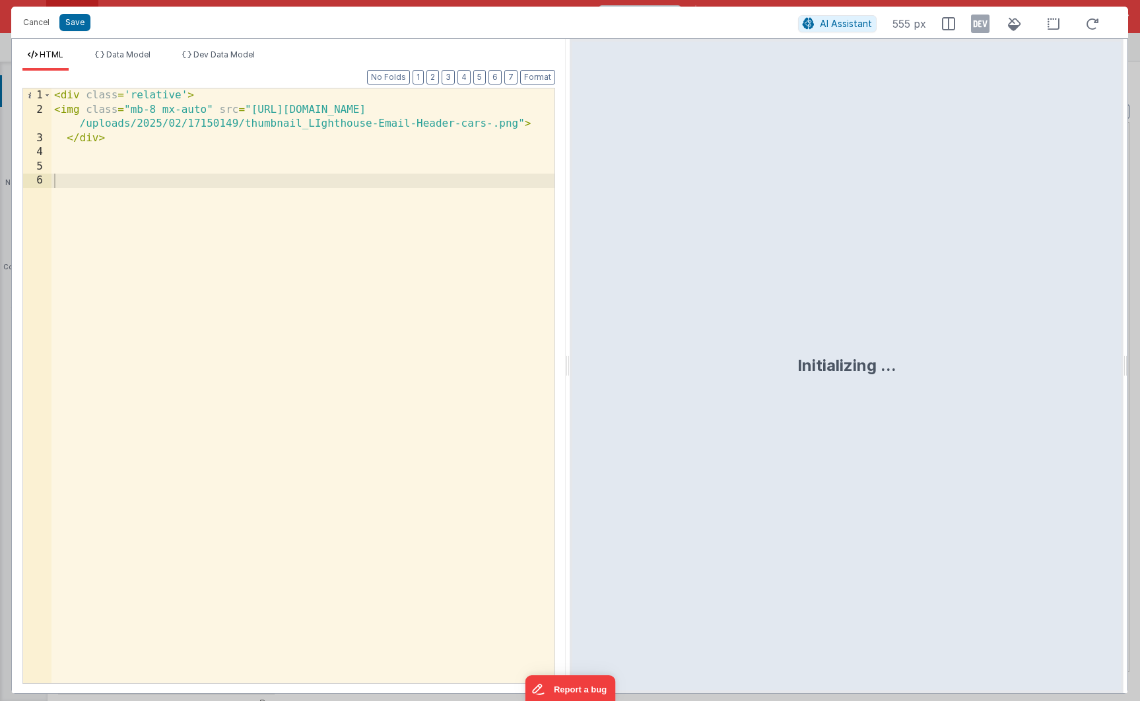
click at [82, 155] on div "< div class = 'relative' > < img class = "mb-8 mx-auto" src = "[URL][DOMAIN_NAM…" at bounding box center [302, 399] width 503 height 623
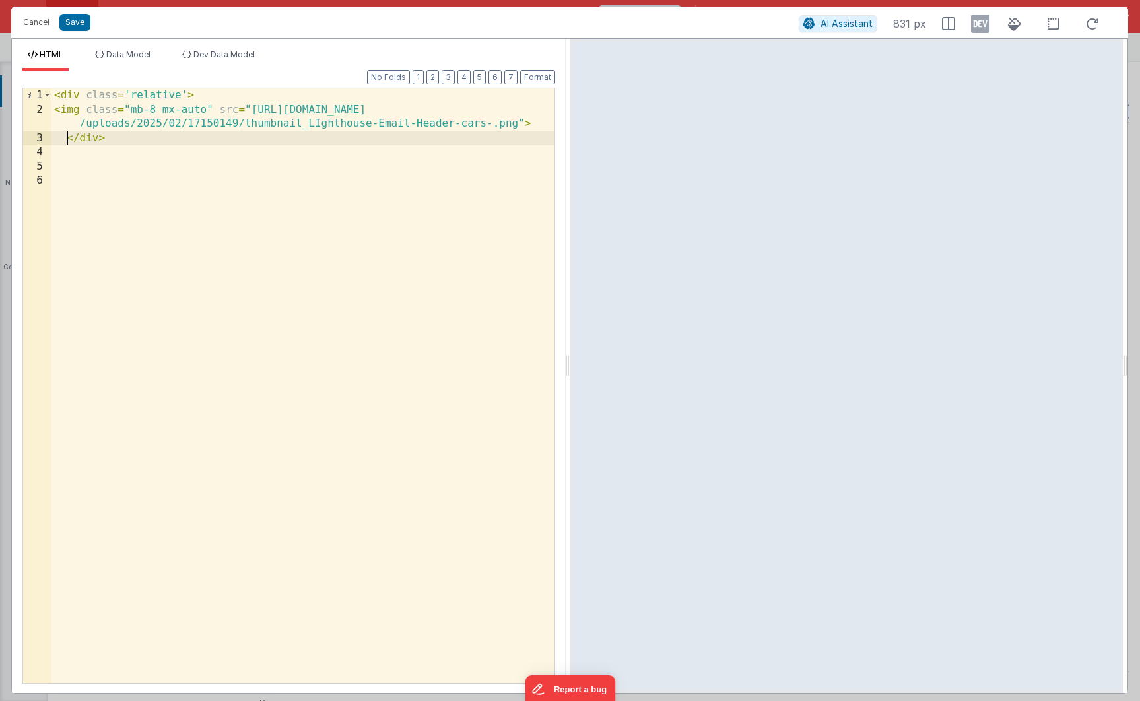
click at [67, 139] on div "< div class = 'relative' > < img class = "mb-8 mx-auto" src = "[URL][DOMAIN_NAM…" at bounding box center [302, 399] width 503 height 623
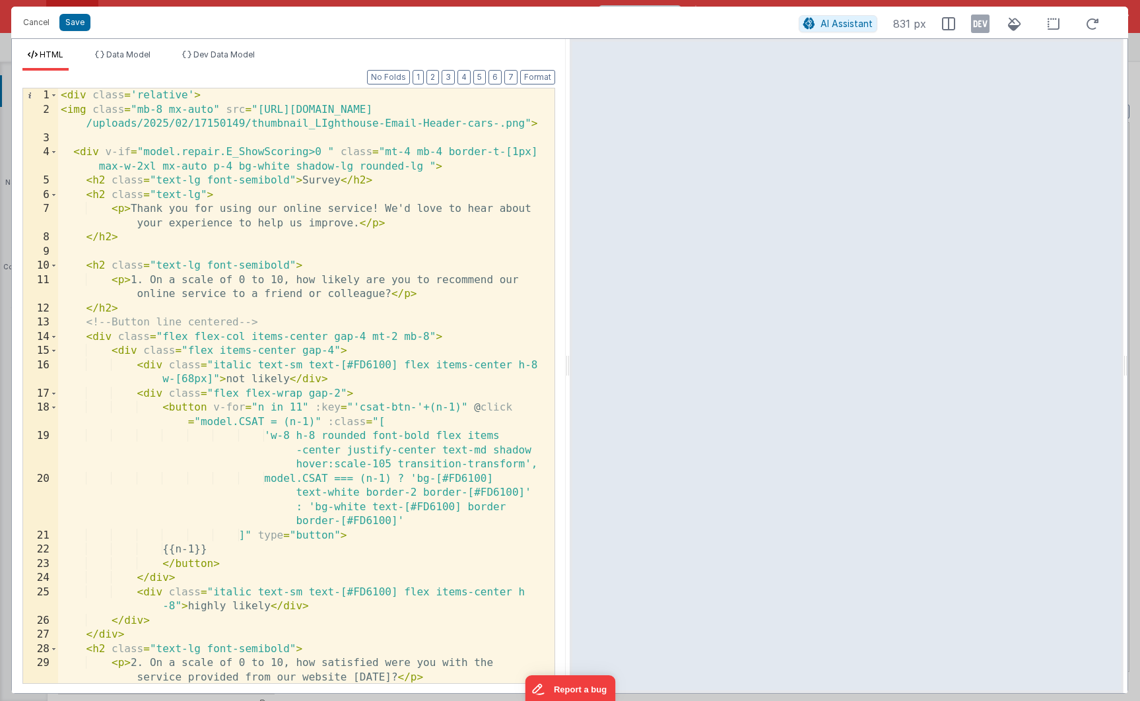
click at [324, 151] on div "< div class = 'relative' > < img class = "mb-8 mx-auto" src = "[URL][DOMAIN_NAM…" at bounding box center [301, 399] width 486 height 623
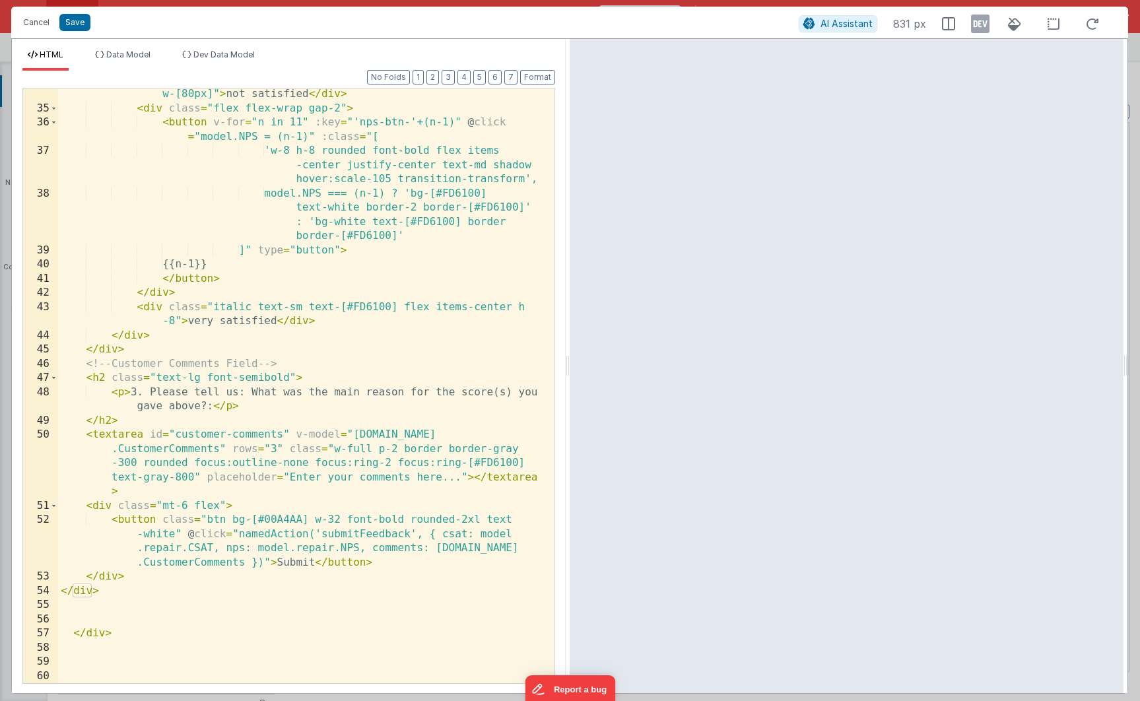
scroll to position [668, 0]
click at [75, 26] on button "Save" at bounding box center [74, 22] width 31 height 17
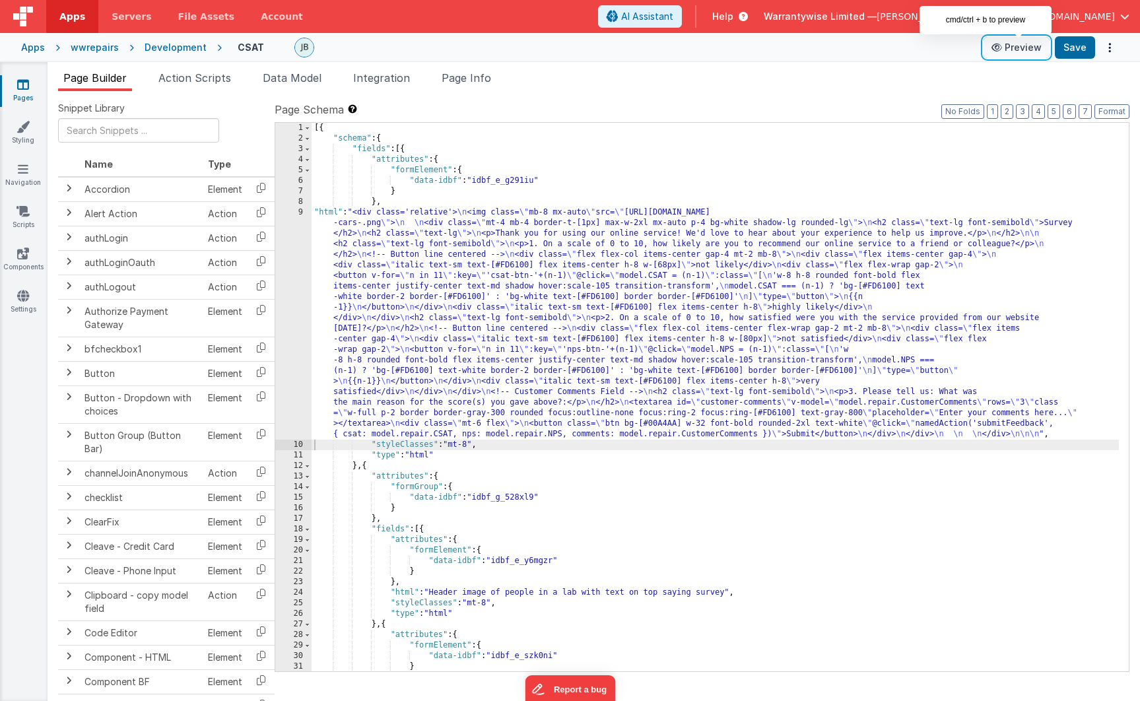
click at [1015, 49] on button "Preview" at bounding box center [1016, 47] width 66 height 21
click at [373, 273] on div "[{ "schema" : { "fields" : [{ "attributes" : { "formElement" : { "data-idbf" : …" at bounding box center [715, 408] width 807 height 570
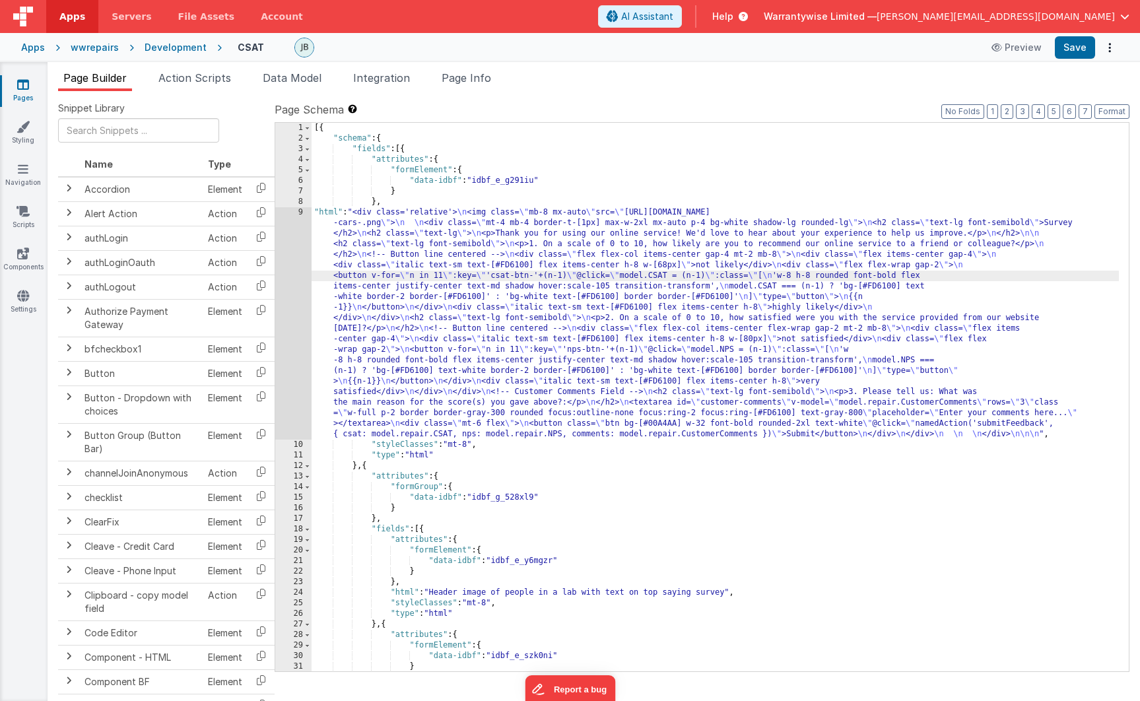
click at [281, 224] on div "9" at bounding box center [293, 323] width 36 height 232
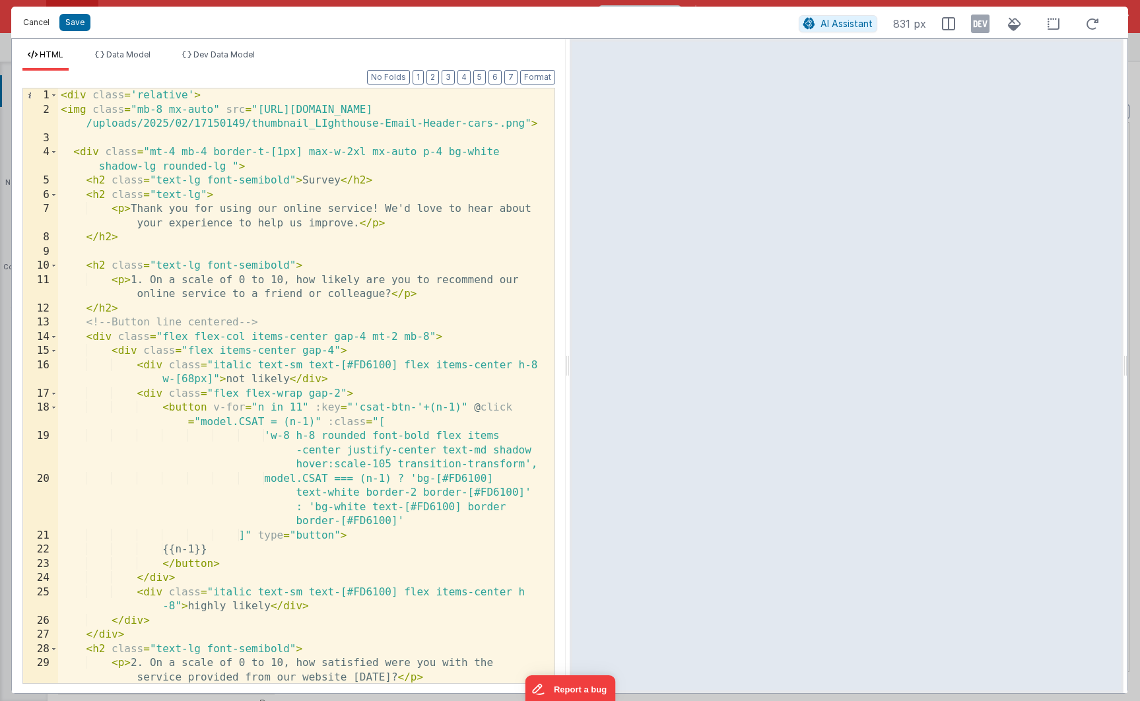
click at [40, 24] on button "Cancel" at bounding box center [36, 22] width 40 height 18
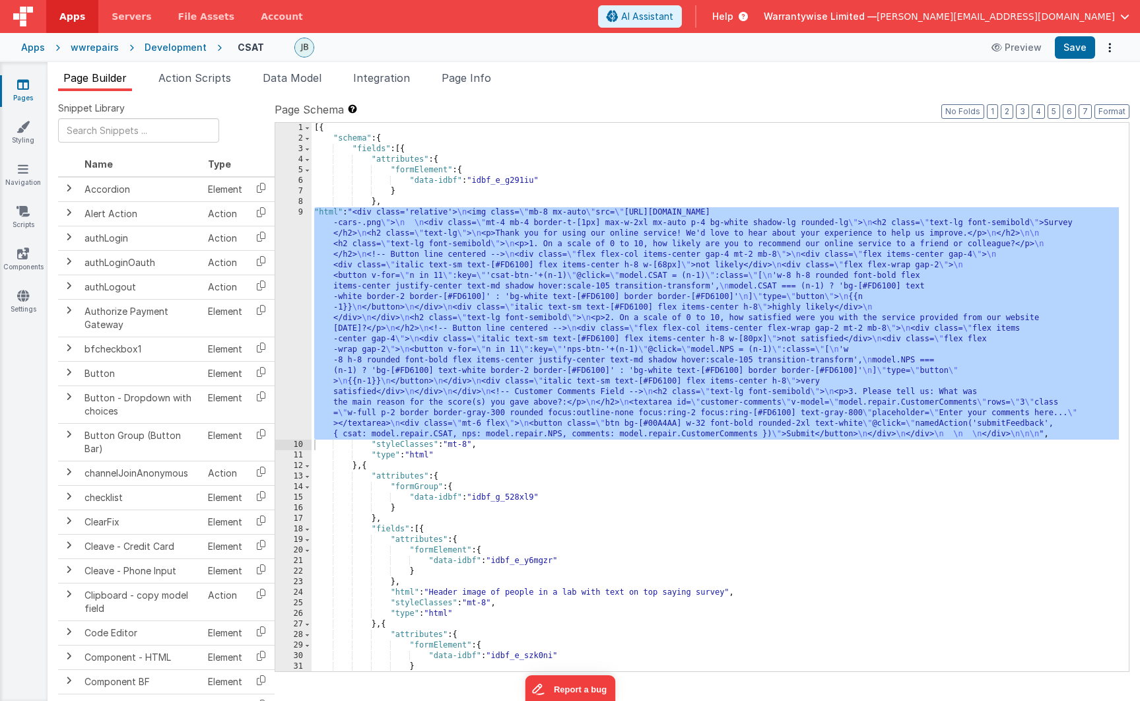
click at [161, 49] on div "Development" at bounding box center [176, 47] width 62 height 13
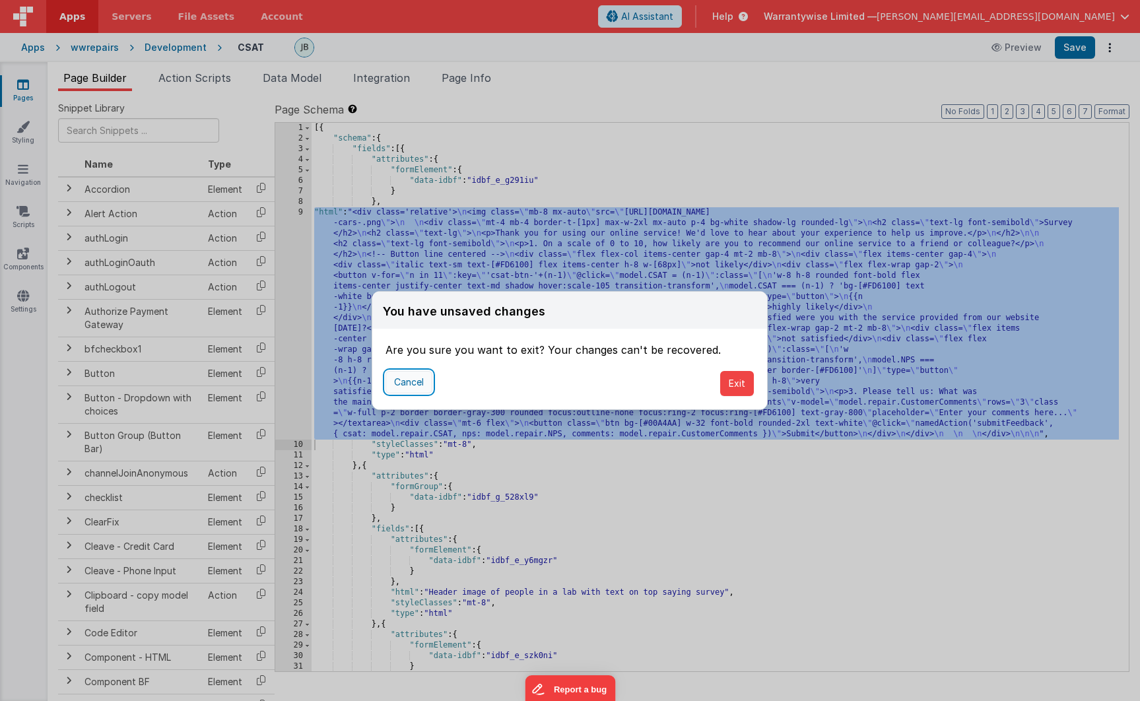
click at [410, 385] on button "Cancel" at bounding box center [408, 382] width 47 height 22
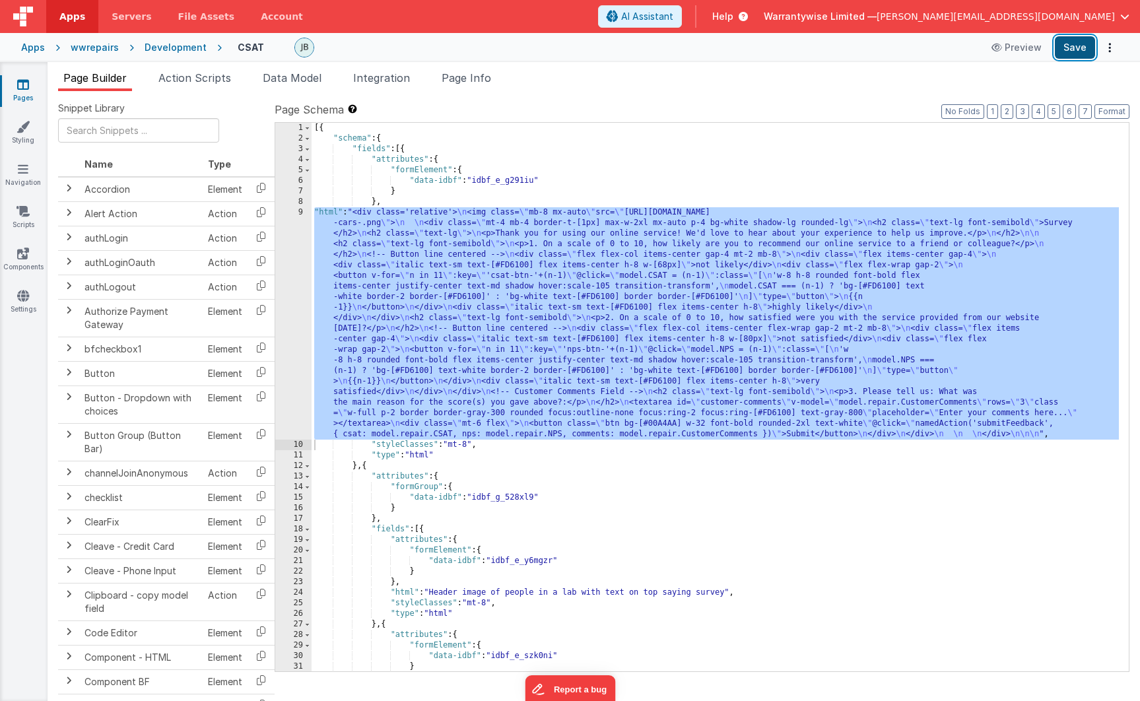
click at [1079, 47] on button "Save" at bounding box center [1075, 47] width 40 height 22
click at [182, 49] on div "Development" at bounding box center [176, 47] width 62 height 13
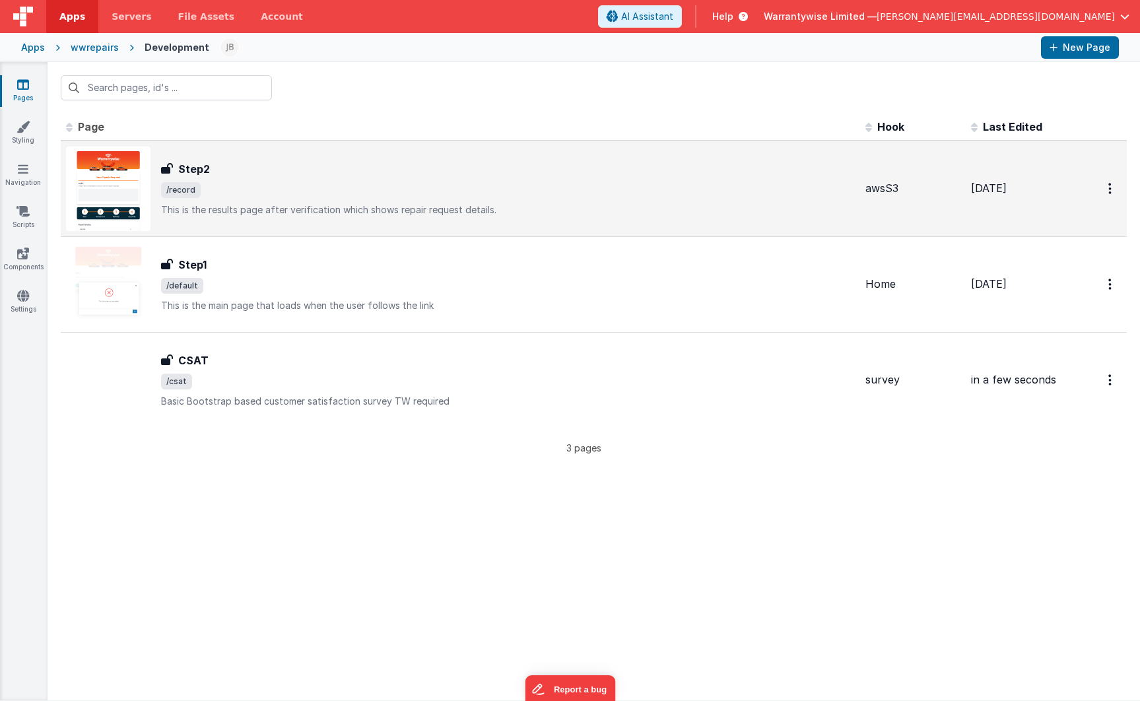
click at [301, 166] on div "Step2" at bounding box center [508, 169] width 694 height 16
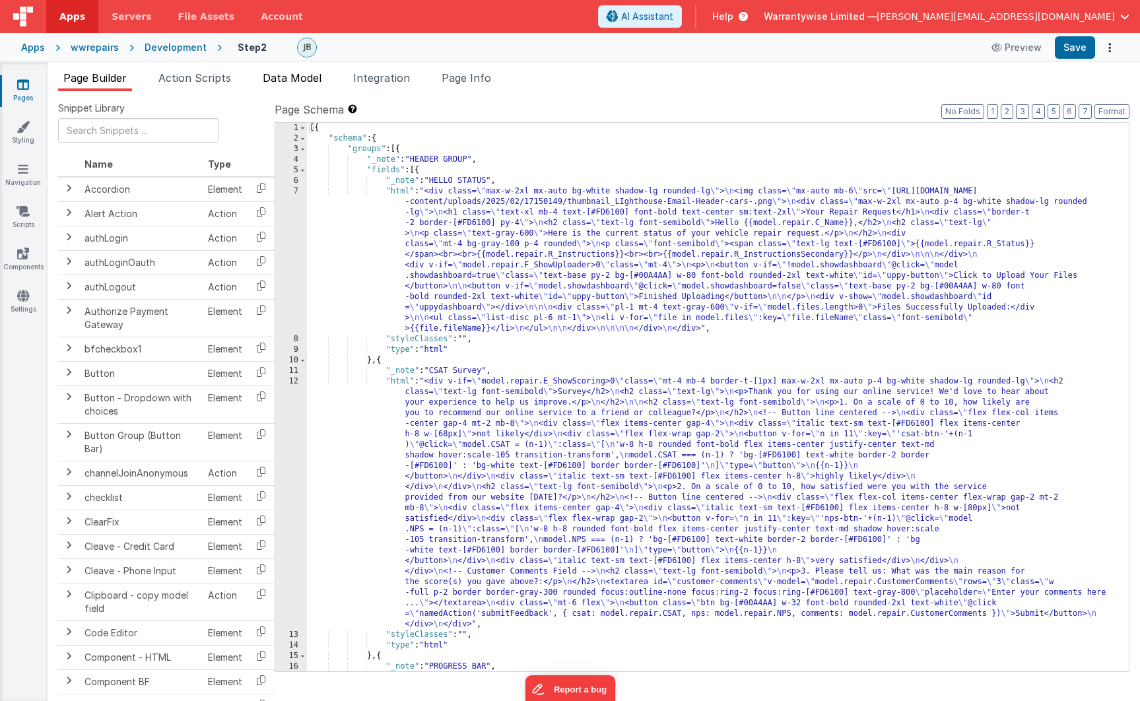
click at [306, 79] on span "Data Model" at bounding box center [292, 77] width 59 height 13
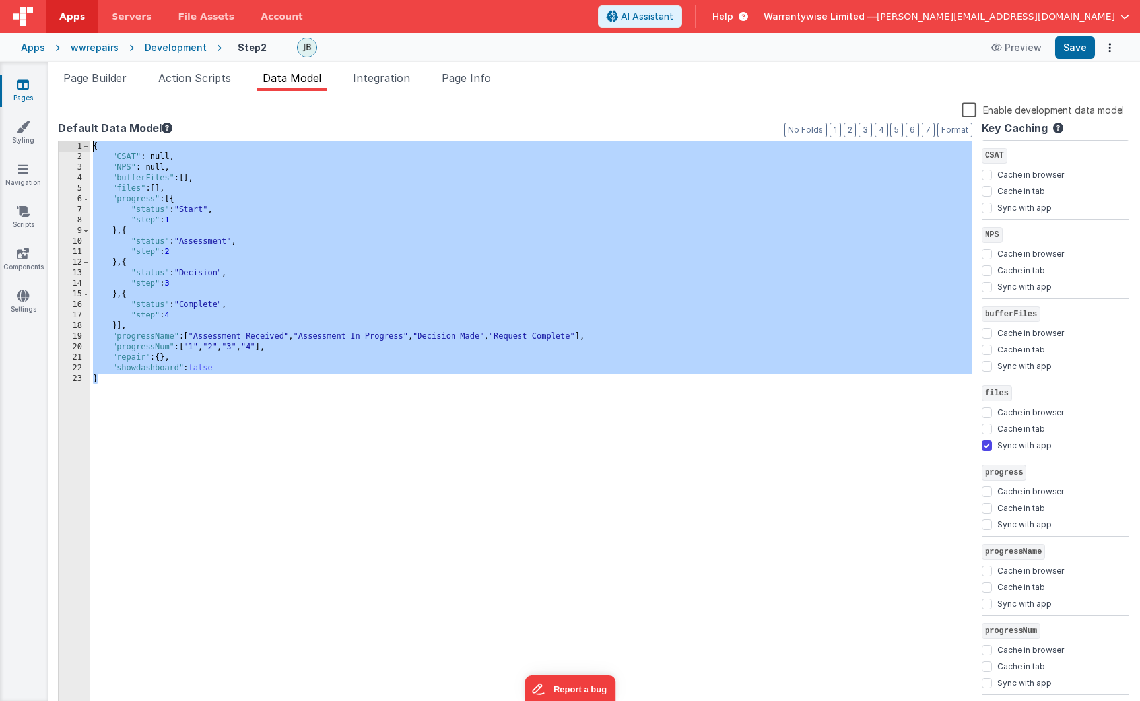
drag, startPoint x: 121, startPoint y: 383, endPoint x: 94, endPoint y: 141, distance: 243.7
click at [94, 141] on div "{ "CSAT" : null, "NPS" : null, "bufferFiles" : [ ] , "files" : [ ] , "progress"…" at bounding box center [530, 437] width 881 height 592
click at [168, 51] on div "Development" at bounding box center [176, 47] width 62 height 13
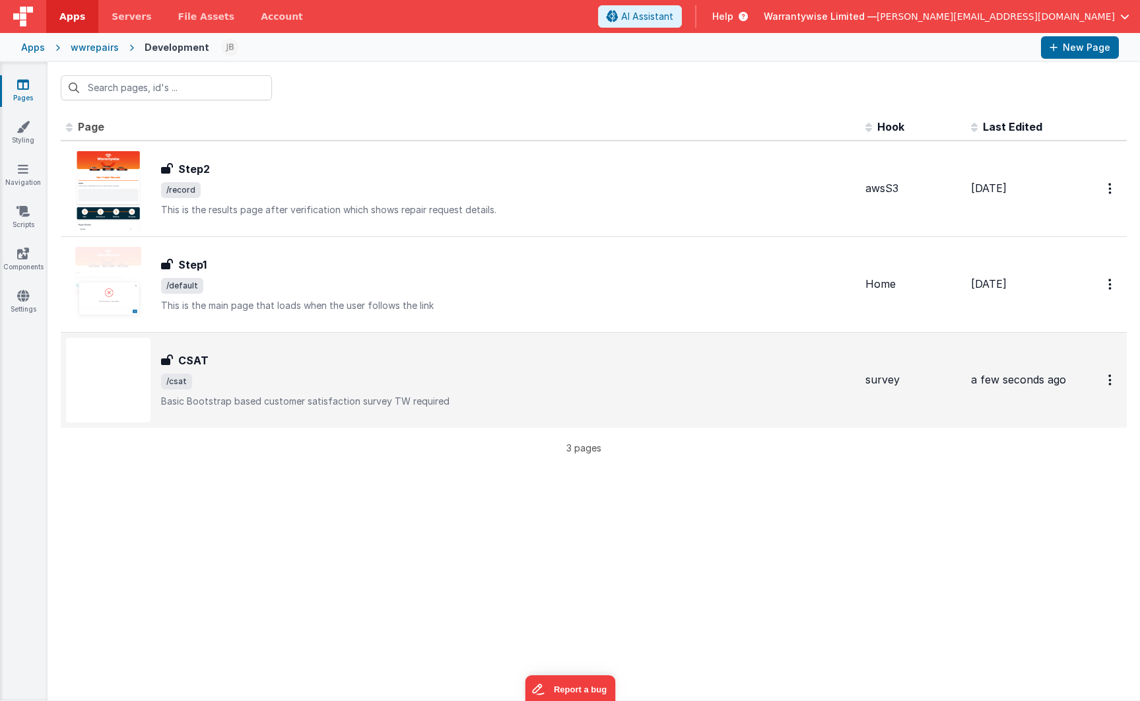
click at [242, 376] on span "/csat" at bounding box center [508, 382] width 694 height 16
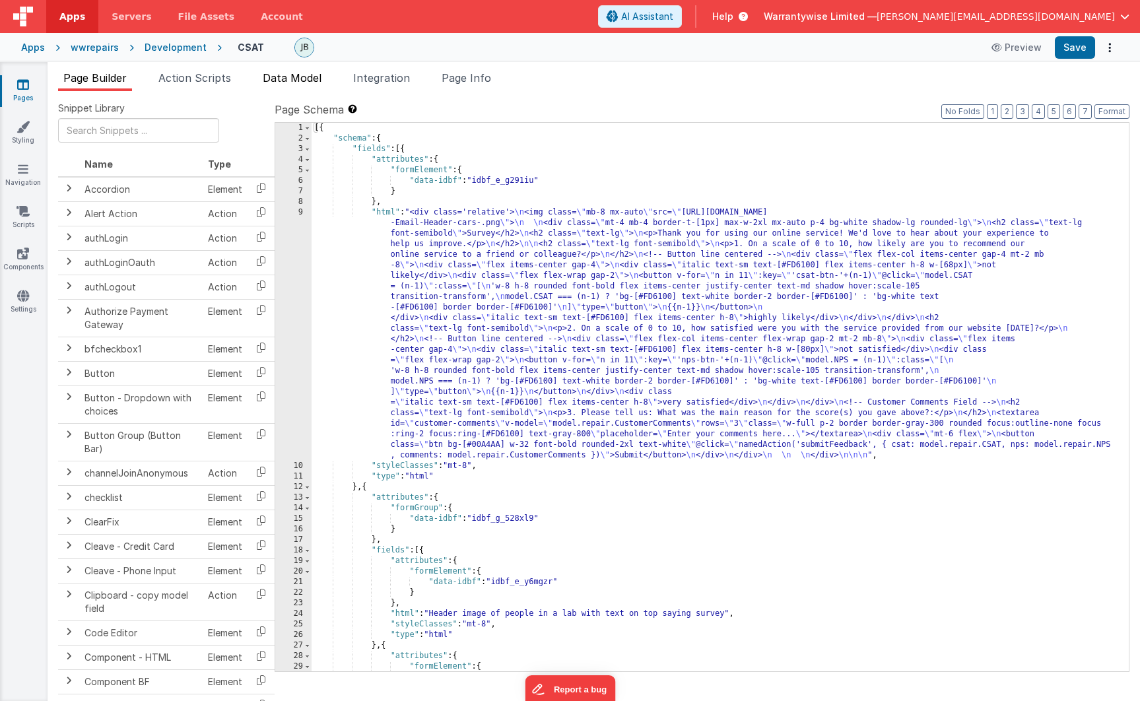
click at [287, 81] on span "Data Model" at bounding box center [292, 77] width 59 height 13
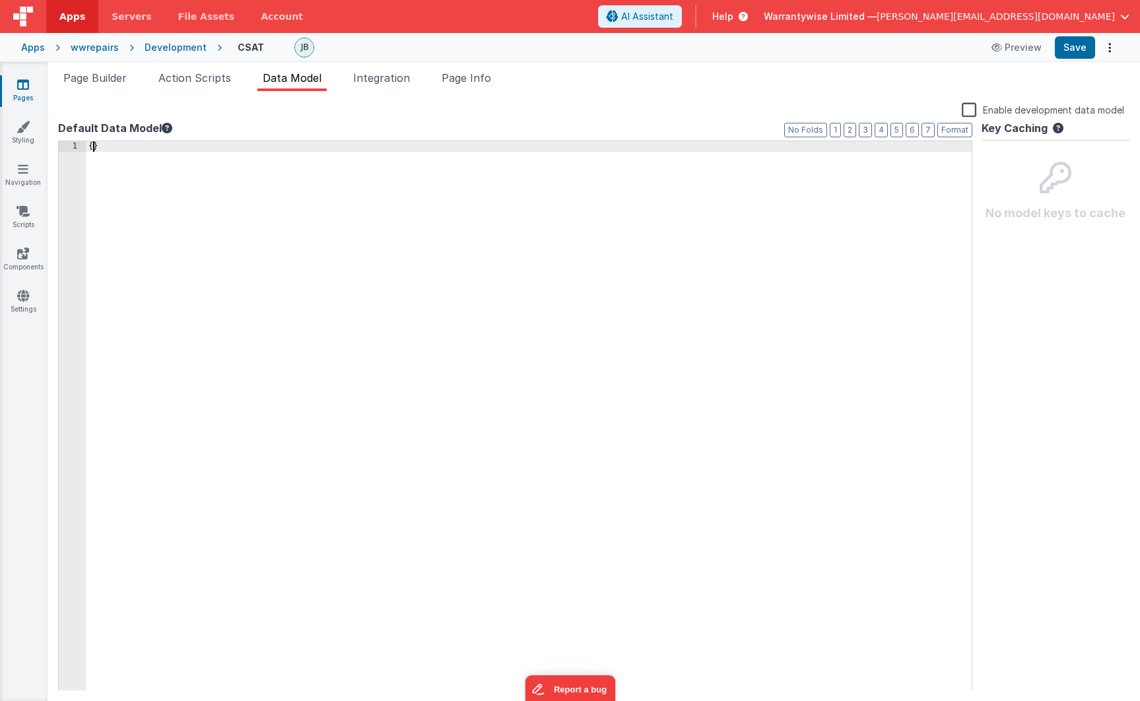
click at [93, 149] on div "{ }" at bounding box center [529, 426] width 886 height 571
drag, startPoint x: 113, startPoint y: 150, endPoint x: 83, endPoint y: 147, distance: 29.8
click at [83, 147] on div "1 { } XXXXXXXXXXXXXXXXXXXXXXXXXXXXXXXXXXXXXXXXXXXXXXXXXX" at bounding box center [515, 416] width 914 height 551
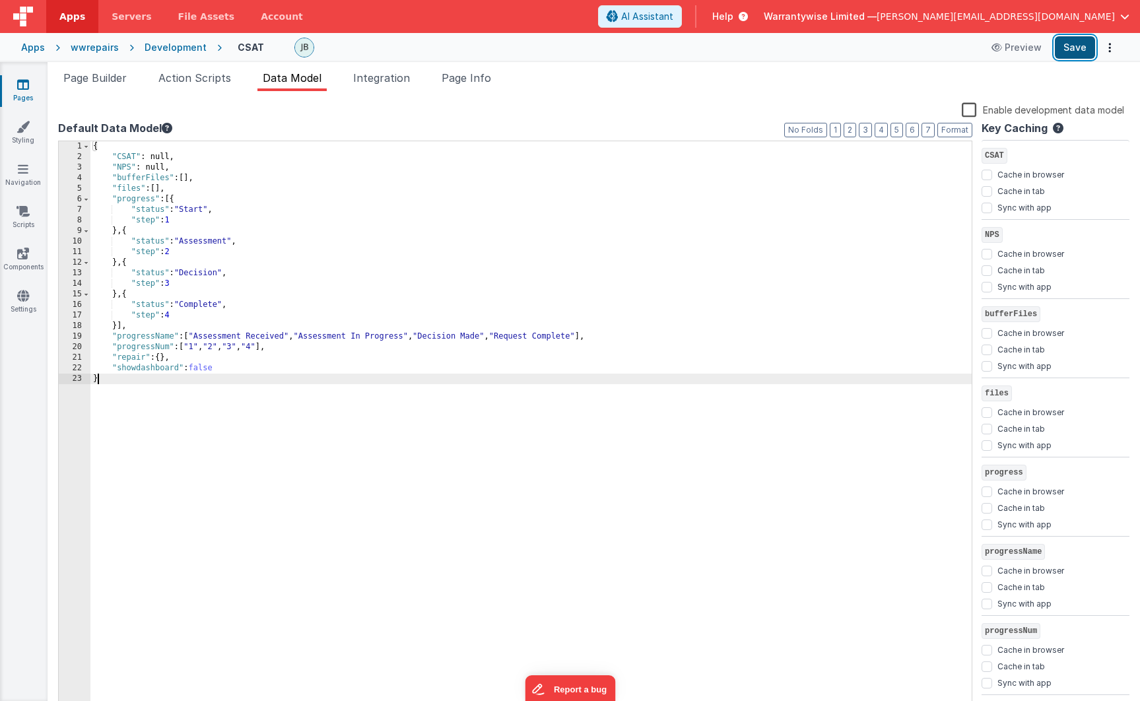
click at [1067, 46] on button "Save" at bounding box center [1075, 47] width 40 height 22
click at [170, 46] on div "Development" at bounding box center [176, 47] width 62 height 13
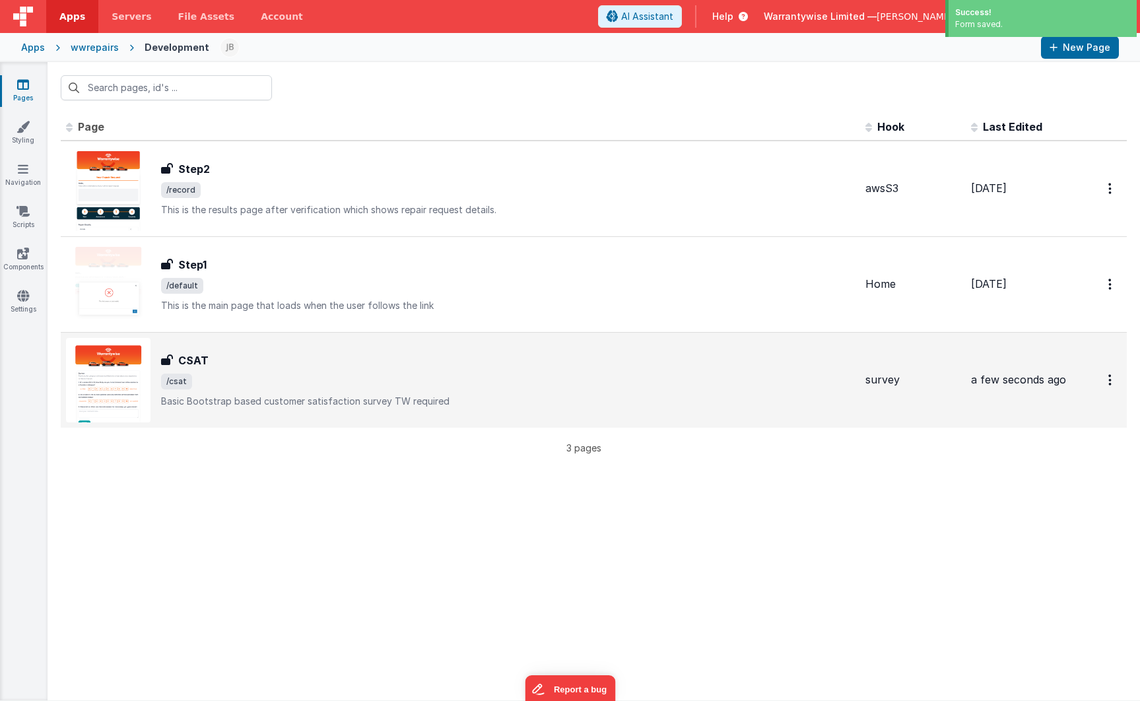
click at [232, 364] on div "CSAT" at bounding box center [508, 360] width 694 height 16
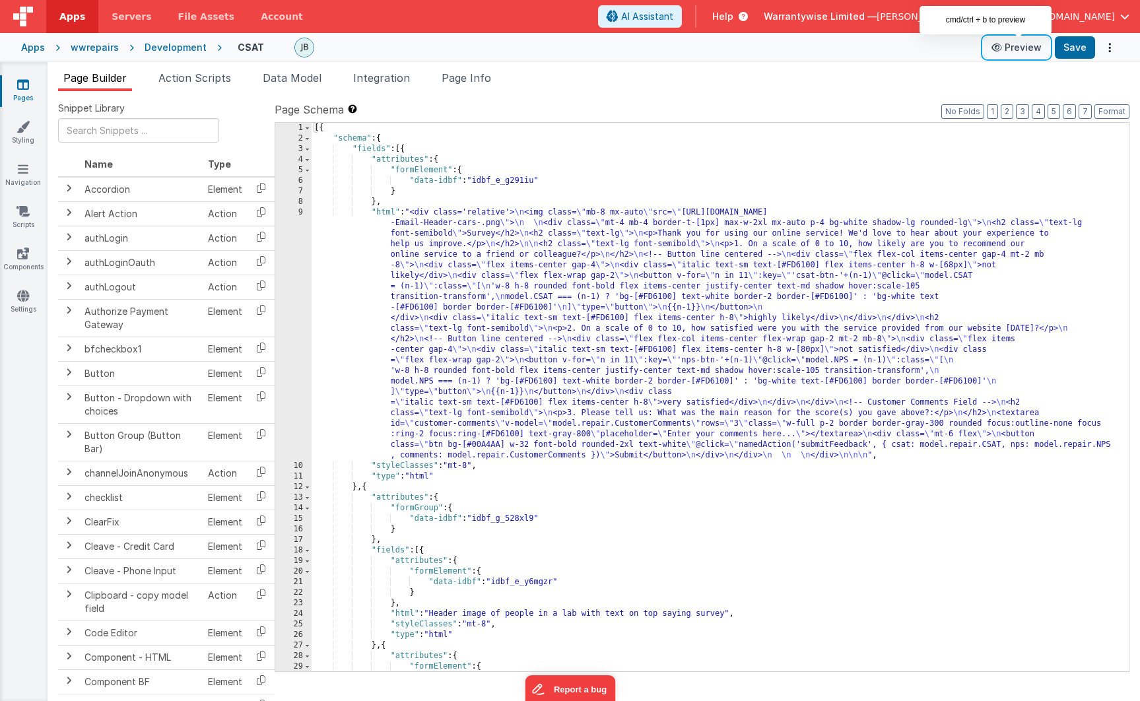
click at [1016, 50] on button "Preview" at bounding box center [1016, 47] width 66 height 21
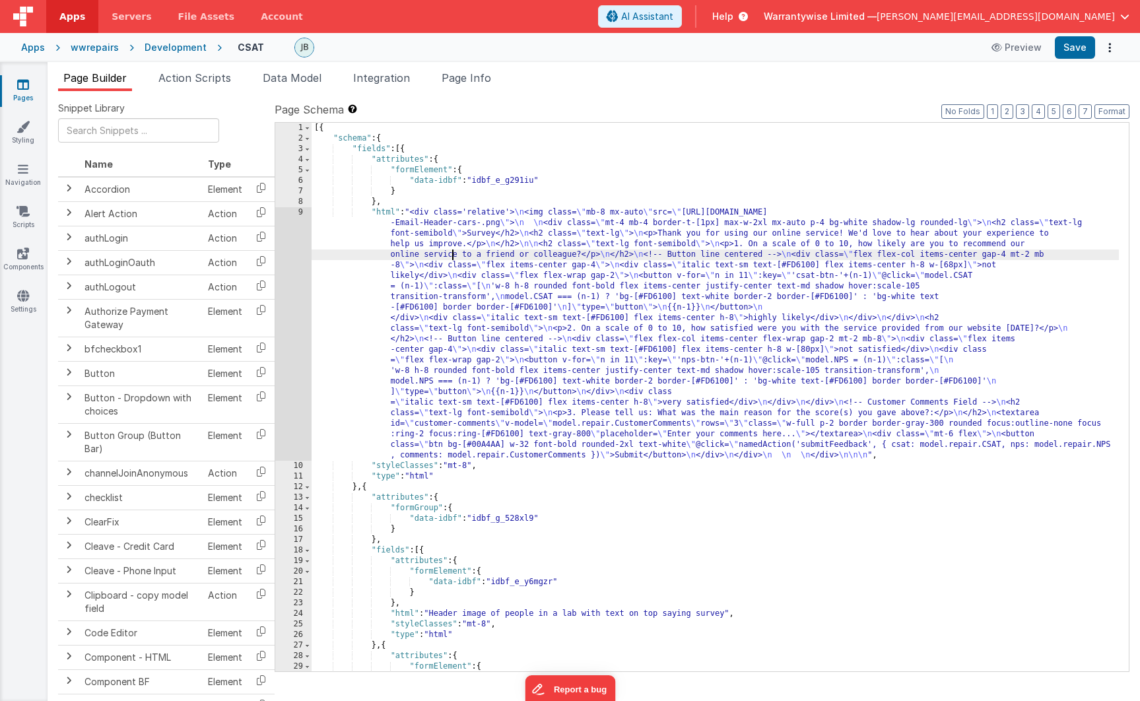
click at [452, 257] on div "[{ "schema" : { "fields" : [{ "attributes" : { "formElement" : { "data-idbf" : …" at bounding box center [715, 408] width 807 height 570
click at [283, 218] on div "9" at bounding box center [293, 333] width 36 height 253
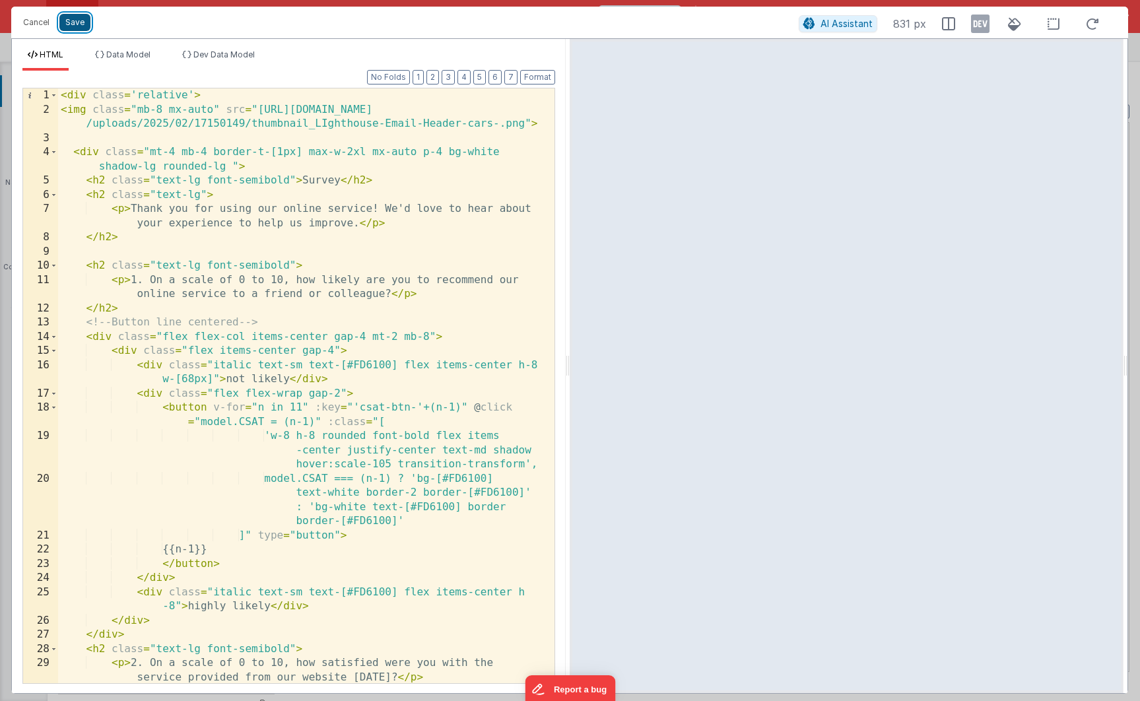
click at [67, 23] on button "Save" at bounding box center [74, 22] width 31 height 17
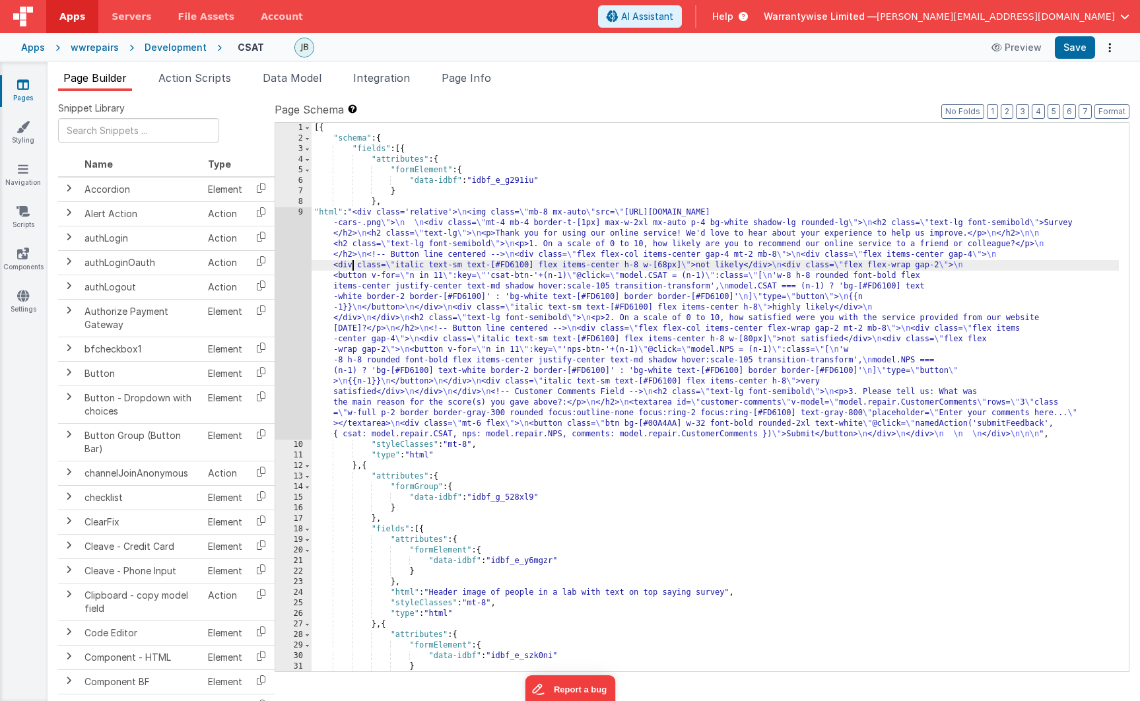
click at [354, 261] on div "[{ "schema" : { "fields" : [{ "attributes" : { "formElement" : { "data-idbf" : …" at bounding box center [715, 408] width 807 height 570
click at [280, 224] on div "9" at bounding box center [293, 323] width 36 height 232
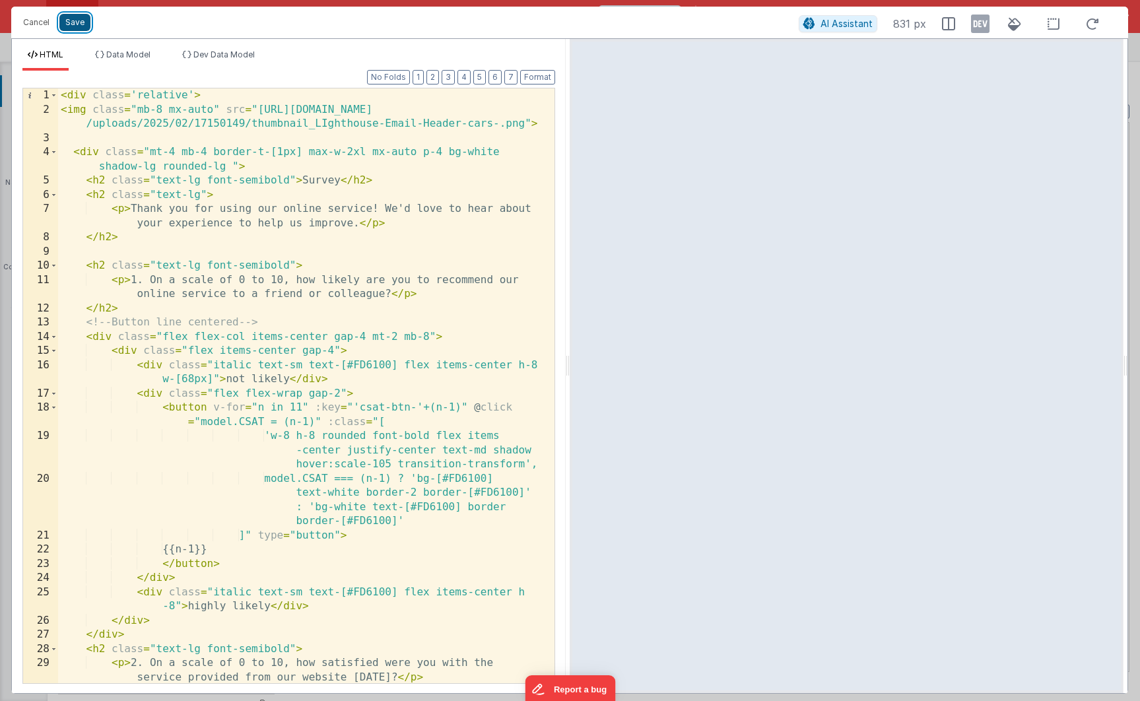
click at [69, 26] on button "Save" at bounding box center [74, 22] width 31 height 17
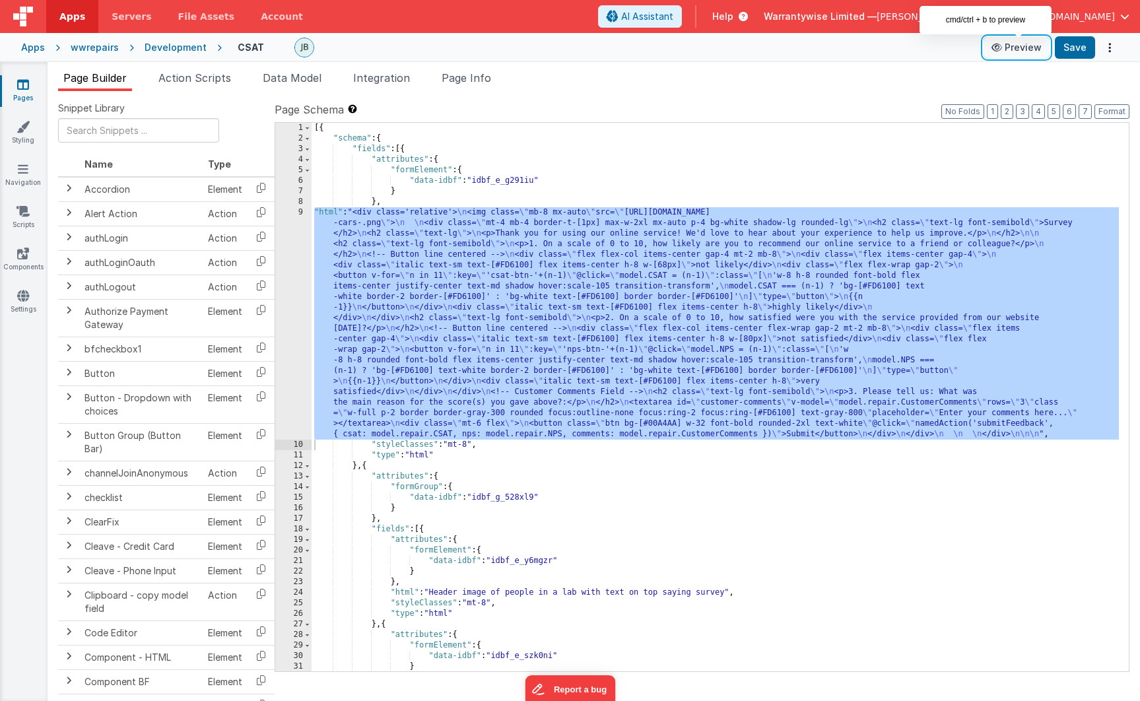
click at [1024, 49] on button "Preview" at bounding box center [1016, 47] width 66 height 21
click at [1074, 50] on button "Save" at bounding box center [1075, 47] width 40 height 22
click at [533, 304] on div "[{ "schema" : { "fields" : [{ "attributes" : { "formElement" : { "data-idbf" : …" at bounding box center [715, 408] width 807 height 570
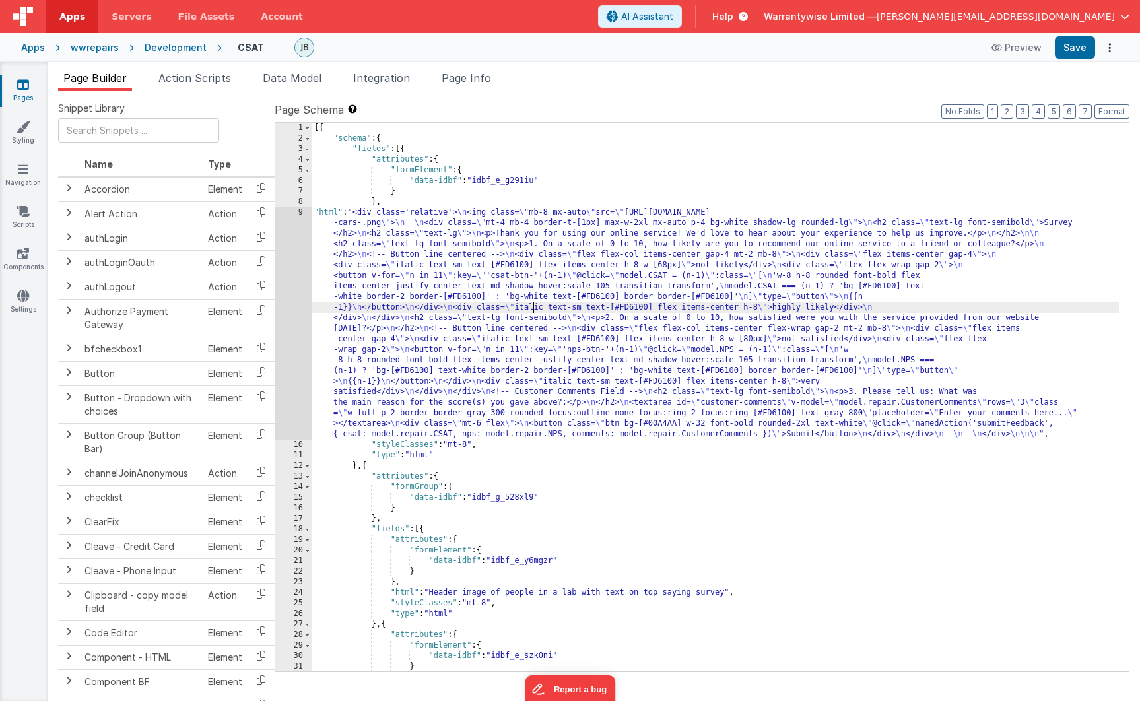
click at [671, 326] on div "[{ "schema" : { "fields" : [{ "attributes" : { "formElement" : { "data-idbf" : …" at bounding box center [715, 408] width 807 height 570
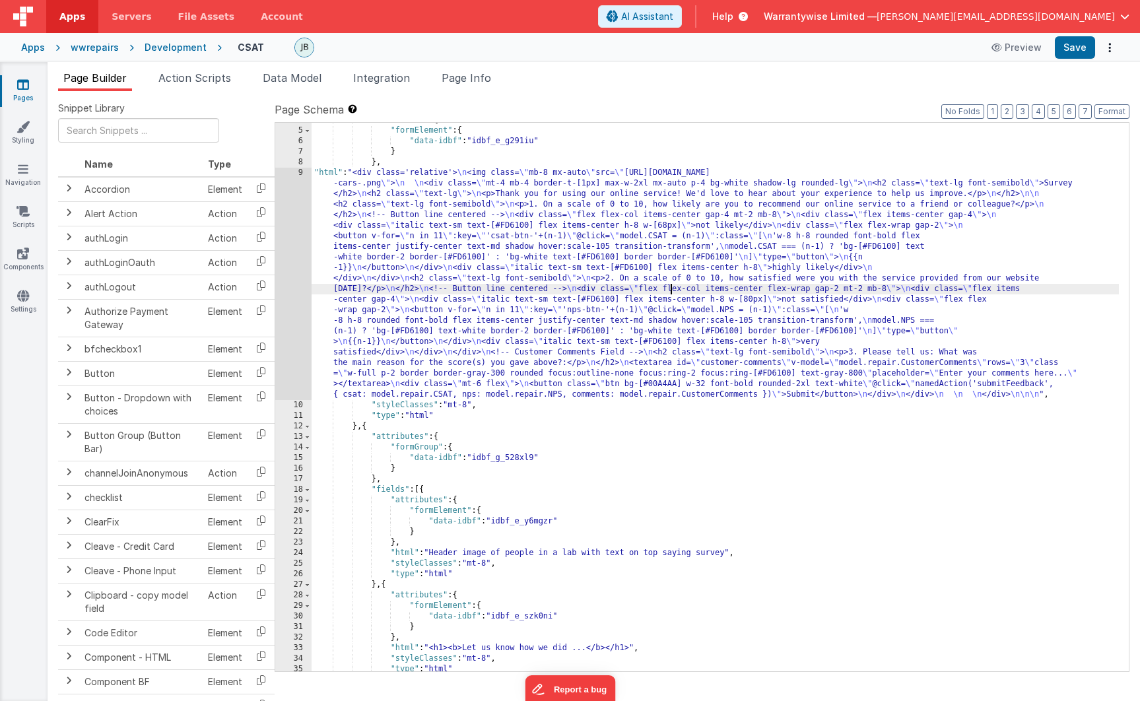
scroll to position [40, 0]
click at [164, 51] on div "Development" at bounding box center [176, 47] width 62 height 13
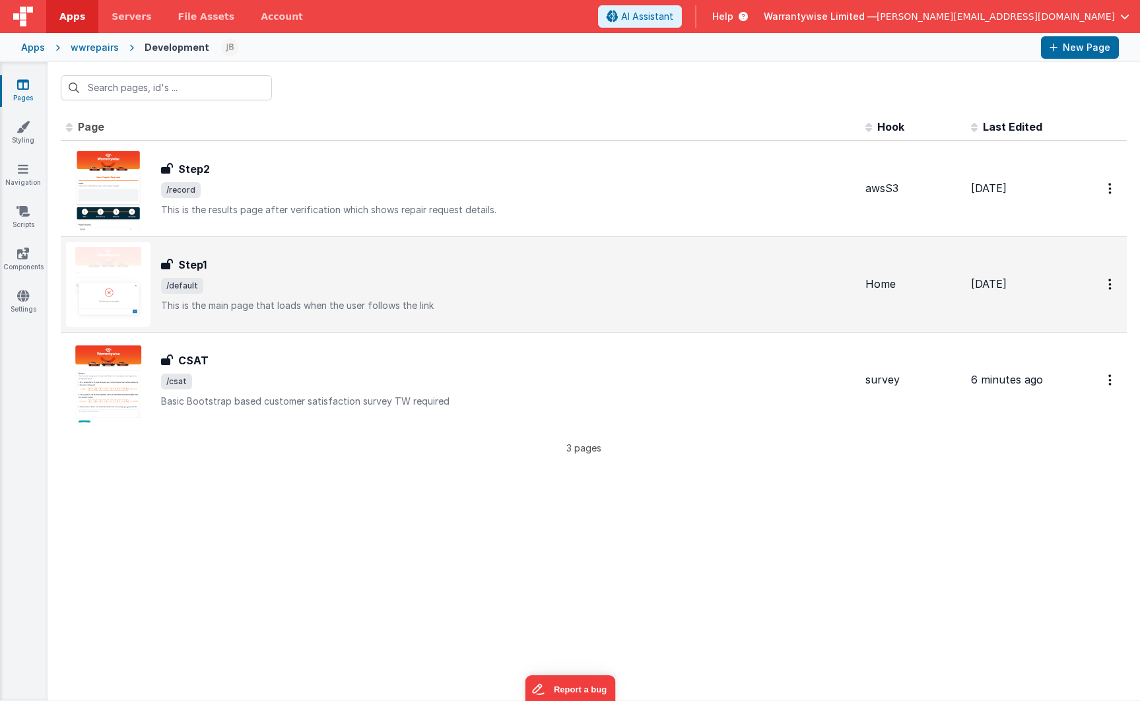
click at [269, 277] on div "Step1 Step1 /default This is the main page that loads when the user follows the…" at bounding box center [508, 284] width 694 height 55
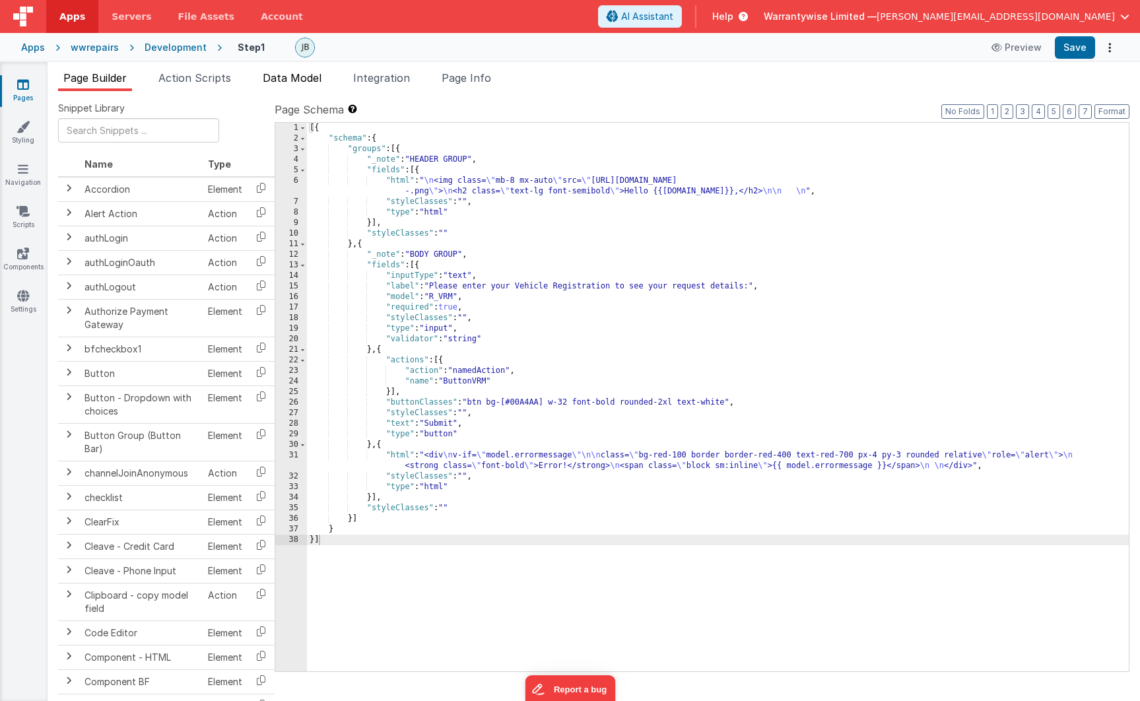
click at [295, 77] on span "Data Model" at bounding box center [292, 77] width 59 height 13
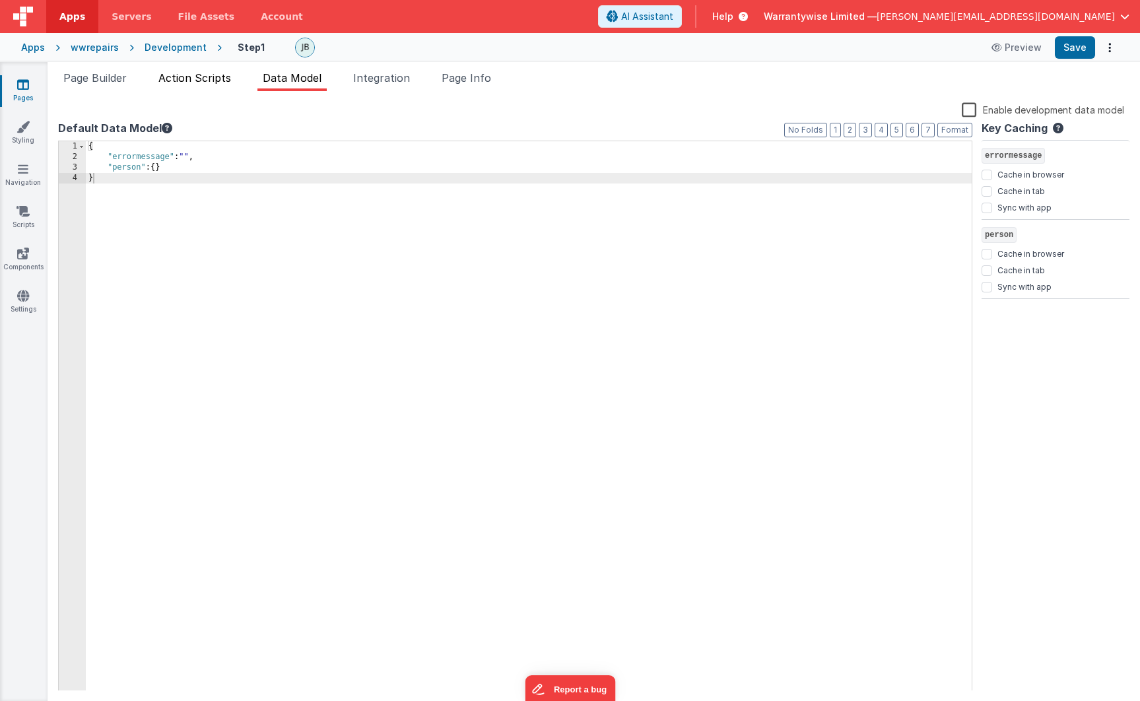
click at [192, 78] on span "Action Scripts" at bounding box center [194, 77] width 73 height 13
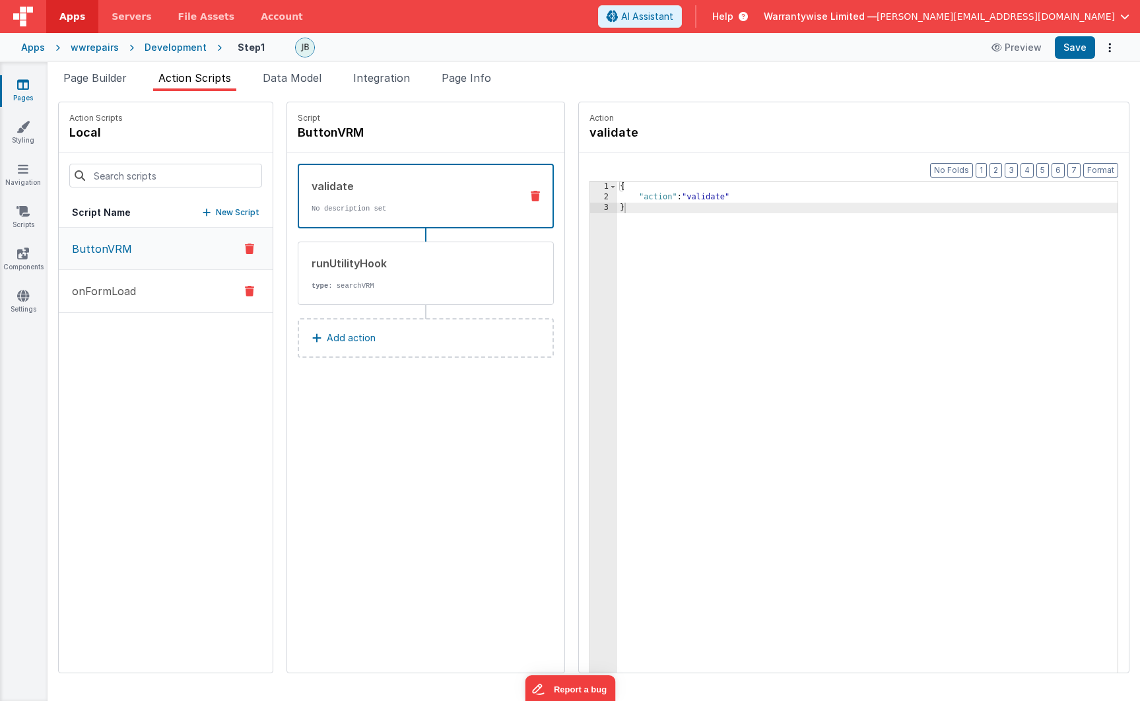
click at [112, 291] on p "onFormLoad" at bounding box center [100, 291] width 72 height 16
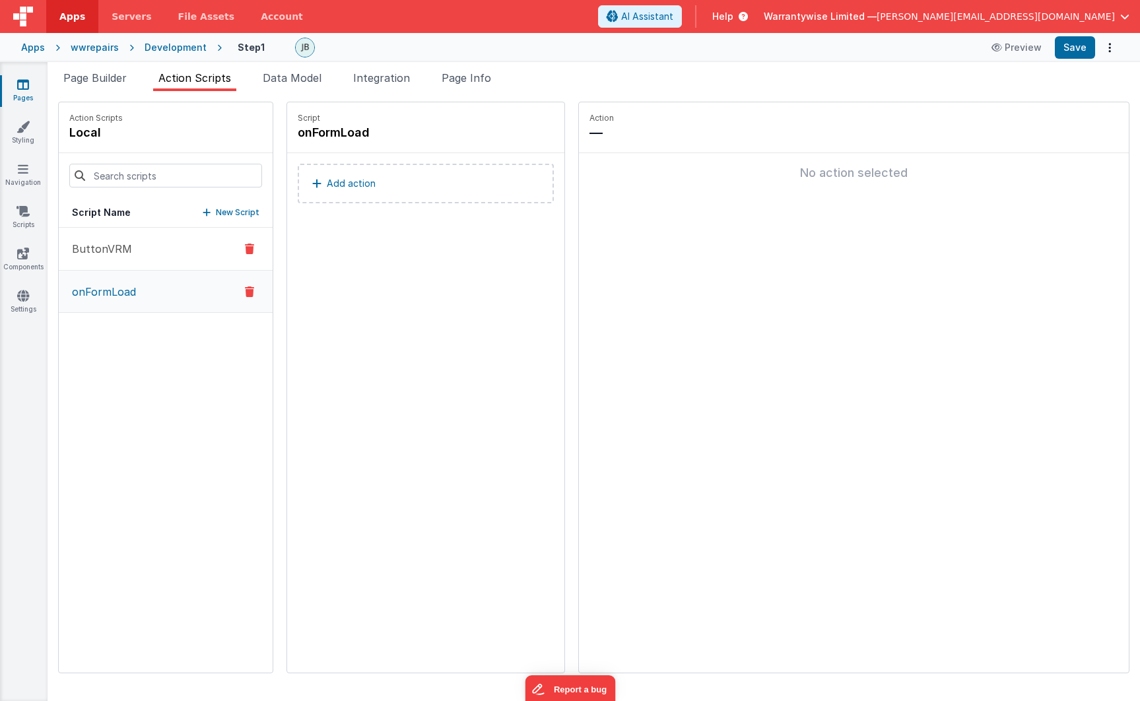
click at [107, 245] on p "ButtonVRM" at bounding box center [98, 249] width 68 height 16
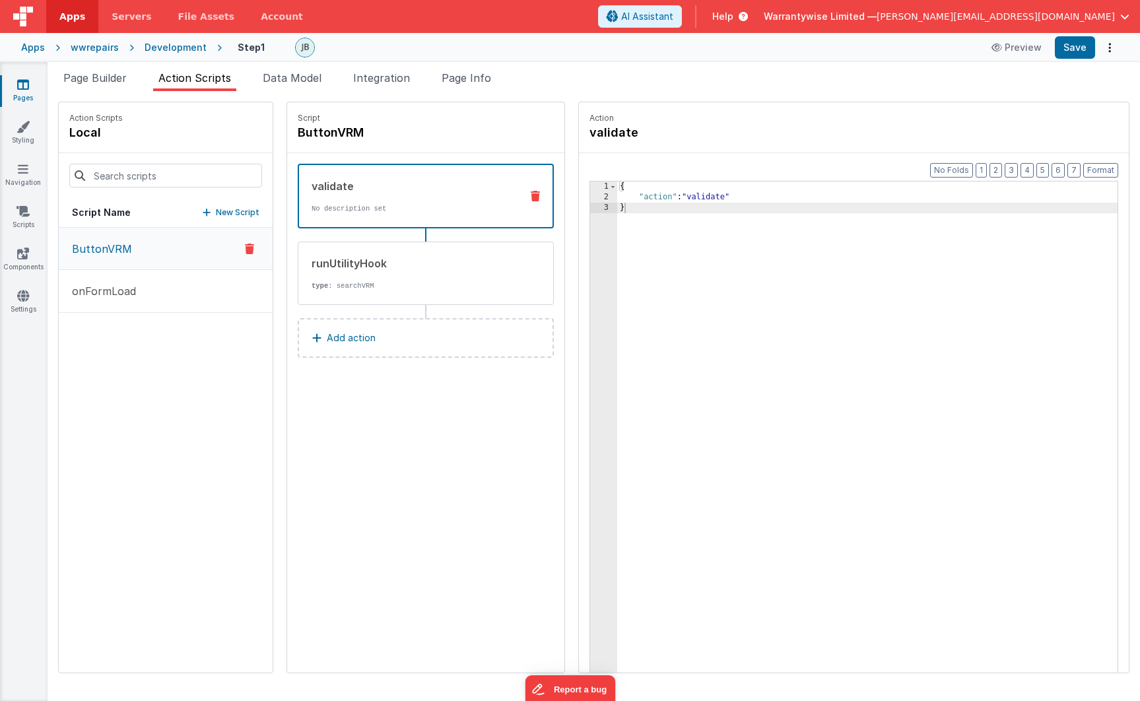
click at [318, 197] on div "validate No description set" at bounding box center [404, 196] width 211 height 36
click at [323, 277] on div "runUtilityHook type : searchVRM" at bounding box center [404, 273] width 213 height 36
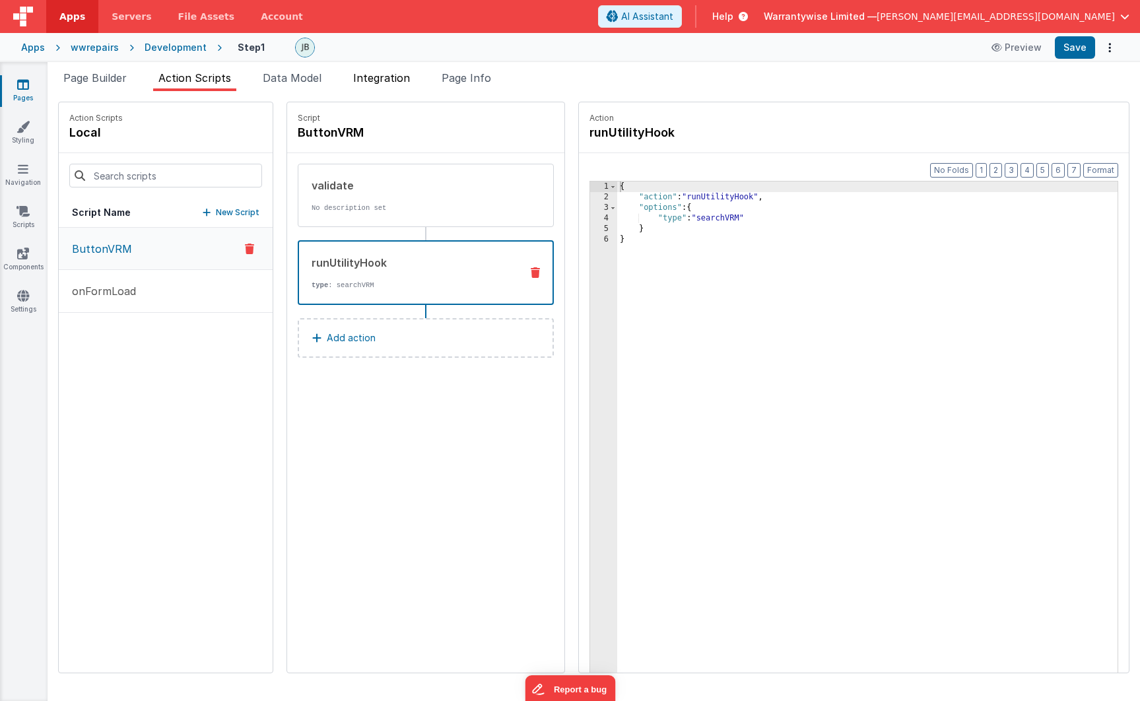
click at [379, 81] on span "Integration" at bounding box center [381, 77] width 57 height 13
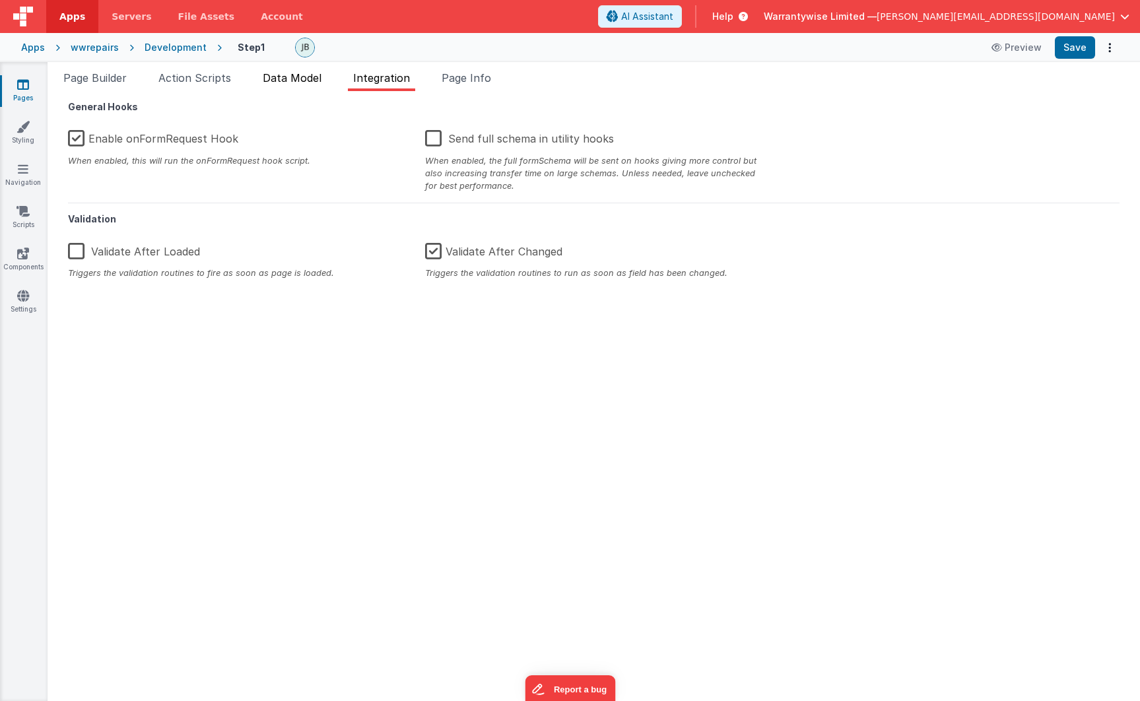
click at [314, 76] on span "Data Model" at bounding box center [292, 77] width 59 height 13
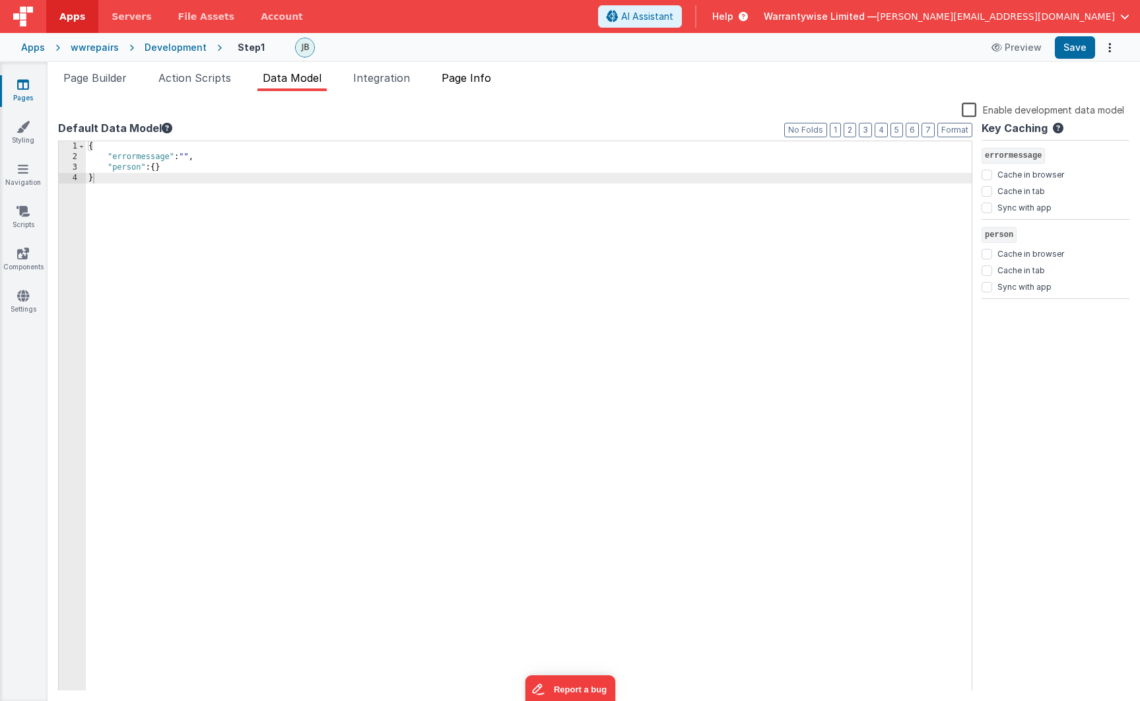
click at [465, 73] on span "Page Info" at bounding box center [466, 77] width 49 height 13
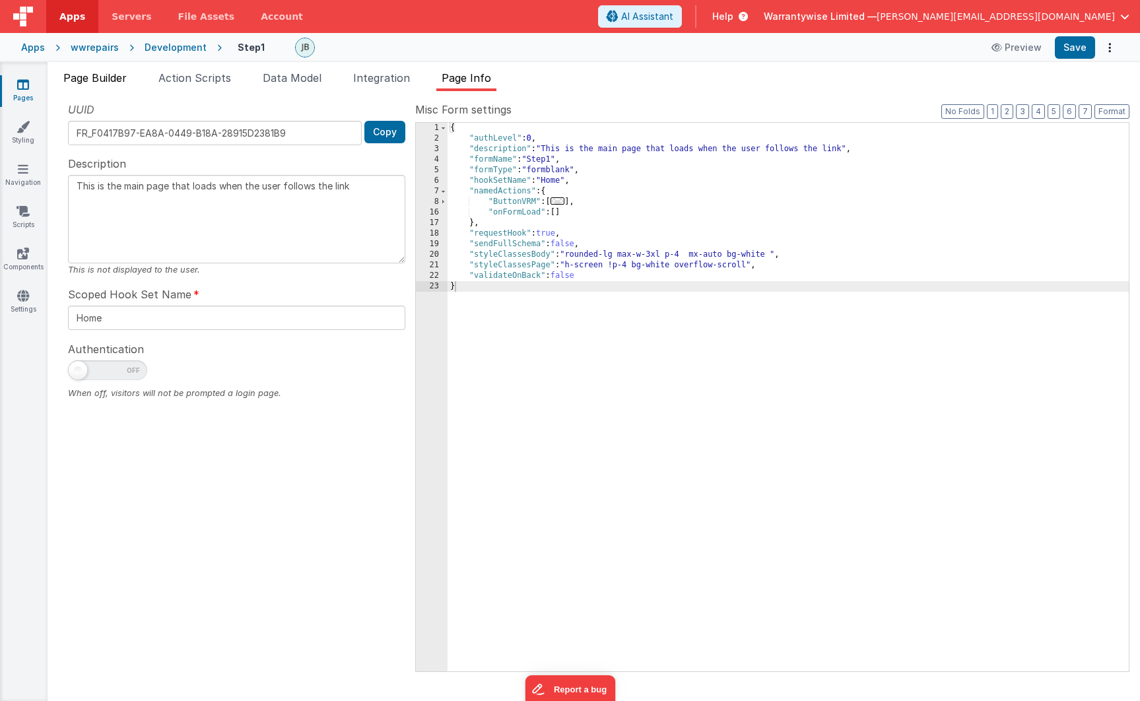
click at [94, 76] on span "Page Builder" at bounding box center [94, 77] width 63 height 13
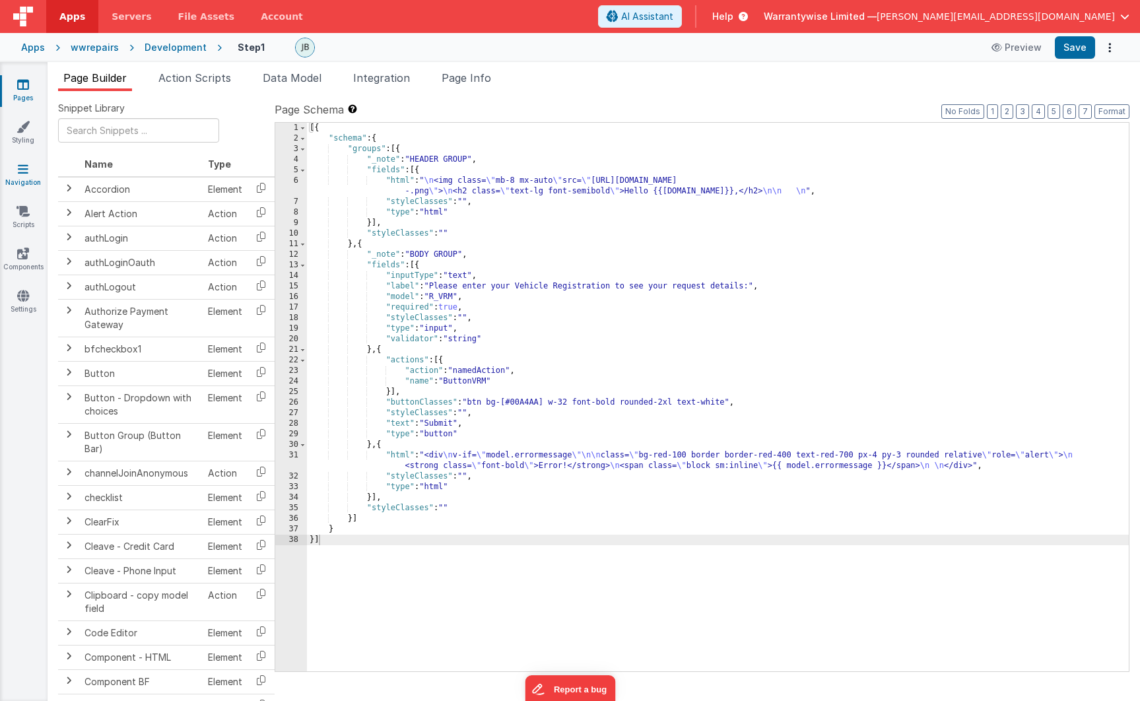
click at [25, 176] on link "Navigation" at bounding box center [23, 175] width 48 height 26
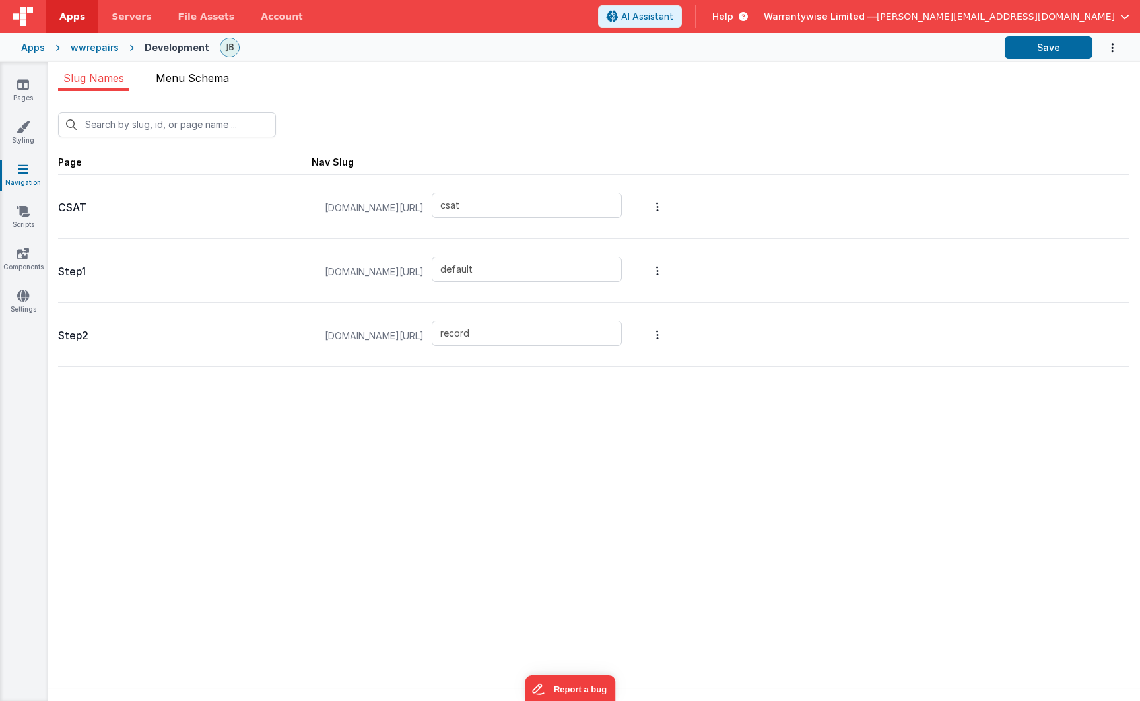
click at [172, 76] on span "Menu Schema" at bounding box center [192, 77] width 73 height 13
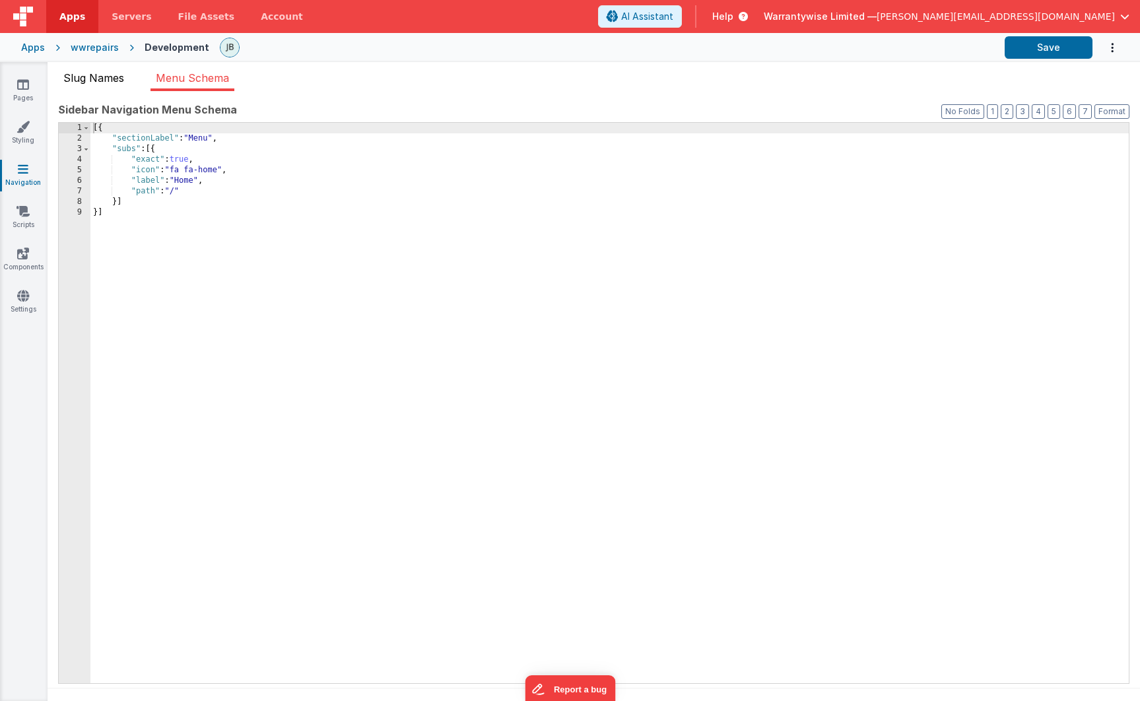
click at [96, 84] on span "Slug Names" at bounding box center [93, 77] width 61 height 13
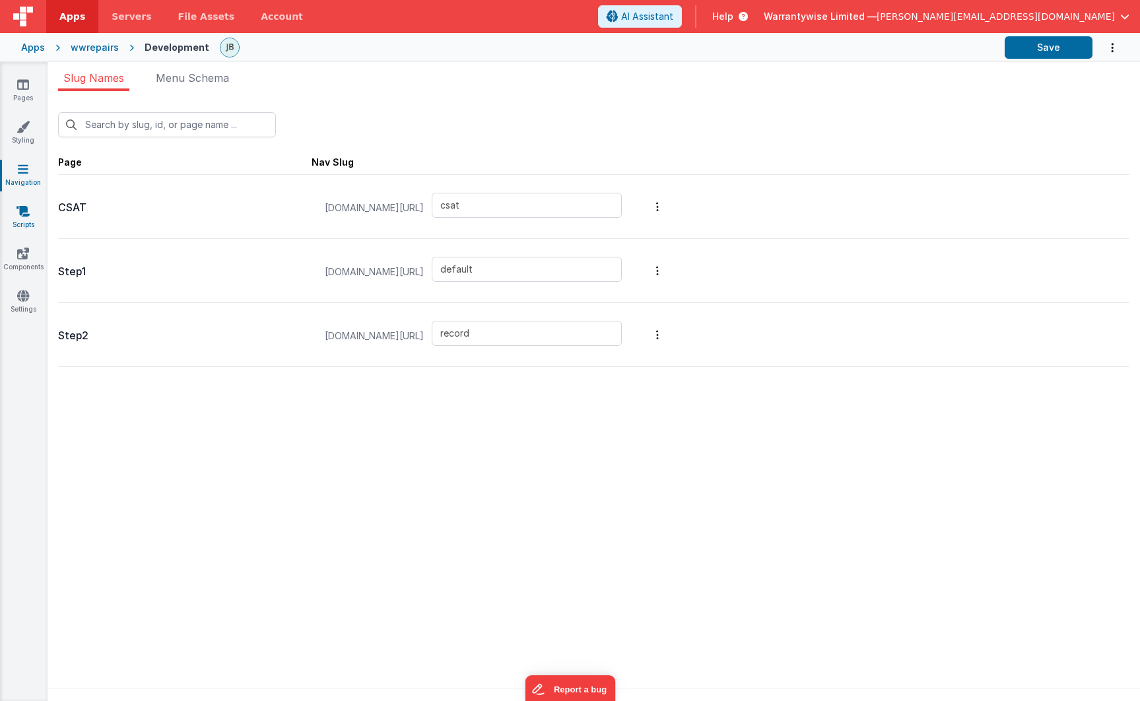
click at [24, 211] on icon at bounding box center [22, 211] width 13 height 13
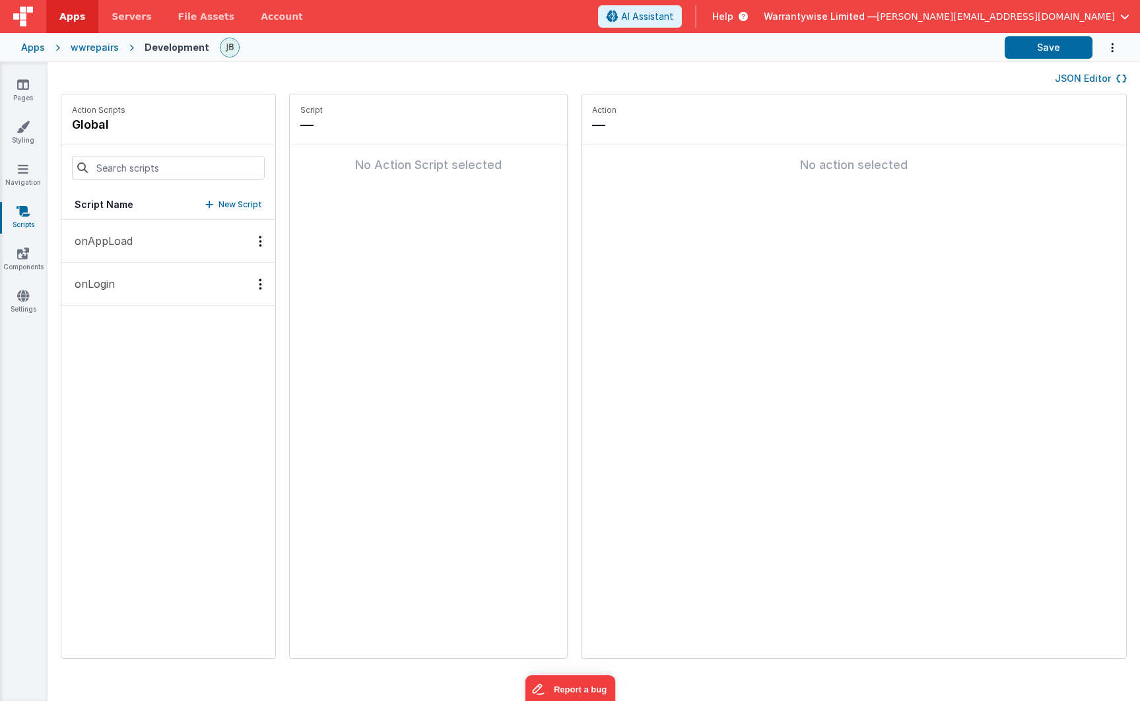
click at [108, 242] on p "onAppLoad" at bounding box center [100, 241] width 66 height 16
click at [106, 277] on p "onLogin" at bounding box center [91, 283] width 48 height 16
click at [20, 255] on icon at bounding box center [23, 253] width 12 height 13
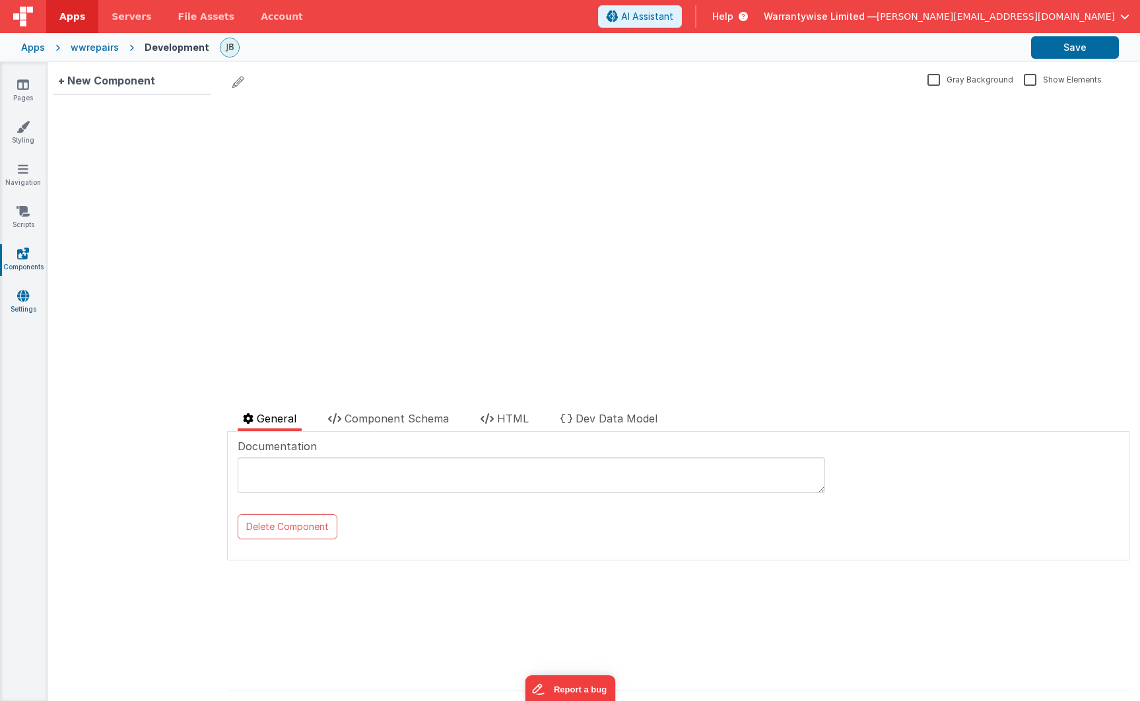
click at [19, 294] on icon at bounding box center [23, 295] width 12 height 13
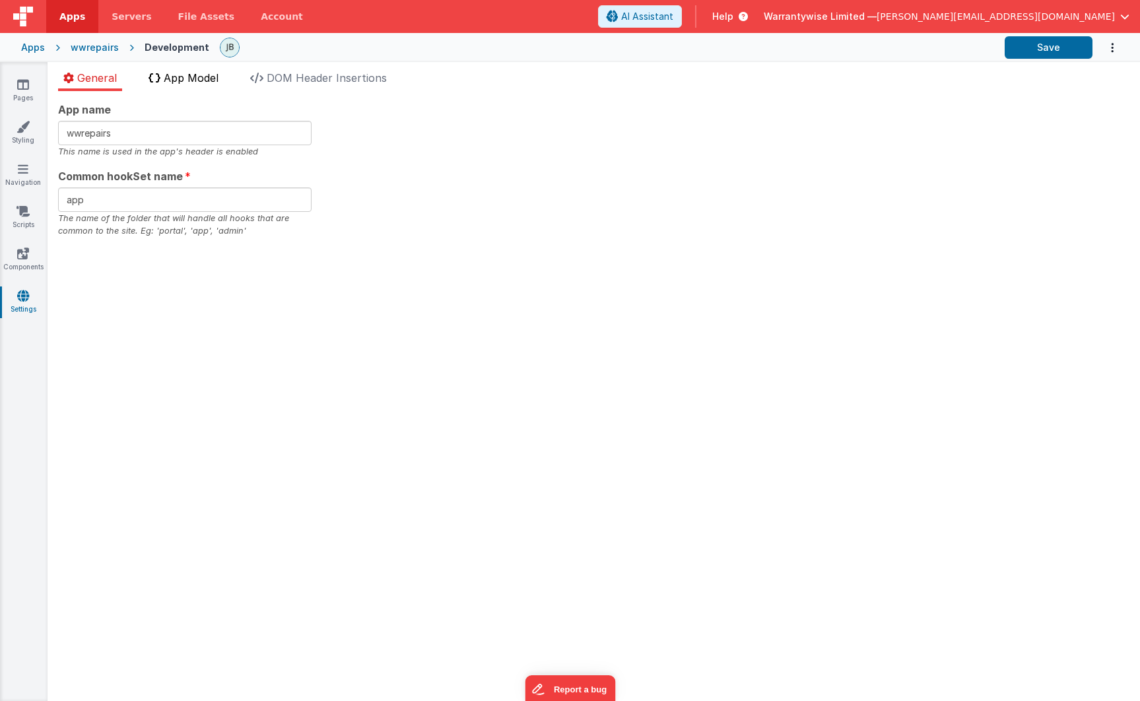
click at [198, 82] on span "App Model" at bounding box center [191, 77] width 55 height 13
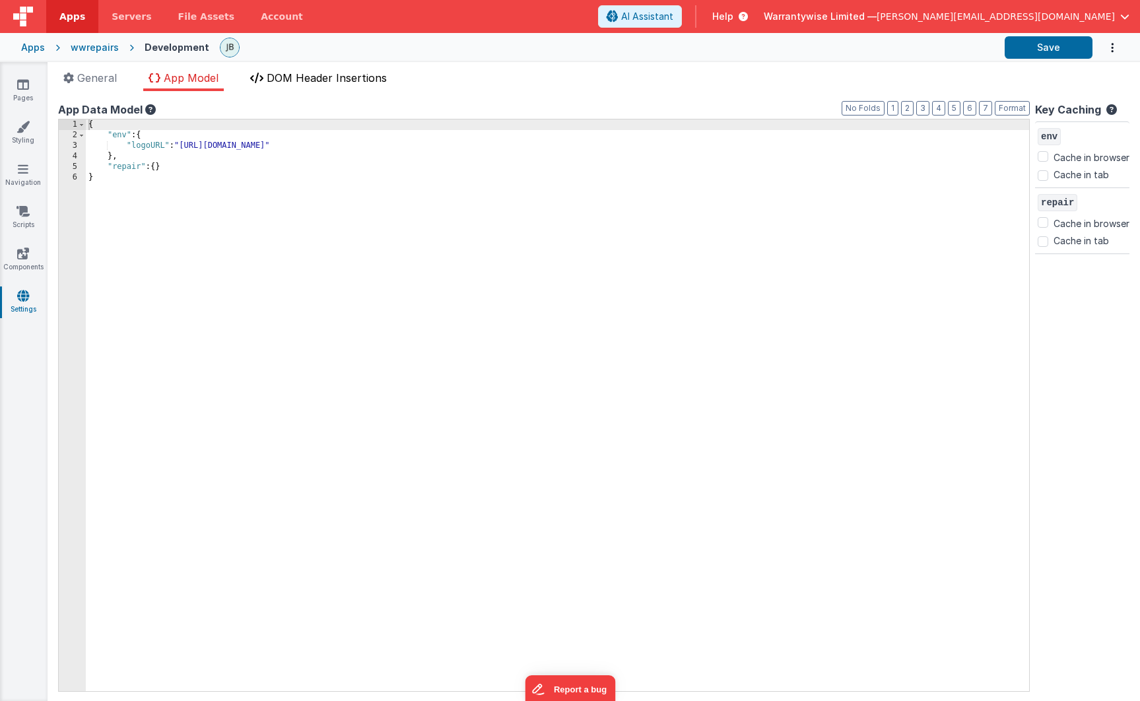
click at [300, 81] on span "DOM Header Insertions" at bounding box center [327, 77] width 120 height 13
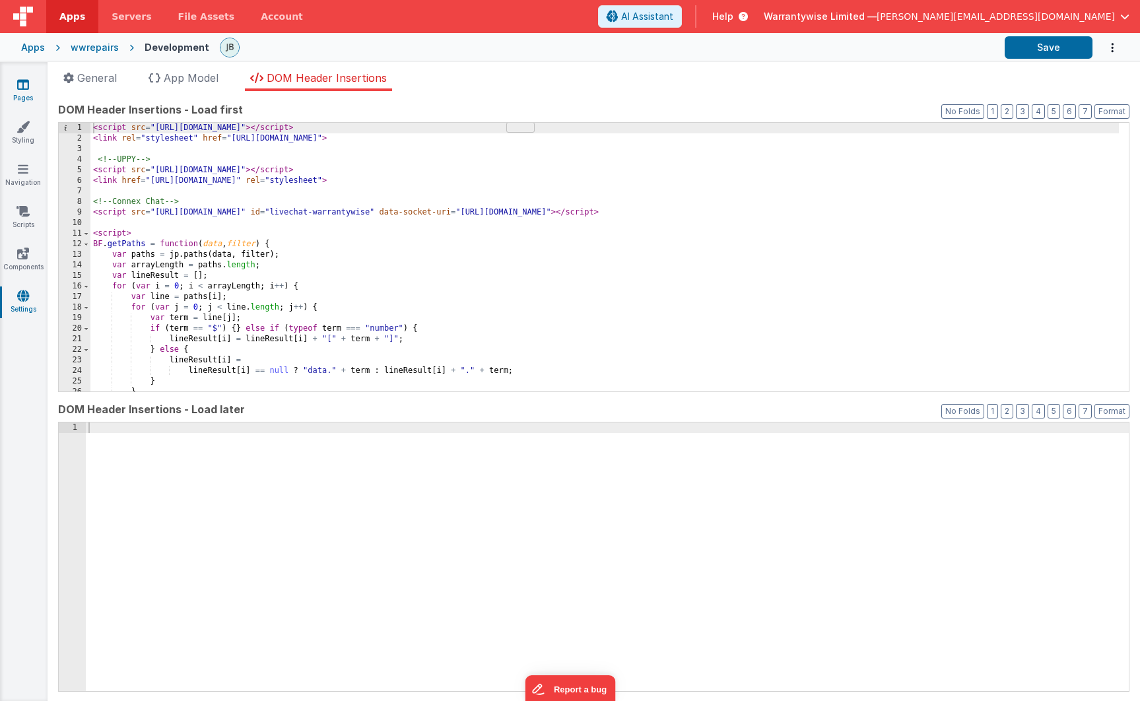
click at [21, 90] on icon at bounding box center [23, 84] width 12 height 13
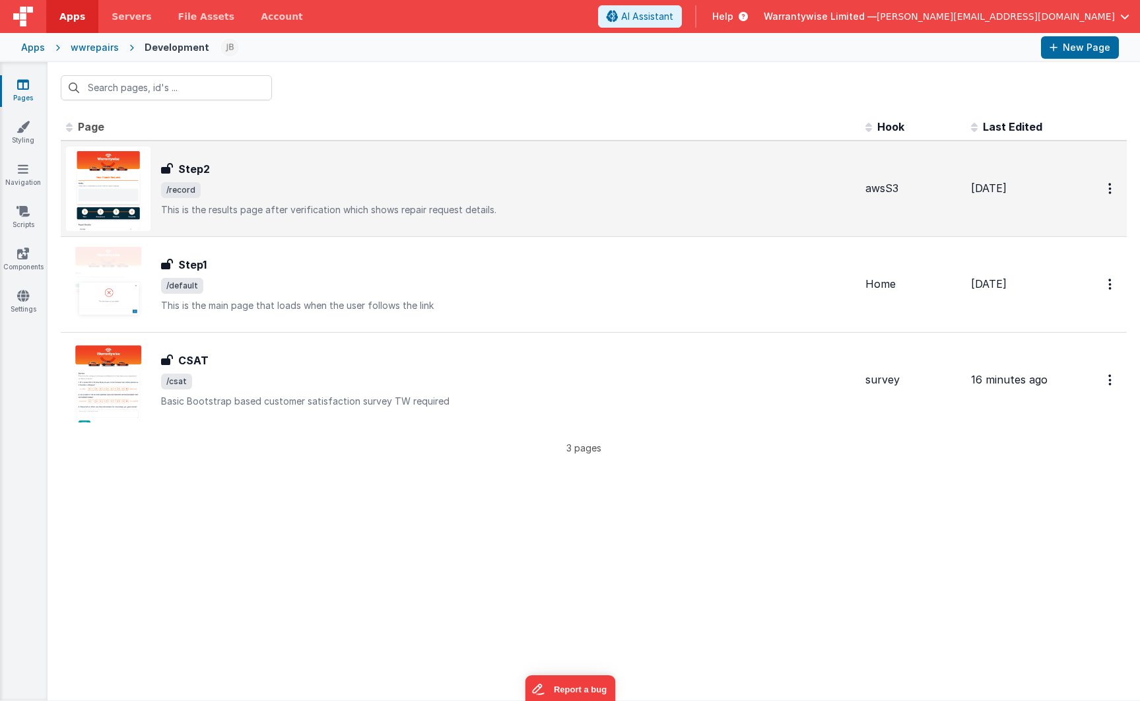
click at [296, 187] on span "/record" at bounding box center [508, 190] width 694 height 16
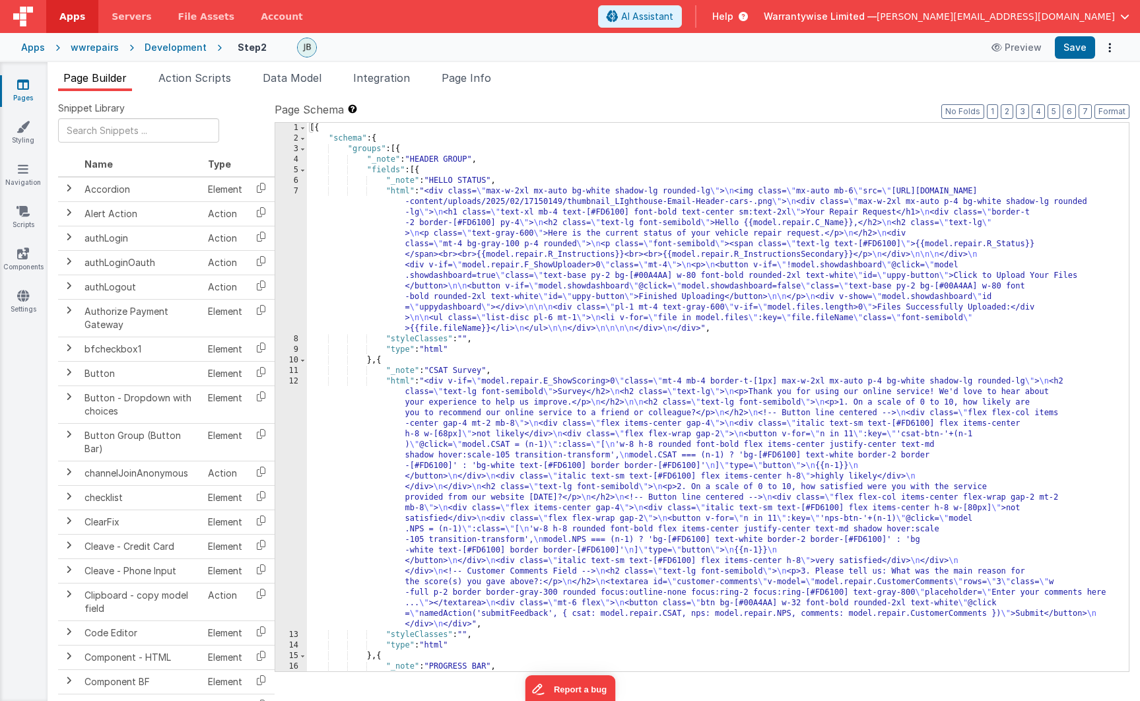
click at [420, 467] on div "[{ "schema" : { "groups" : [{ "_note" : "HEADER GROUP" , "fields" : [{ "_note" …" at bounding box center [713, 434] width 812 height 622
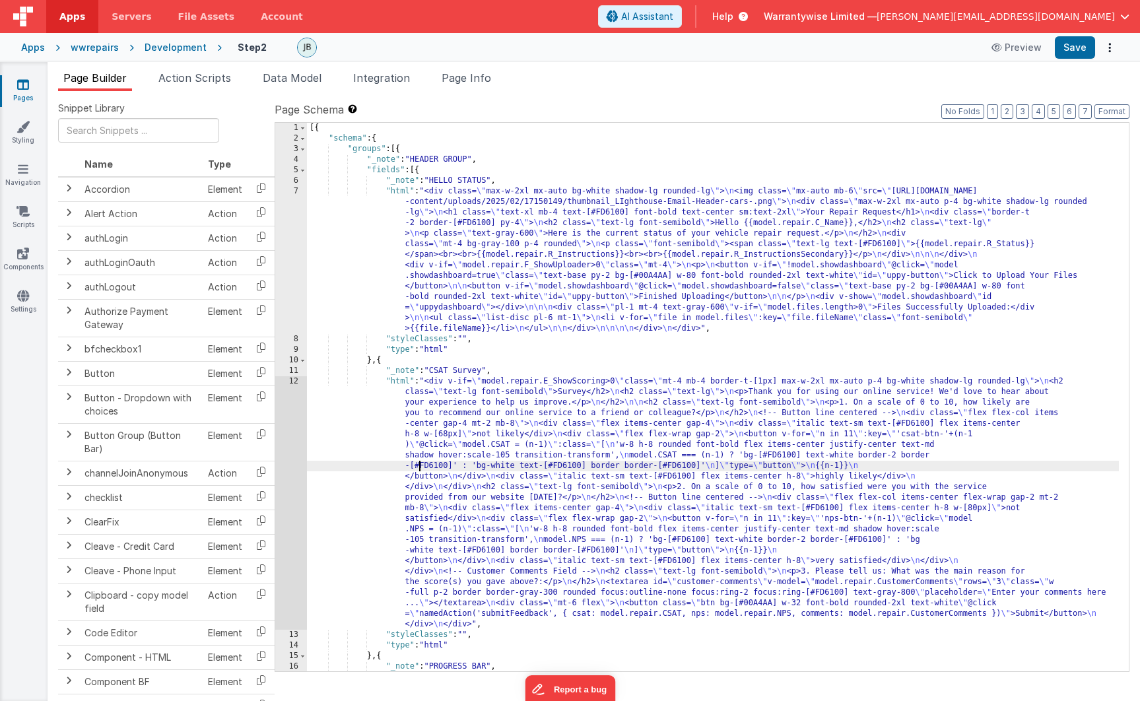
click at [278, 385] on div "12" at bounding box center [291, 502] width 32 height 253
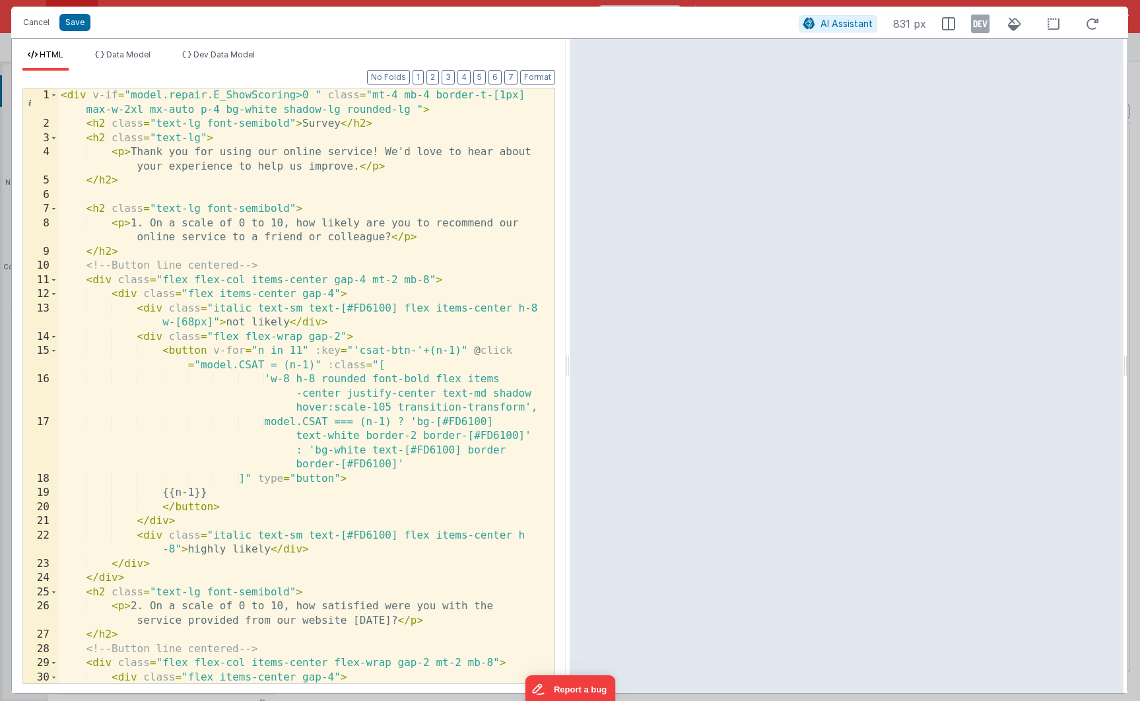
click at [314, 96] on div "< div v-if = "model.repair.E_ShowScoring>0 " class = "mt-4 mb-4 border-t-[1px] …" at bounding box center [301, 413] width 486 height 651
click at [309, 126] on div "< div v-if = "model.repair.E_ShowScoring>0 ||1" class = "mt-4 mb-4 border-t -[1…" at bounding box center [301, 413] width 486 height 651
click at [180, 239] on div "< div v-if = "model.repair.E_ShowScoring>0 ||1" class = "mt-4 mb-4 border-t -[1…" at bounding box center [301, 413] width 486 height 651
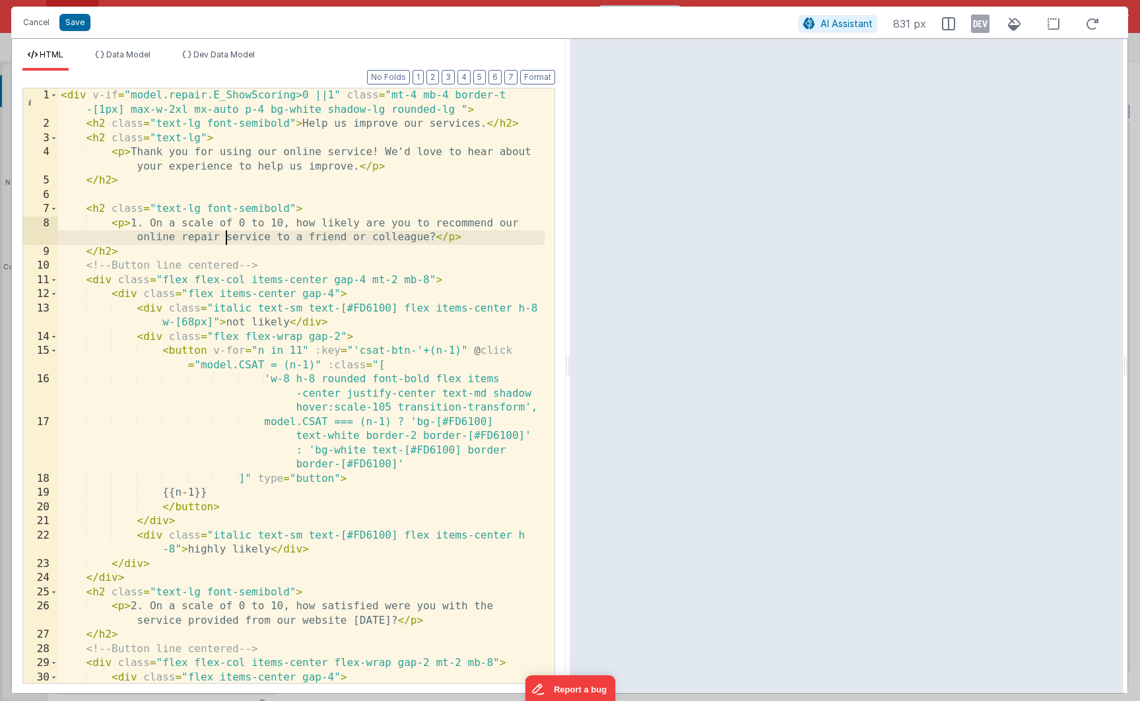
click at [335, 98] on div "< div v-if = "model.repair.E_ShowScoring>0 ||1" class = "mt-4 mb-4 border-t -[1…" at bounding box center [301, 413] width 486 height 651
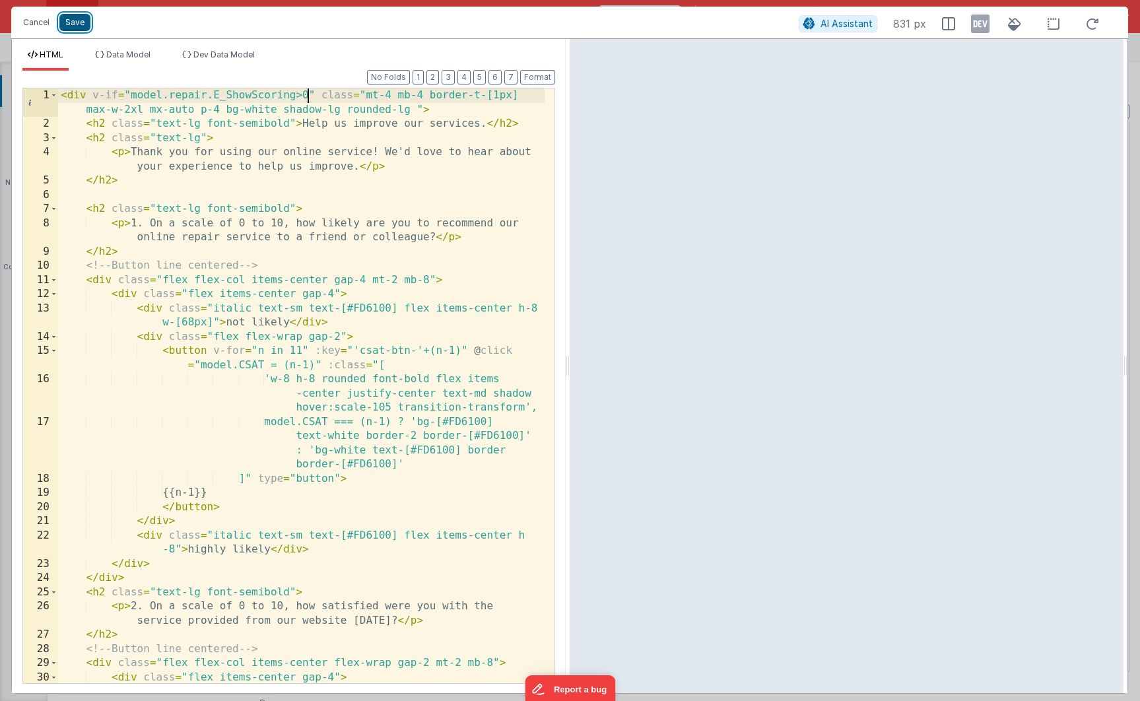
click at [77, 21] on button "Save" at bounding box center [74, 22] width 31 height 17
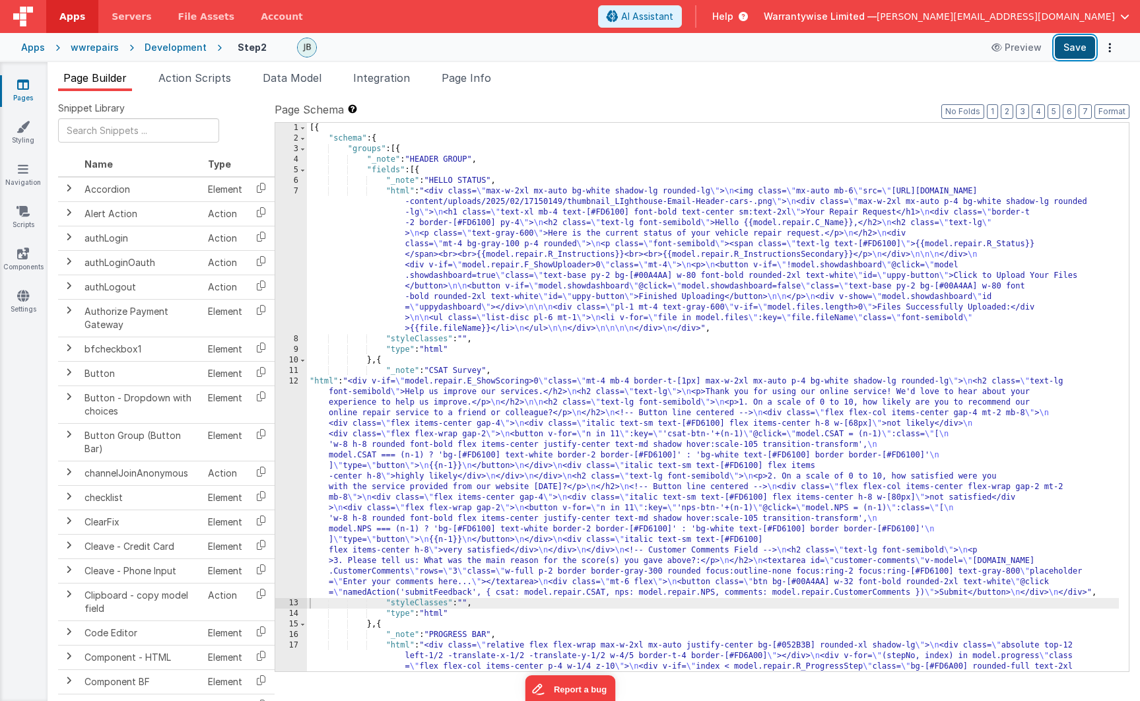
click at [1068, 46] on button "Save" at bounding box center [1075, 47] width 40 height 22
